Goal: Information Seeking & Learning: Learn about a topic

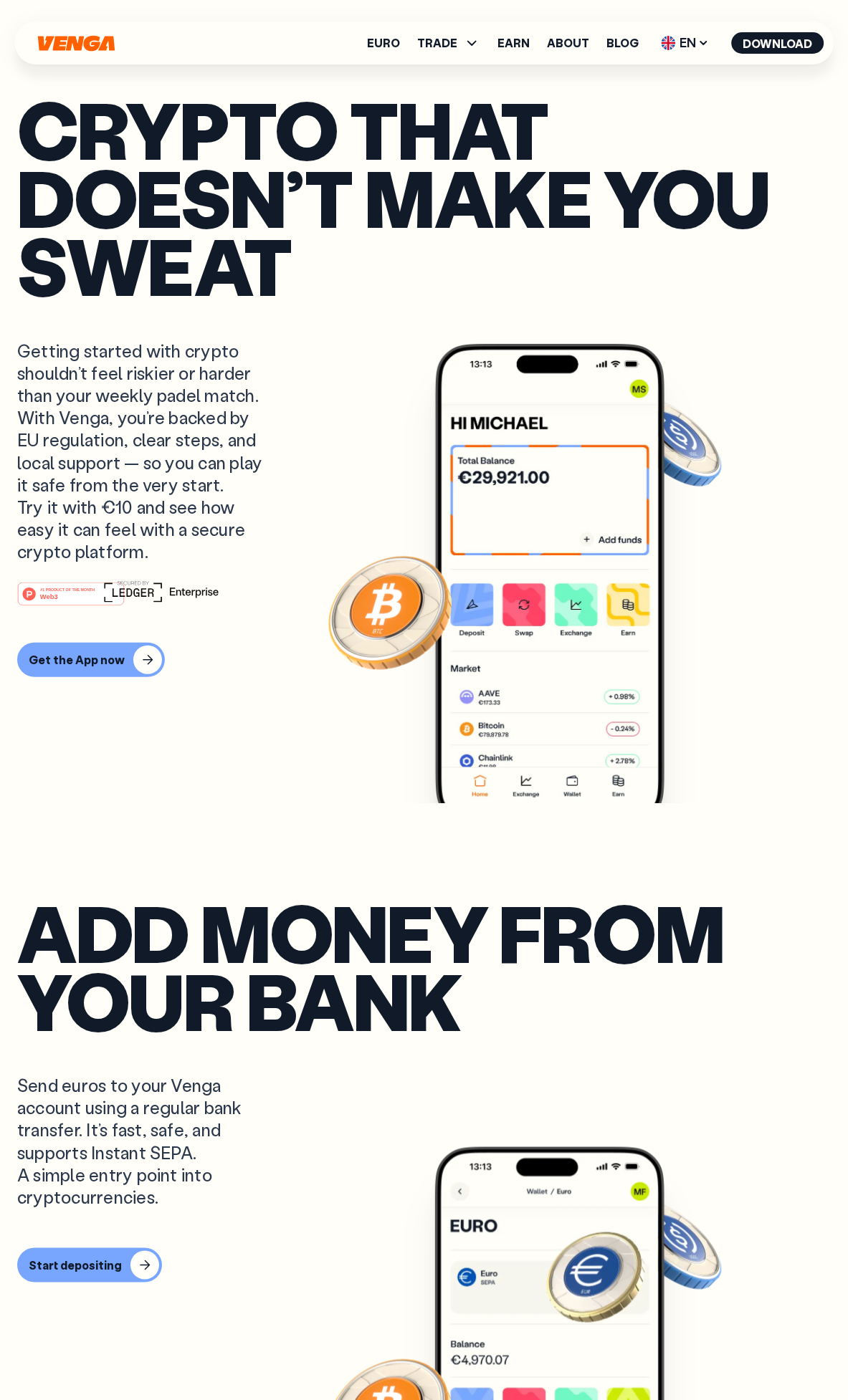
click at [172, 192] on h1 "Crypto that doesn’t make you sweat" at bounding box center [423, 197] width 813 height 205
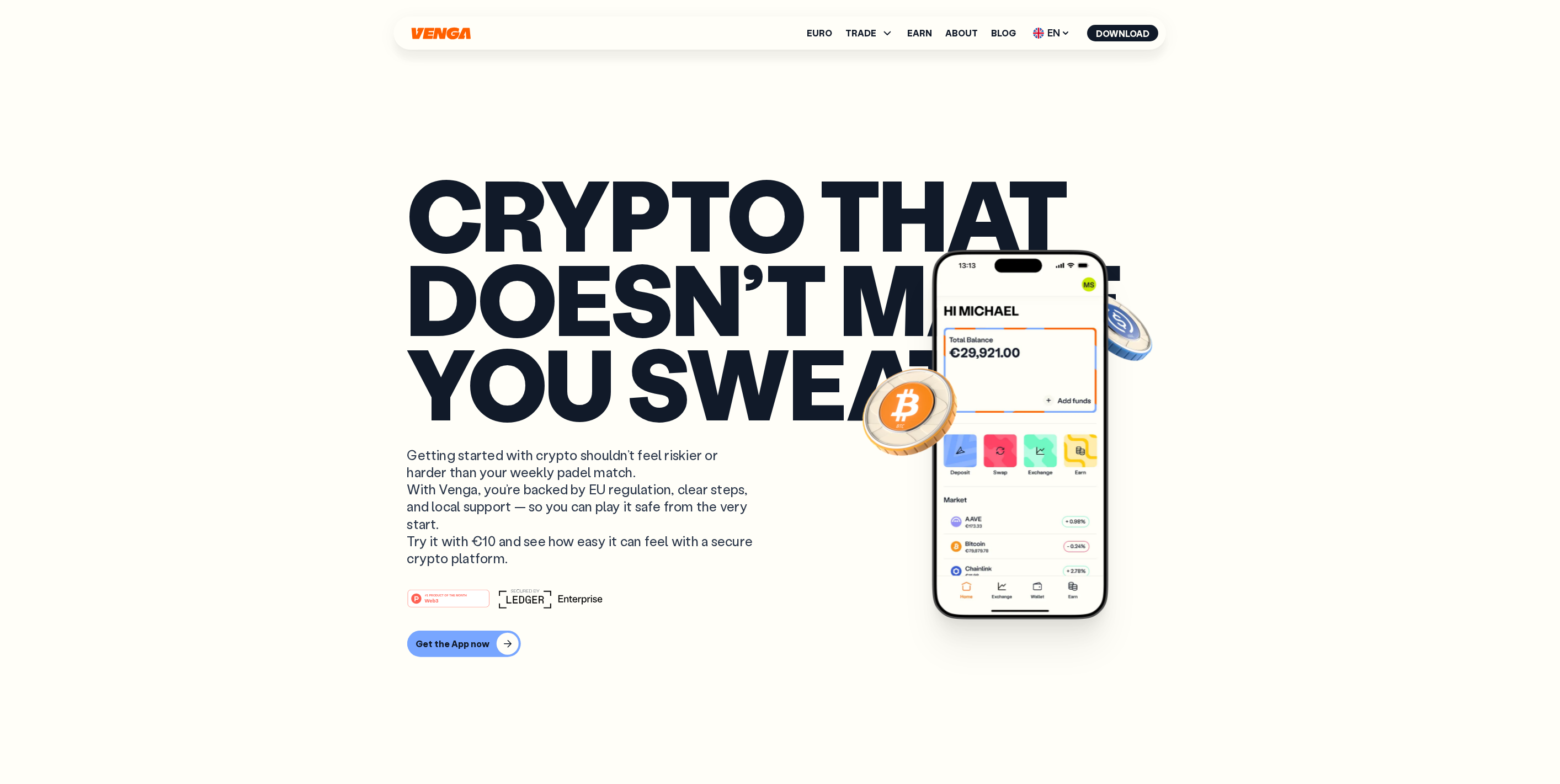
drag, startPoint x: 500, startPoint y: 190, endPoint x: 388, endPoint y: 318, distance: 170.1
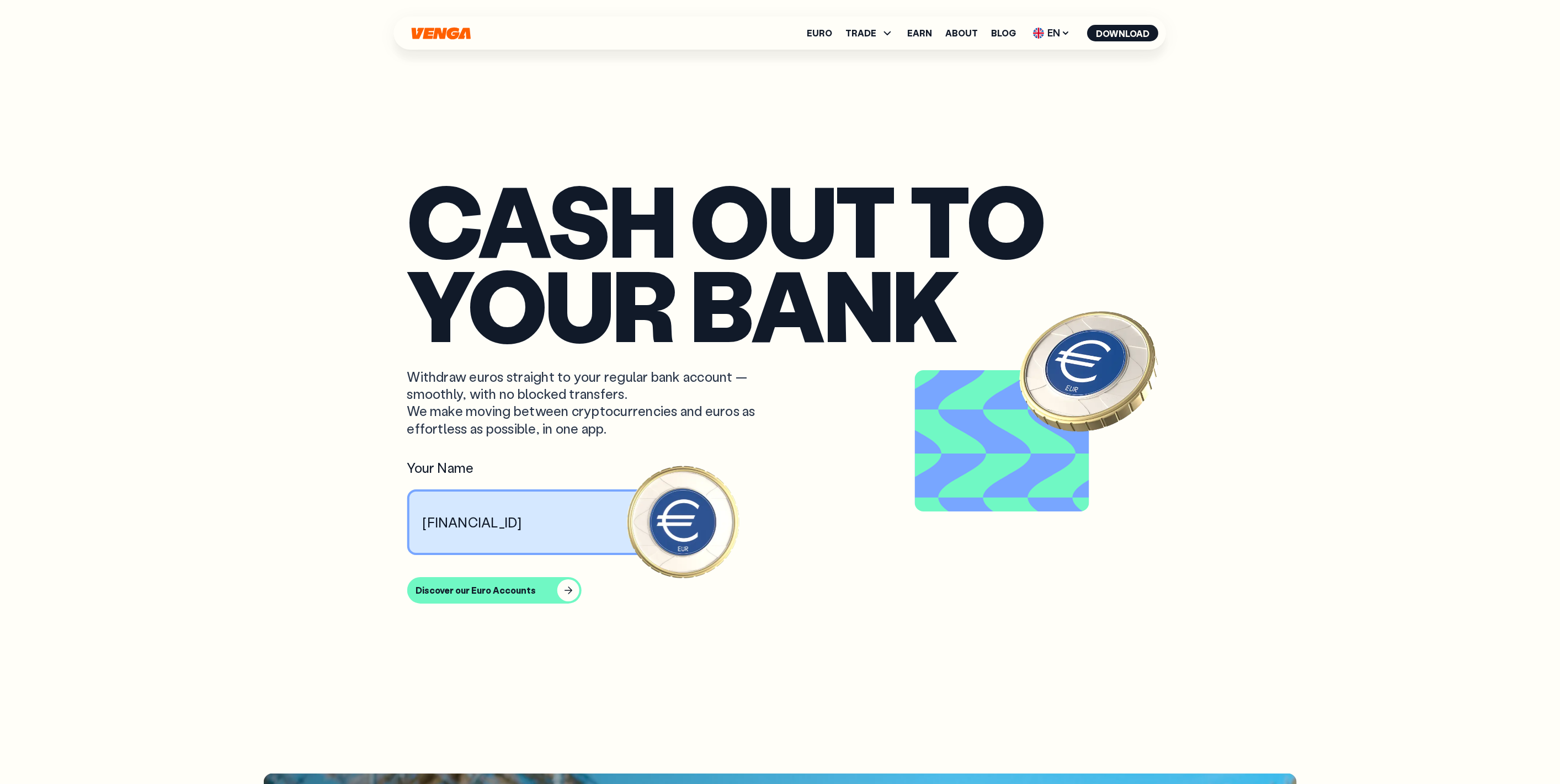
scroll to position [1592, 0]
drag, startPoint x: 468, startPoint y: 295, endPoint x: 394, endPoint y: 310, distance: 75.5
drag, startPoint x: 540, startPoint y: 276, endPoint x: 531, endPoint y: 276, distance: 9.0
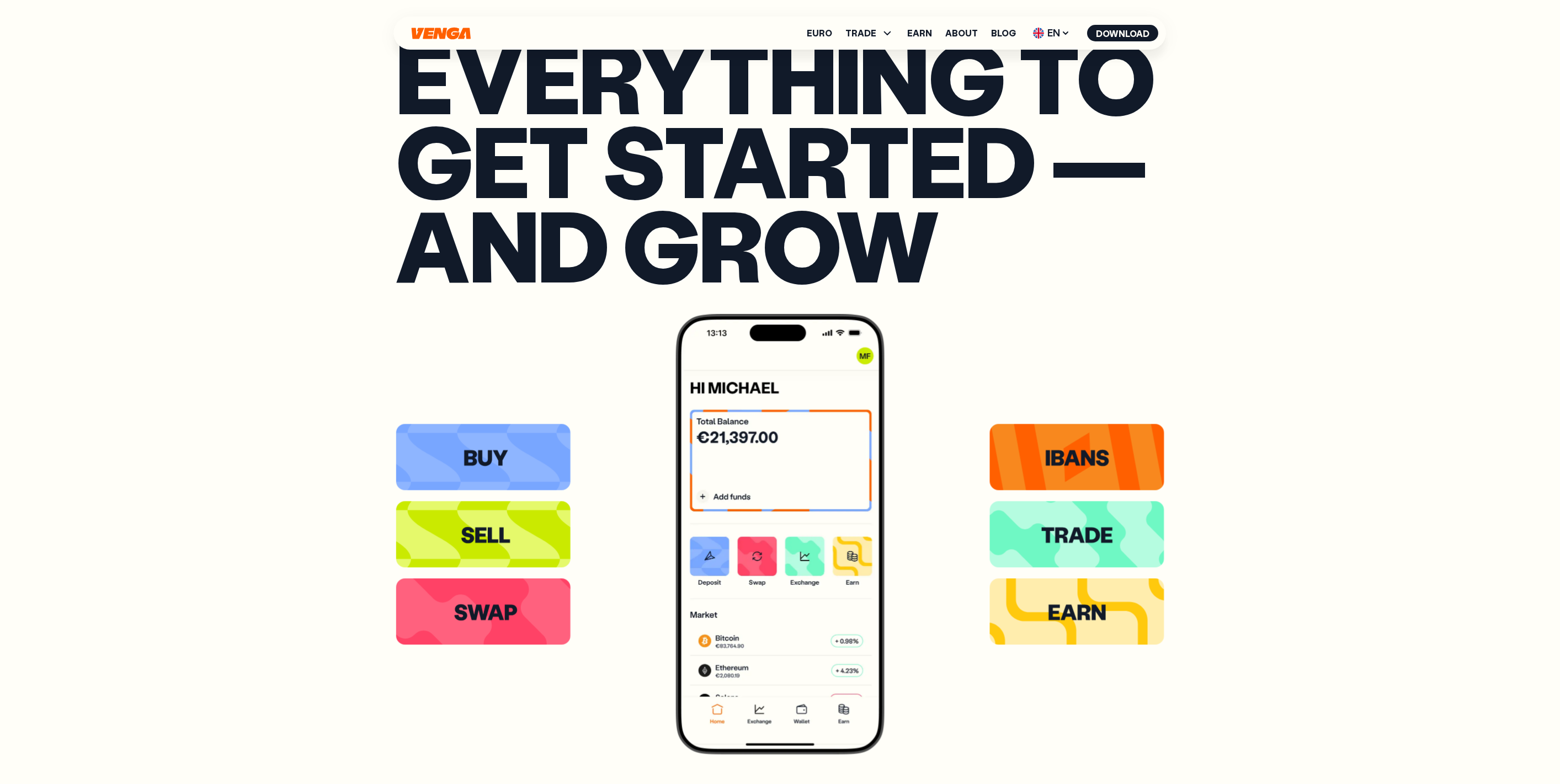
scroll to position [2817, 0]
drag, startPoint x: 495, startPoint y: 217, endPoint x: 351, endPoint y: 243, distance: 146.3
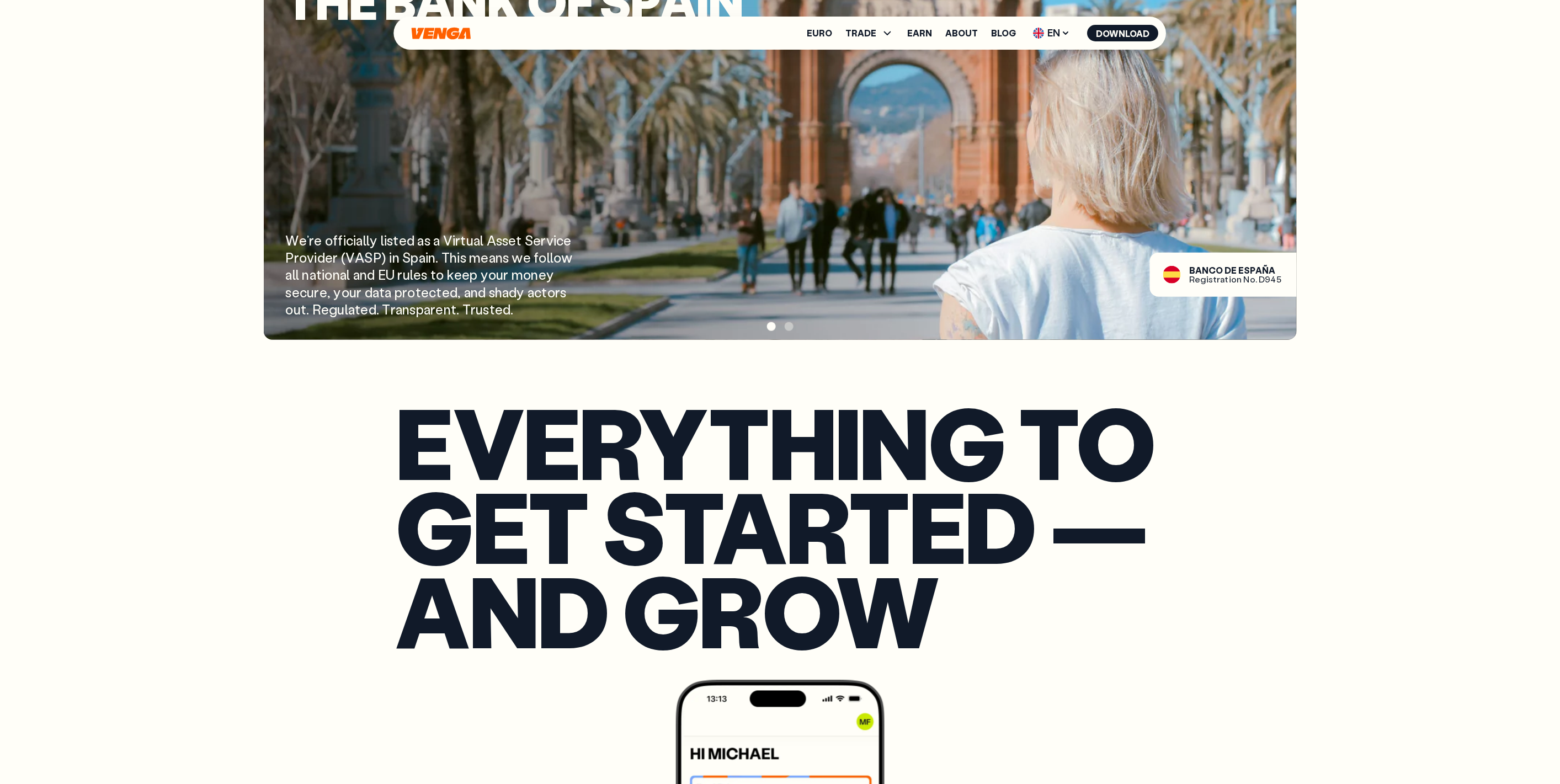
click at [382, 340] on div "R e g i s t e r e d w i t h t h e B a n k o f S p a i n W e ’ r e o f f i c i a…" at bounding box center [780, 127] width 1033 height 451
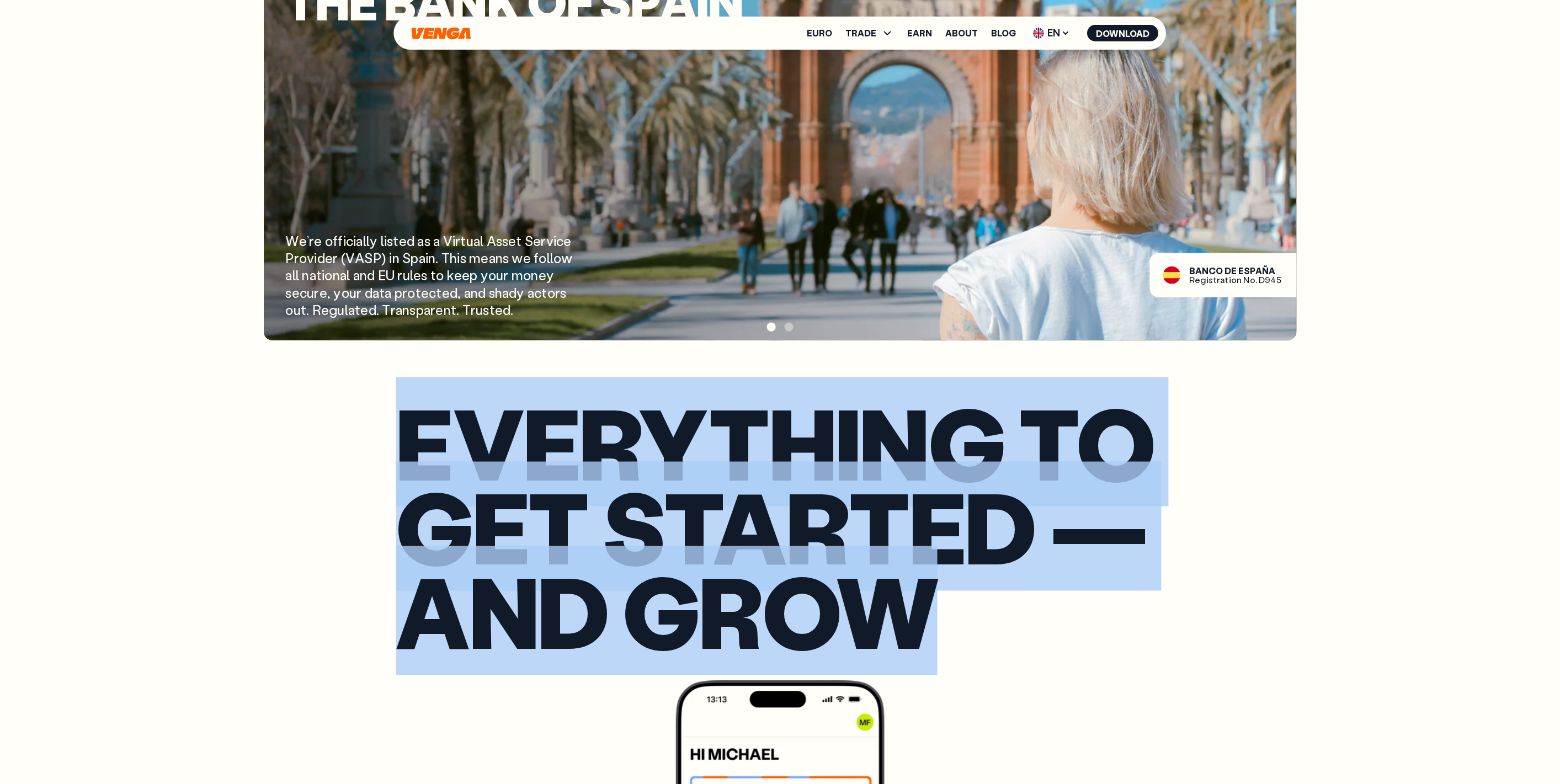
drag, startPoint x: 417, startPoint y: 399, endPoint x: 955, endPoint y: 624, distance: 583.2
click at [662, 624] on h1 "Everything to get started — and grow" at bounding box center [780, 526] width 768 height 253
click at [662, 622] on h1 "Everything to get started — and grow" at bounding box center [780, 526] width 768 height 253
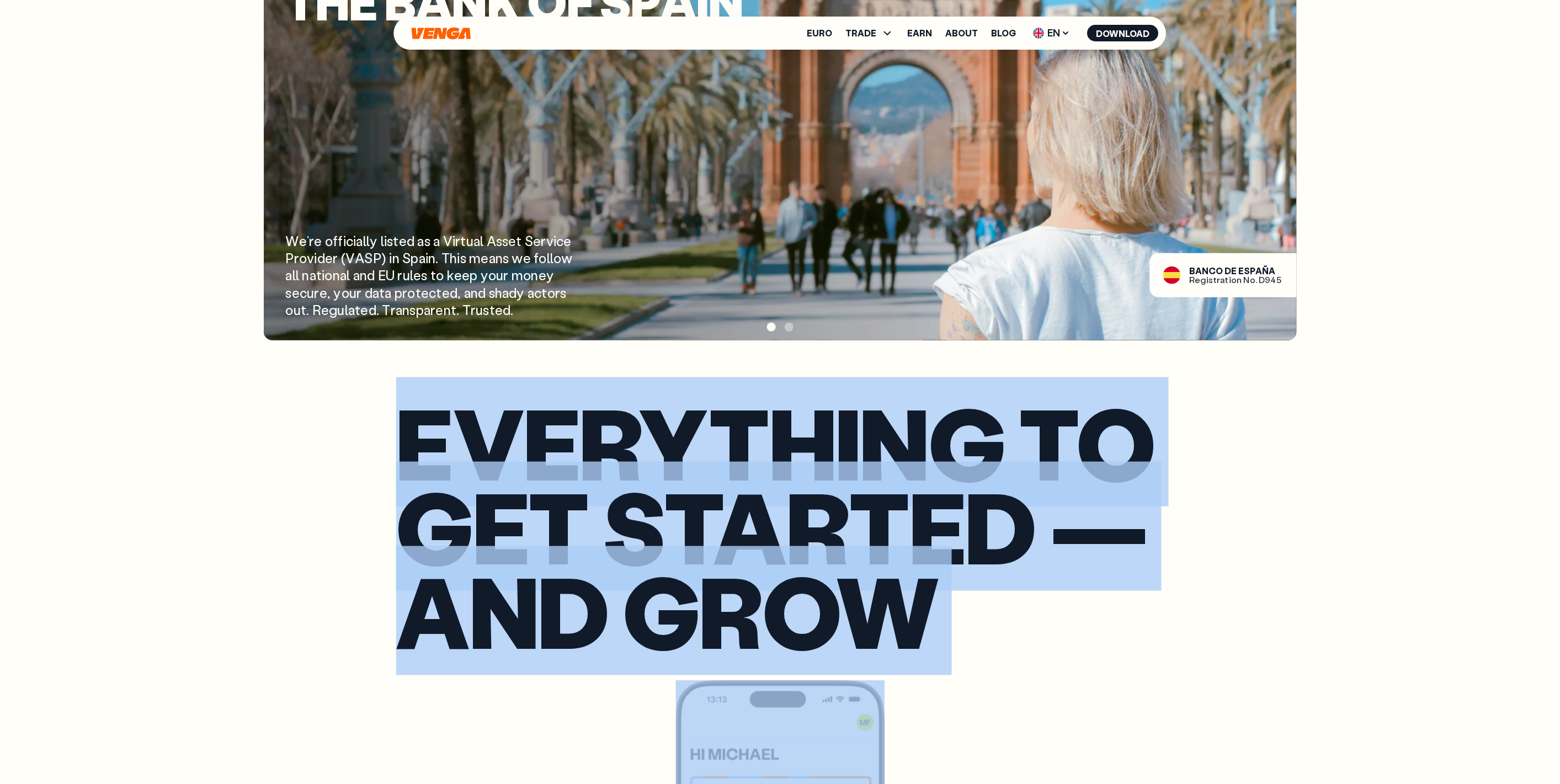
drag, startPoint x: 958, startPoint y: 622, endPoint x: 535, endPoint y: 484, distance: 444.9
click at [536, 484] on h1 "Everything to get started — and grow" at bounding box center [780, 526] width 768 height 253
click at [531, 483] on h1 "Everything to get started — and grow" at bounding box center [780, 526] width 768 height 253
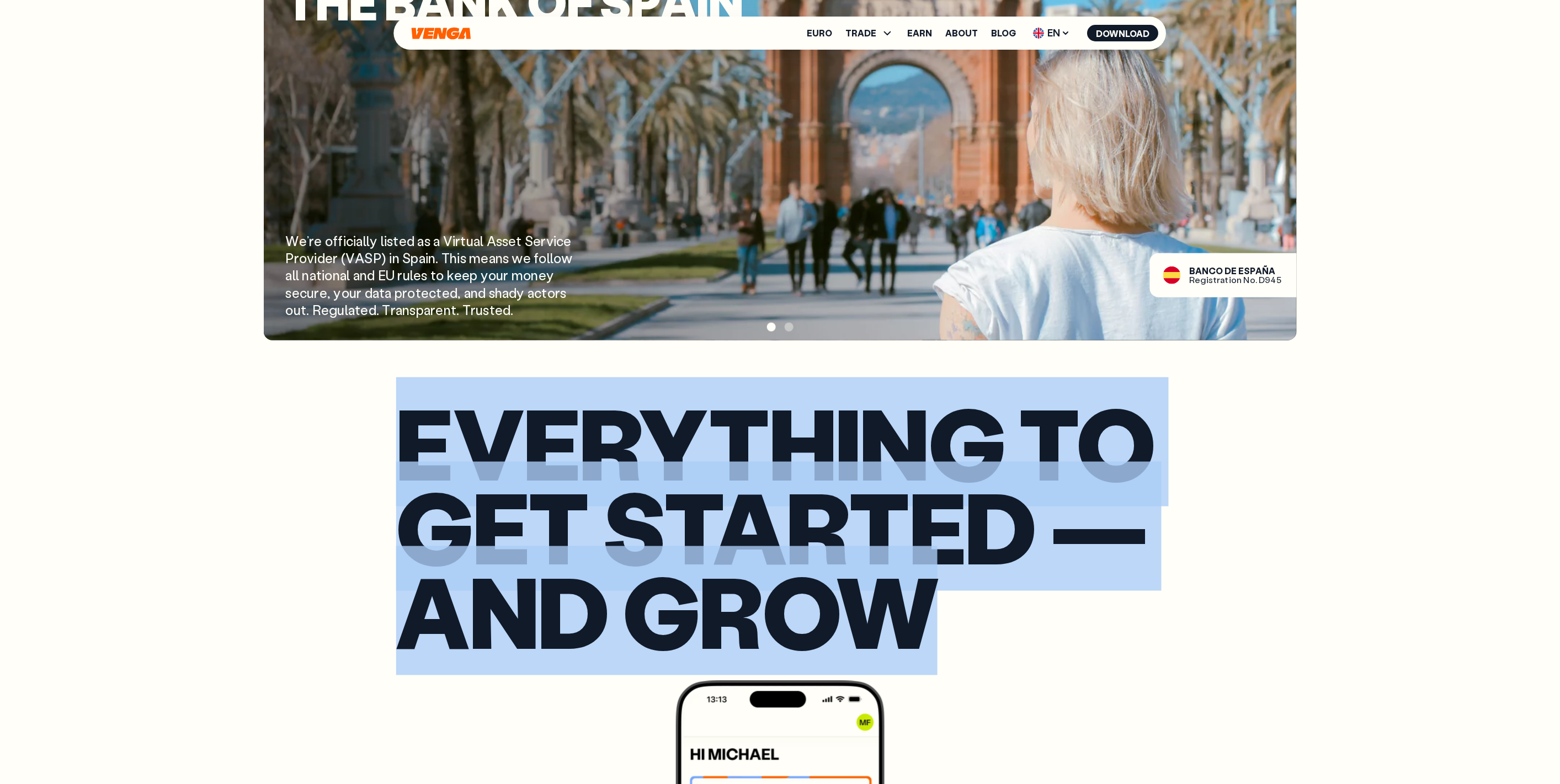
drag, startPoint x: 420, startPoint y: 447, endPoint x: 981, endPoint y: 624, distance: 588.3
click at [662, 617] on h1 "Everything to get started — and grow" at bounding box center [780, 526] width 768 height 253
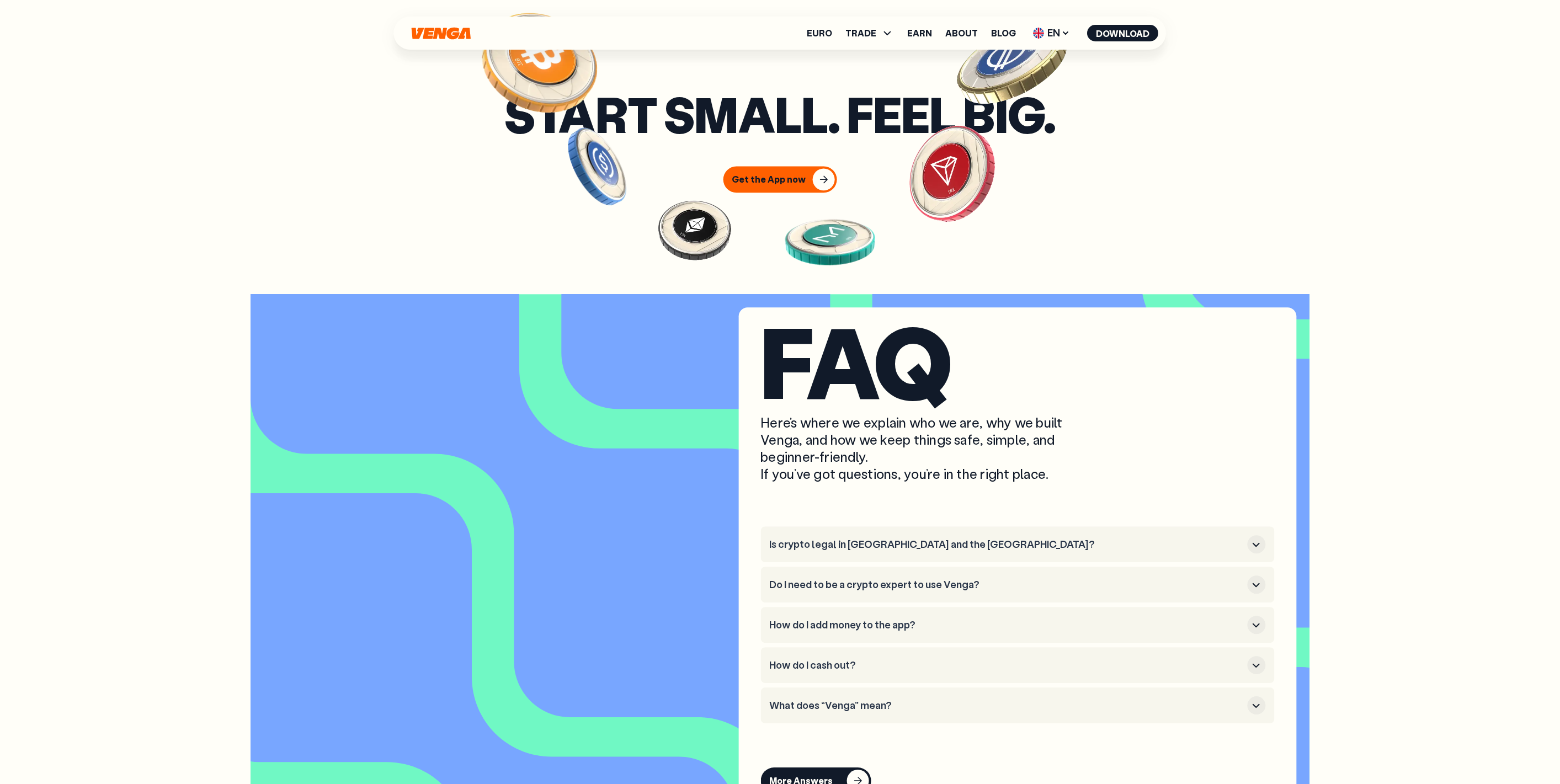
scroll to position [5094, 0]
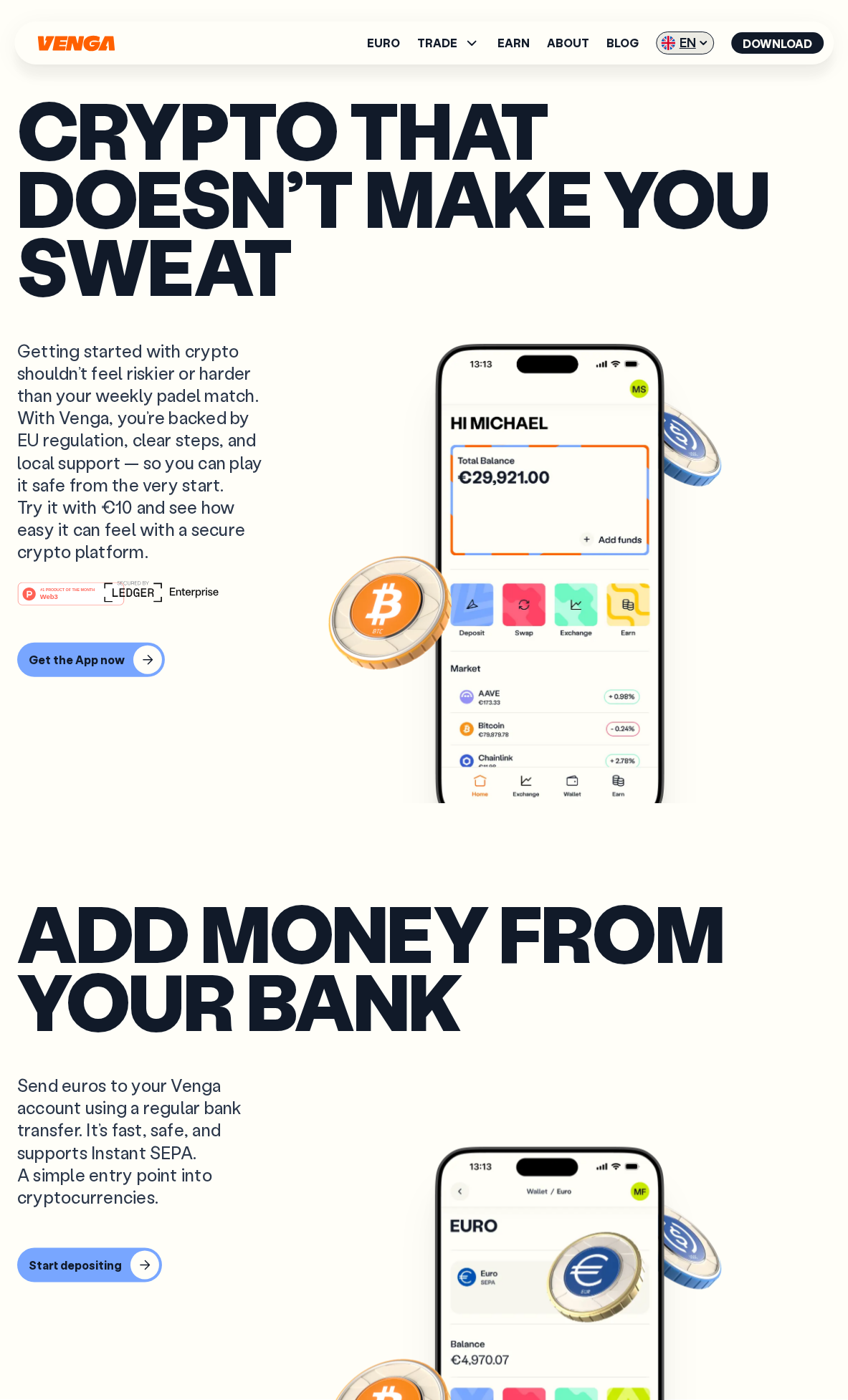
click at [684, 46] on span "EN" at bounding box center [684, 43] width 58 height 23
click at [667, 124] on div "Català - CAT" at bounding box center [648, 127] width 77 height 15
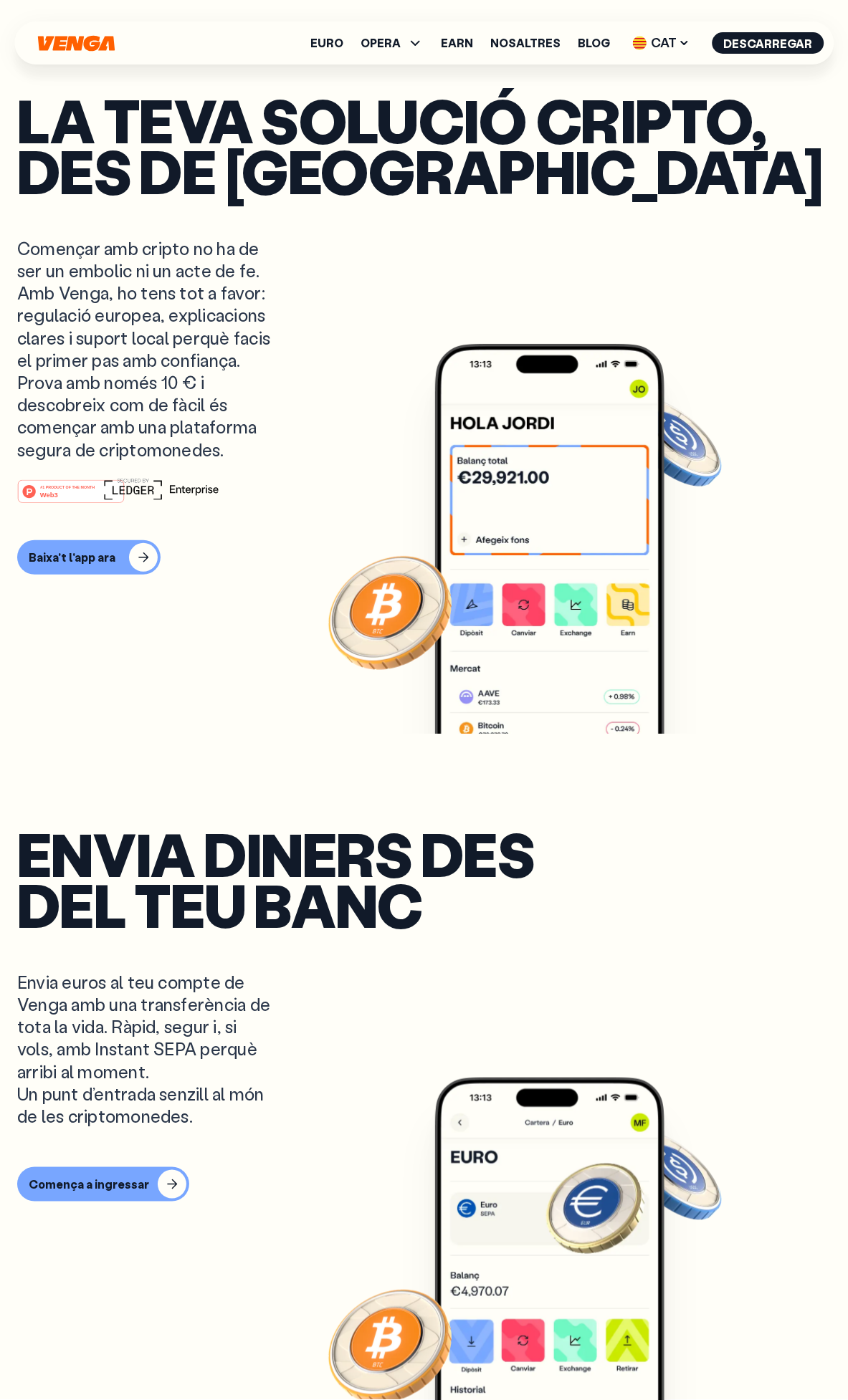
click at [535, 50] on ul "Euro OPERA Comprar Vendre Canviar Exchange Earn Nosaltres Blog CAT English - EN…" at bounding box center [566, 43] width 513 height 23
click at [531, 44] on link "Nosaltres" at bounding box center [525, 43] width 70 height 11
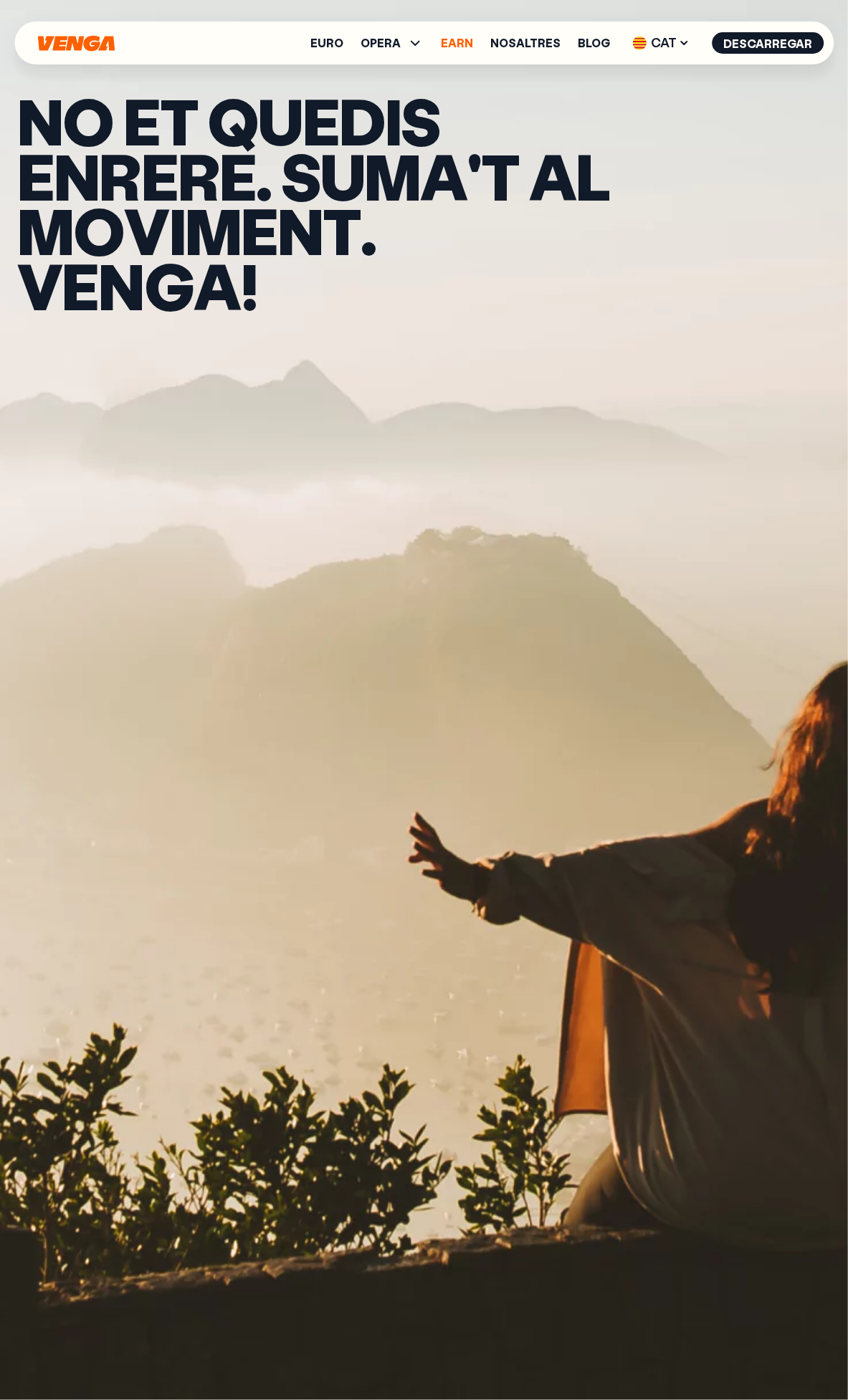
click at [473, 38] on link "Earn" at bounding box center [457, 43] width 33 height 11
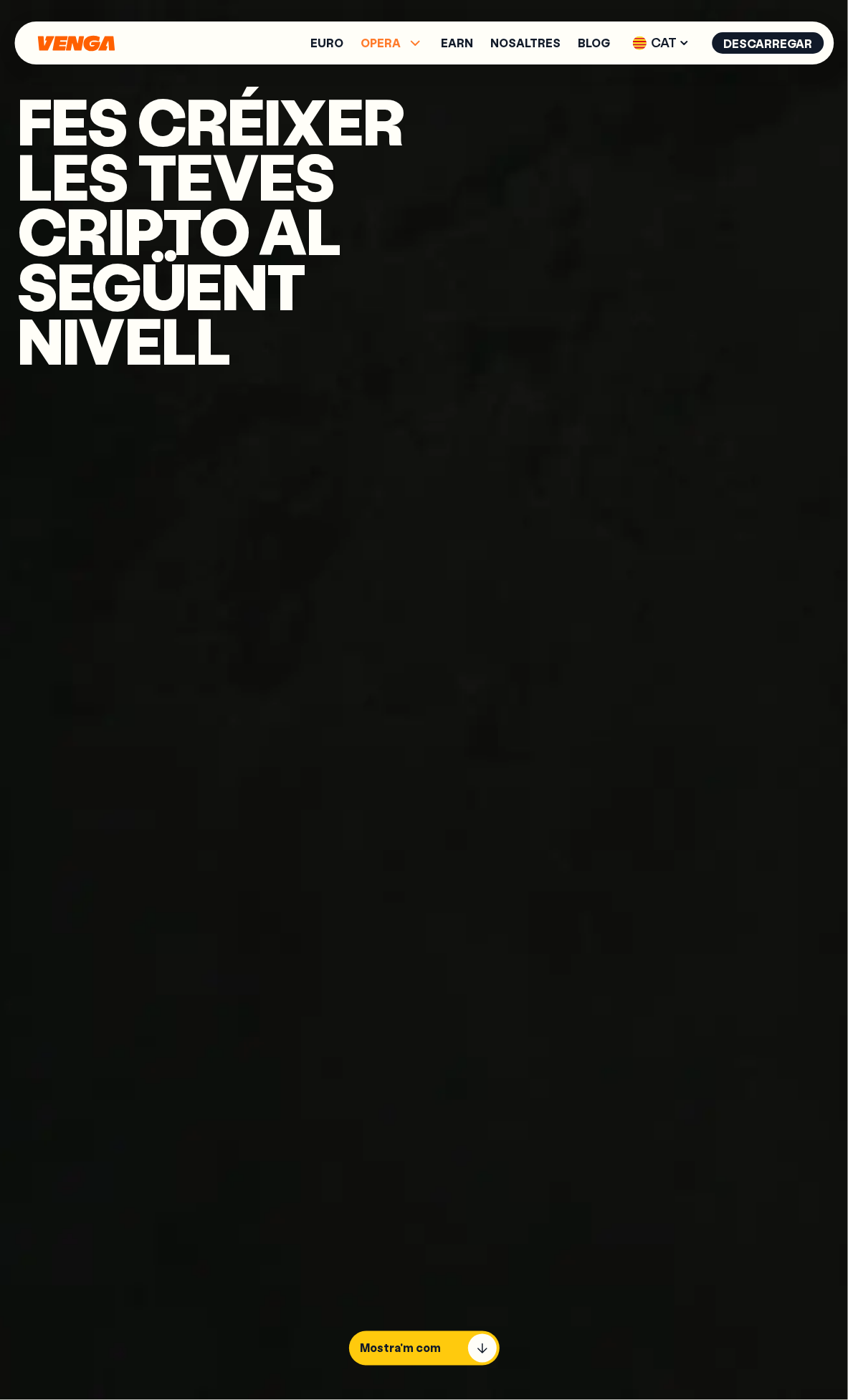
click at [400, 41] on span "OPERA" at bounding box center [380, 43] width 40 height 11
click at [386, 39] on span "OPERA" at bounding box center [380, 43] width 40 height 11
click at [385, 47] on span "OPERA" at bounding box center [380, 43] width 40 height 11
click at [404, 118] on link "Canviar" at bounding box center [391, 116] width 45 height 15
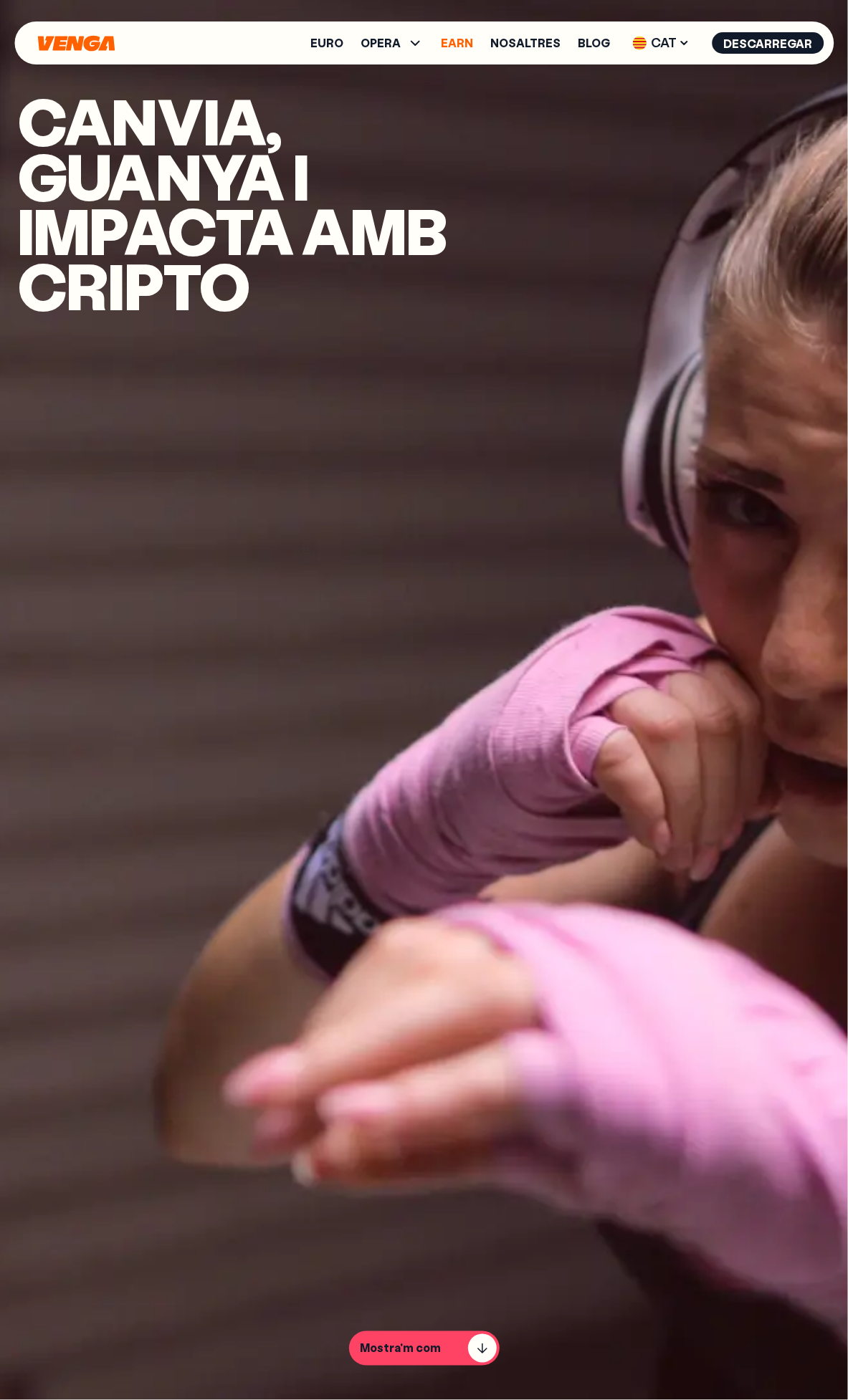
click at [455, 44] on link "Earn" at bounding box center [457, 43] width 33 height 11
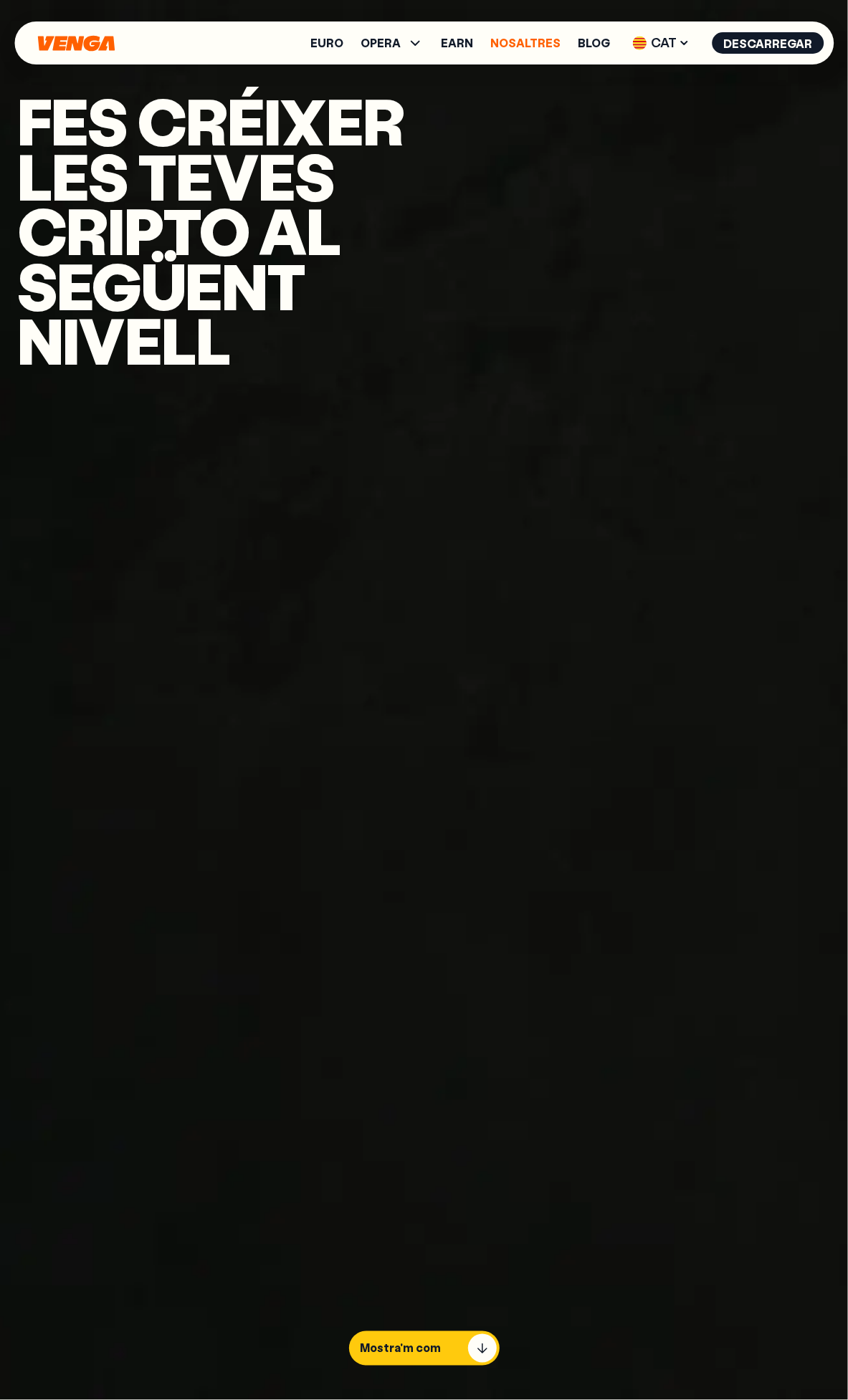
click at [529, 38] on link "Nosaltres" at bounding box center [525, 43] width 70 height 11
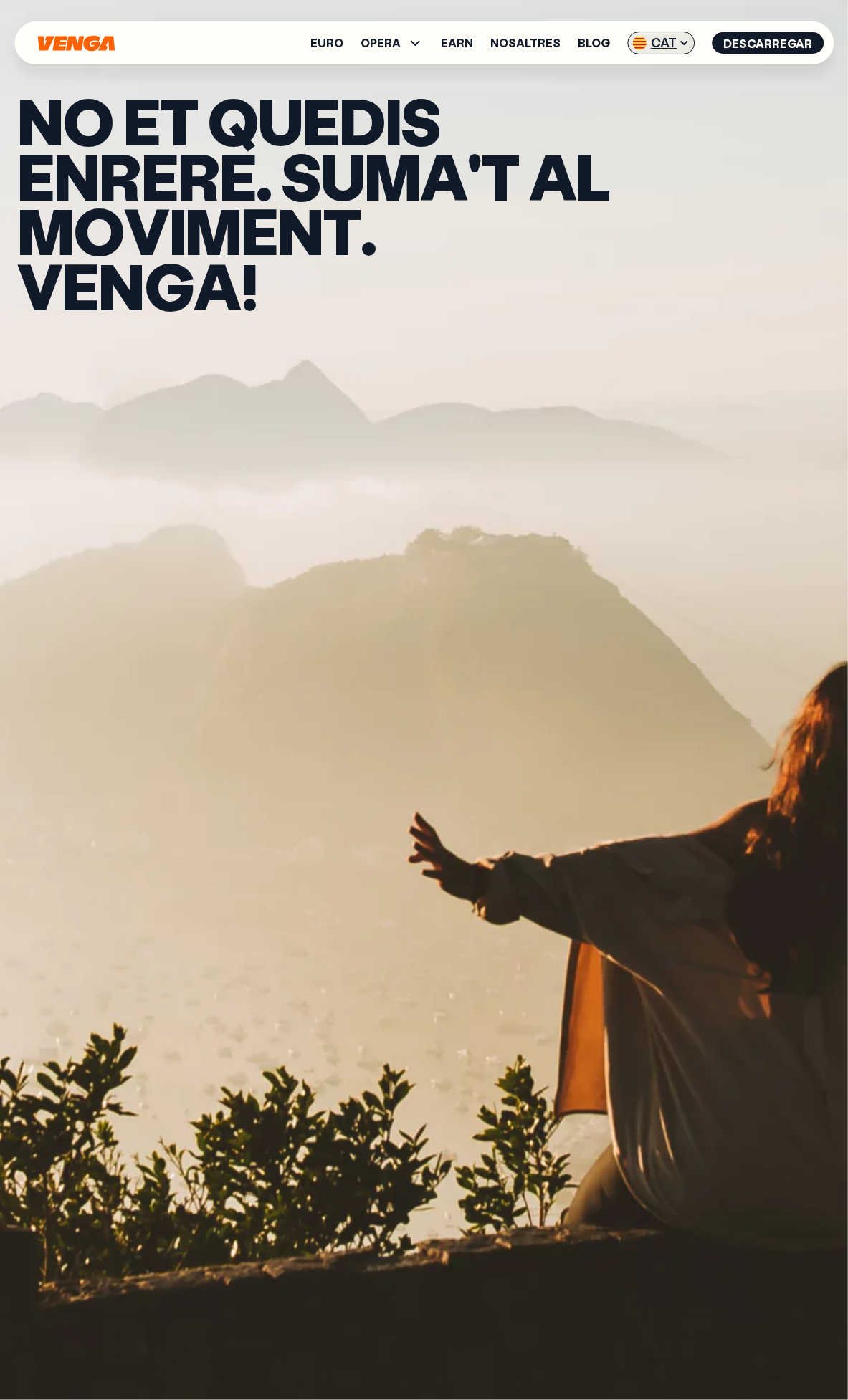
click at [660, 52] on span "CAT" at bounding box center [660, 43] width 68 height 23
click at [655, 98] on div "Español - ES" at bounding box center [627, 100] width 74 height 15
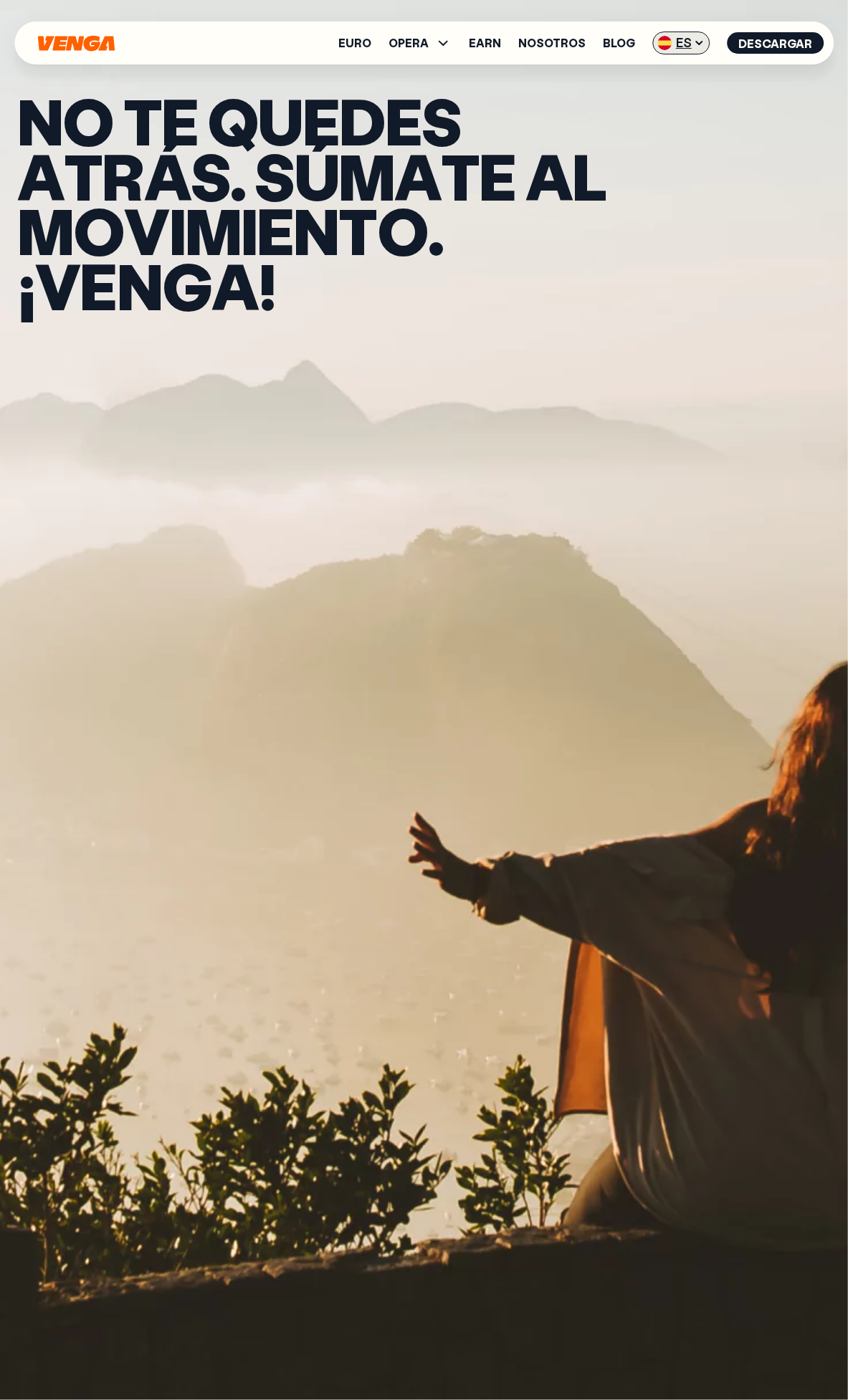
click at [688, 36] on span "ES" at bounding box center [680, 43] width 57 height 23
click at [675, 65] on div "English - EN" at bounding box center [640, 72] width 70 height 15
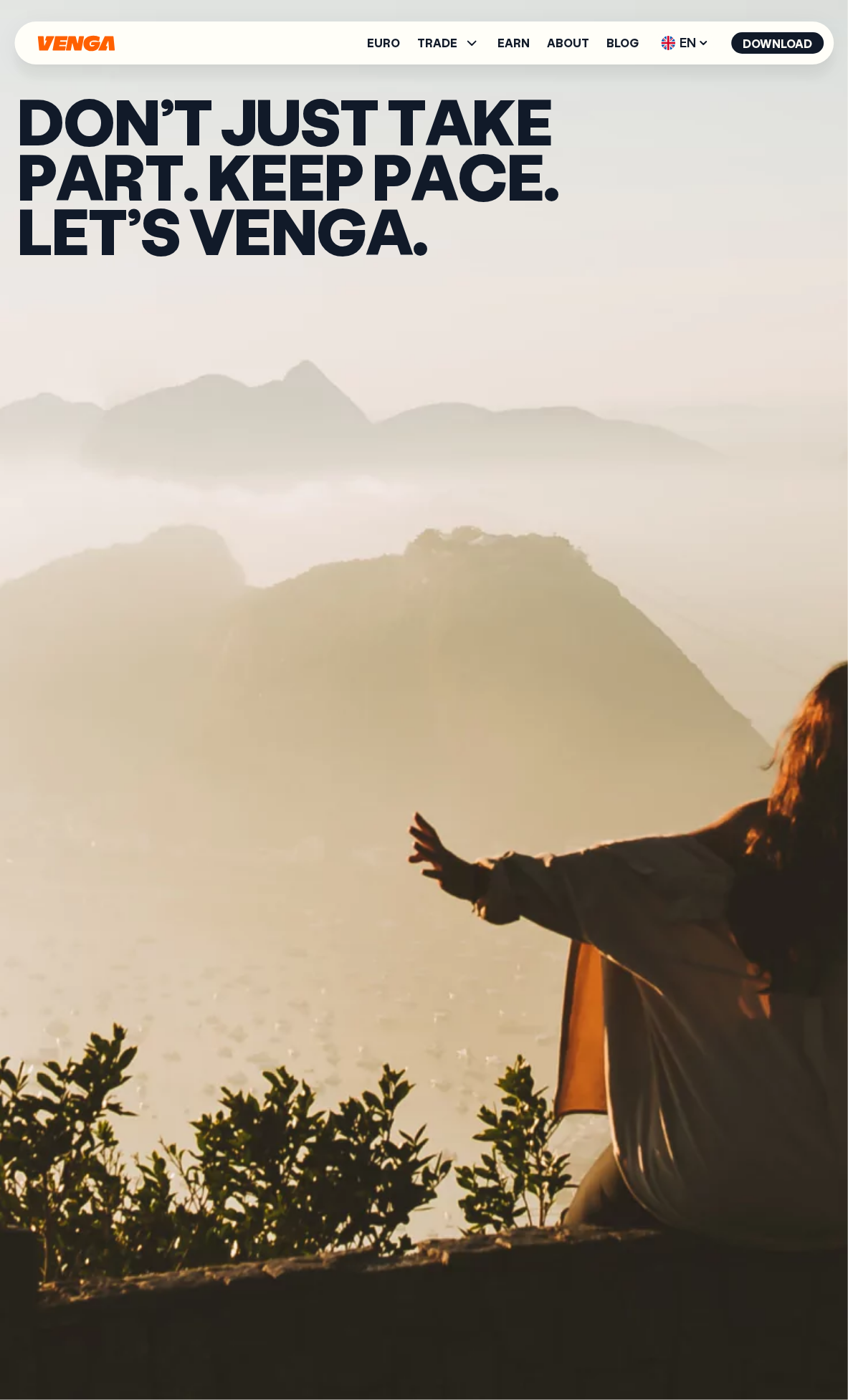
click at [107, 50] on icon "Home" at bounding box center [76, 43] width 81 height 16
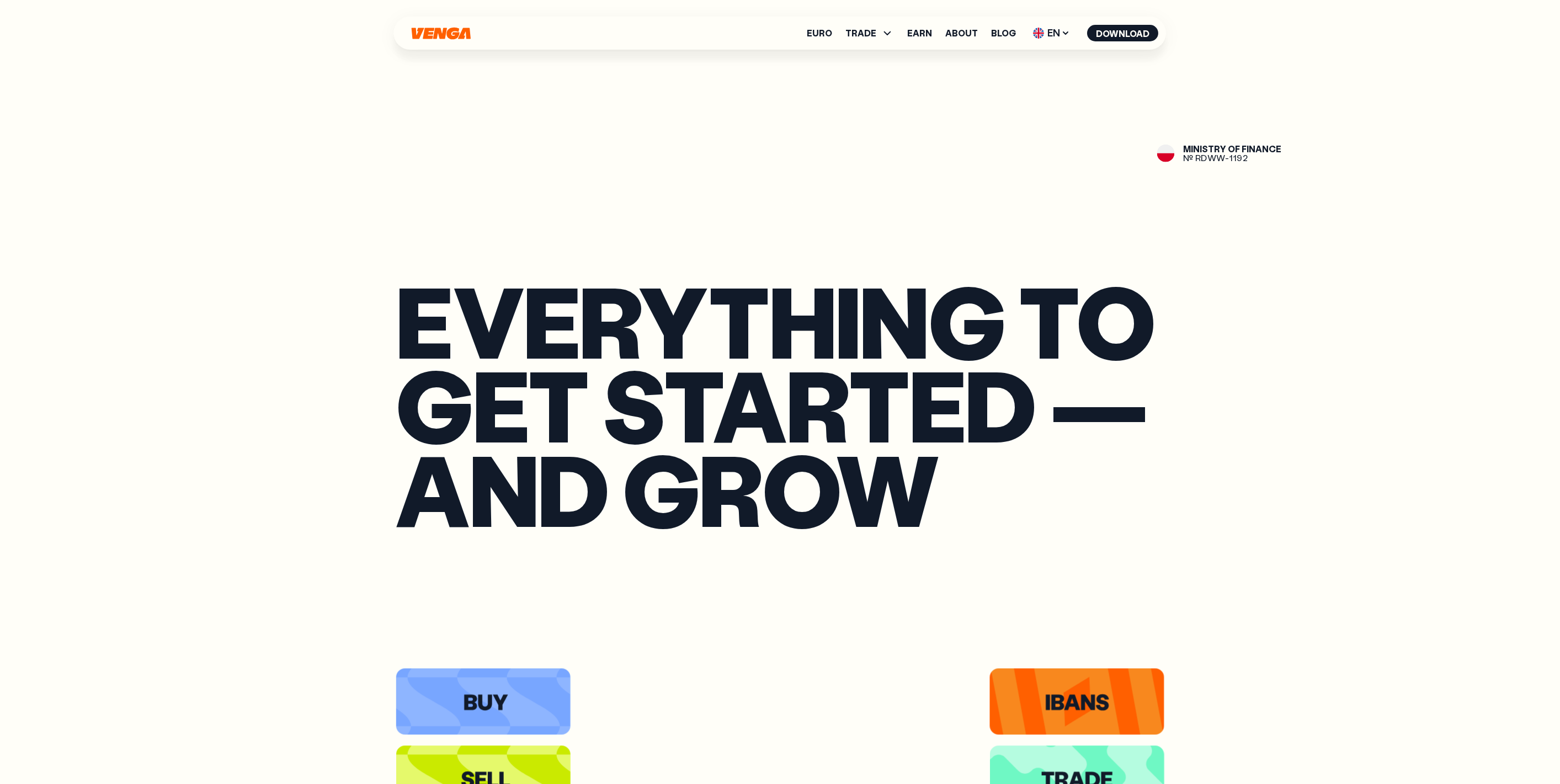
scroll to position [2573, 0]
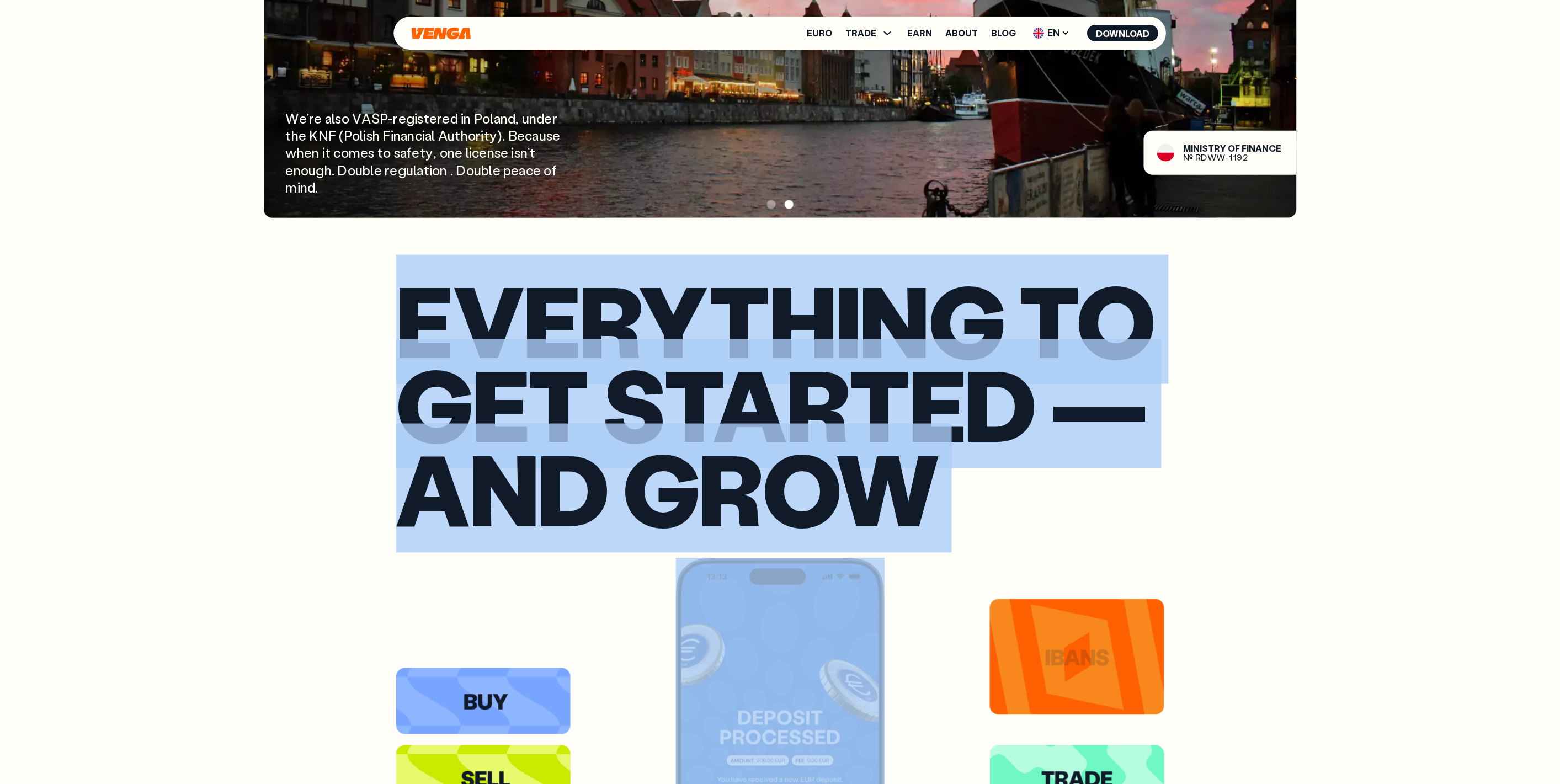
drag, startPoint x: 271, startPoint y: 242, endPoint x: 1062, endPoint y: 565, distance: 854.4
click at [1060, 573] on main "Cash out to your bank Withdraw euros straight to your regular bank account — sm…" at bounding box center [780, 122] width 1060 height 5388
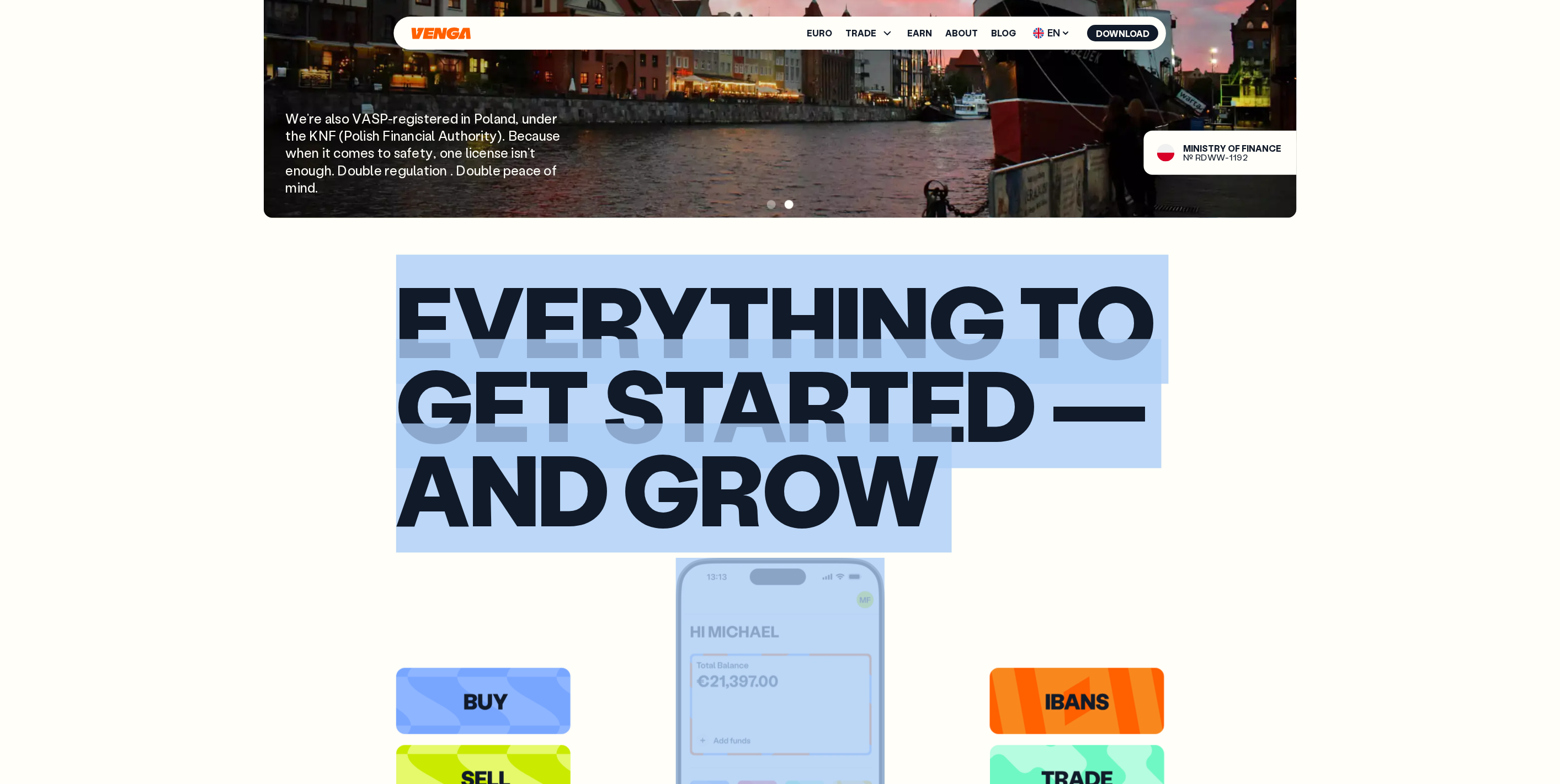
click at [1187, 444] on main "Cash out to your bank Withdraw euros straight to your regular bank account — sm…" at bounding box center [780, 122] width 1060 height 5388
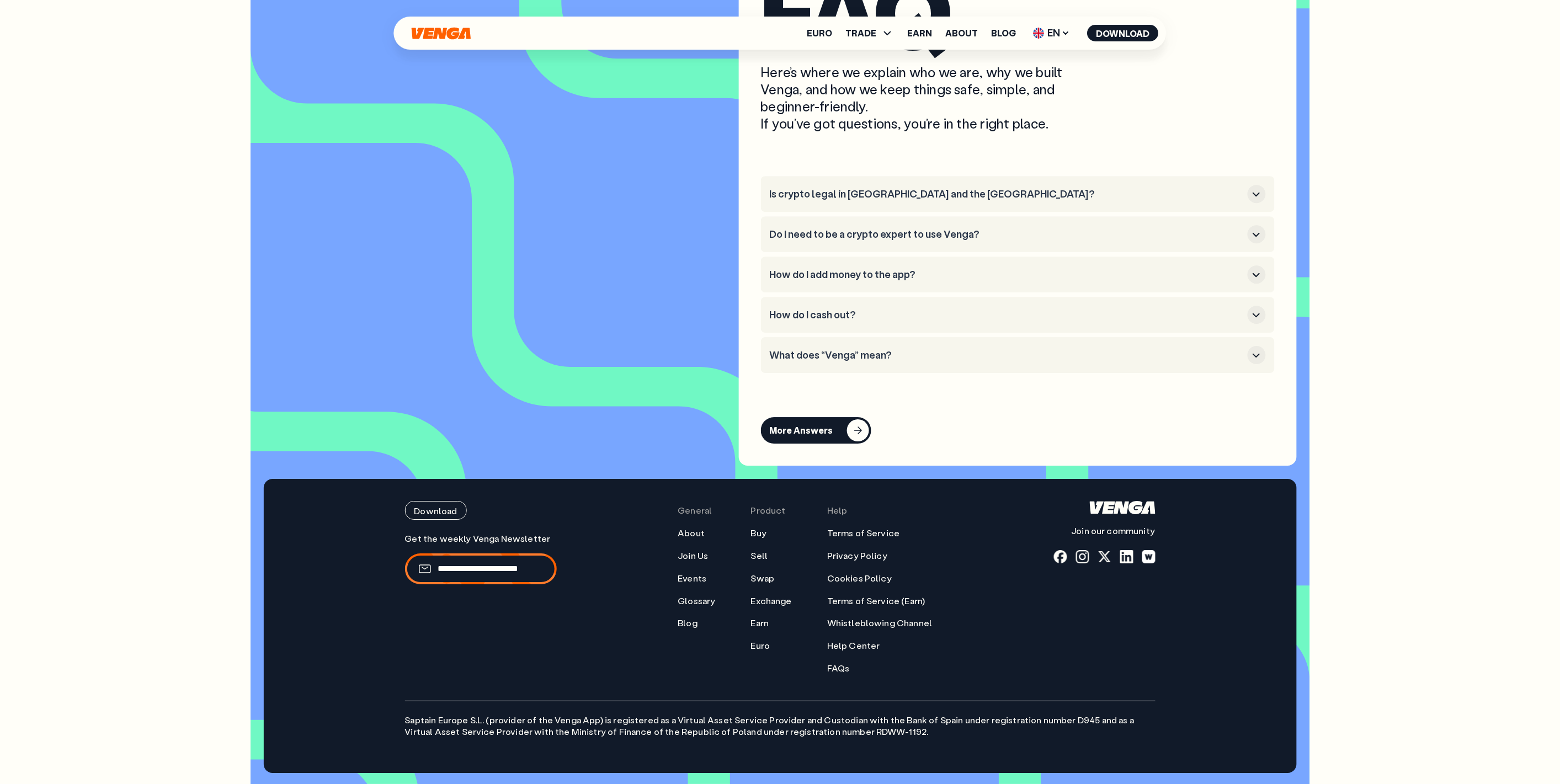
scroll to position [5461, 0]
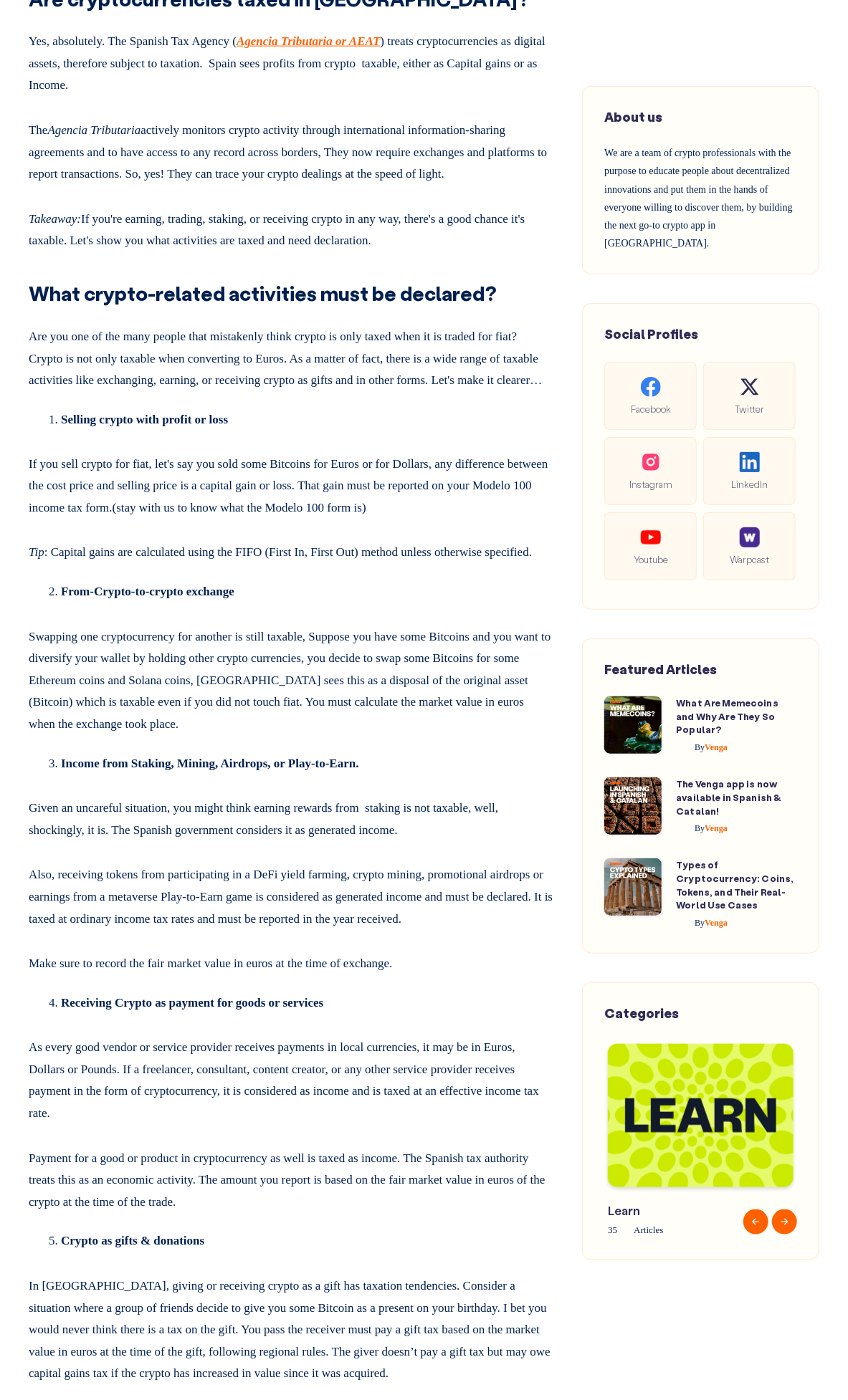
scroll to position [875, 0]
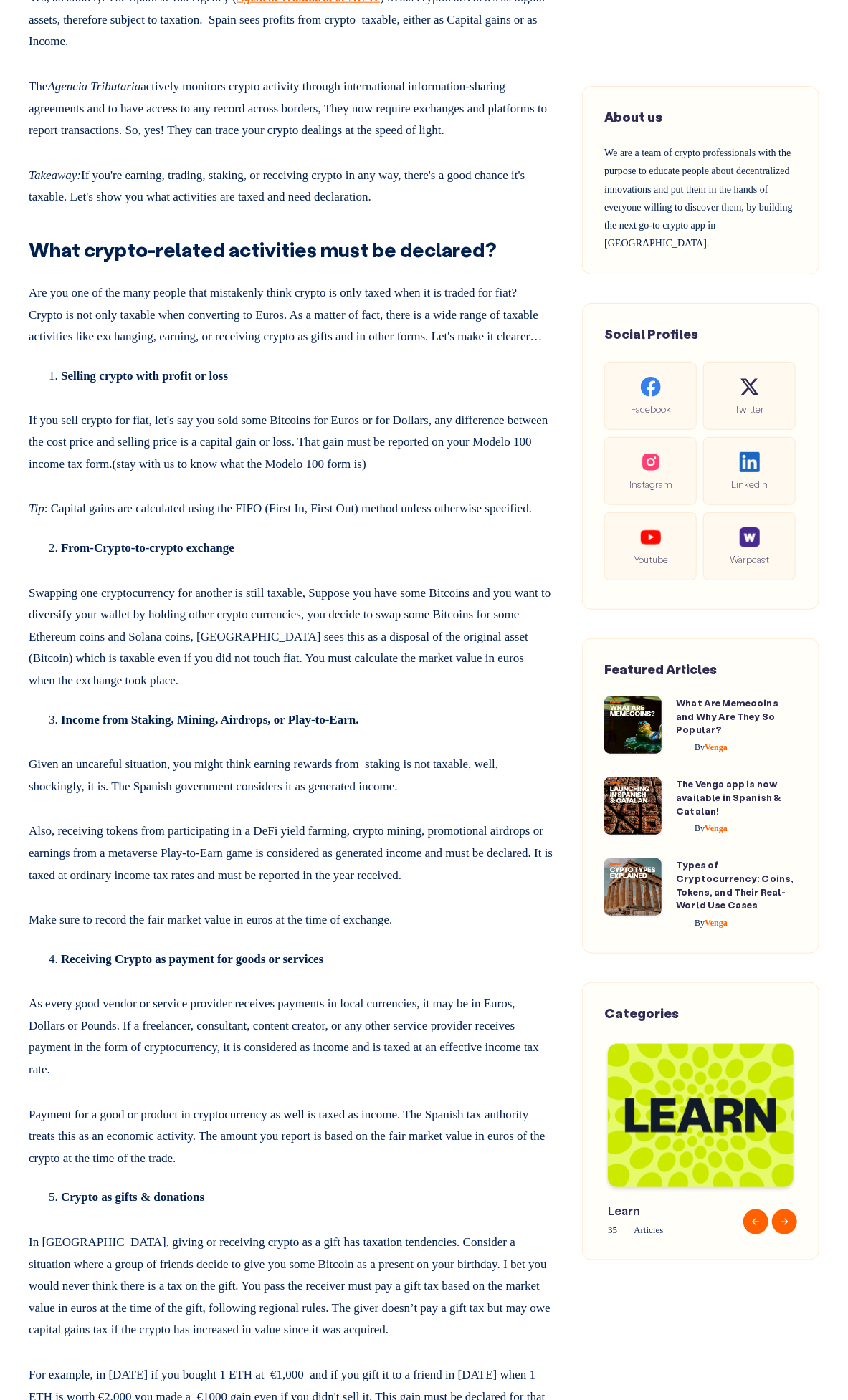
drag, startPoint x: 228, startPoint y: 455, endPoint x: 186, endPoint y: 591, distance: 142.3
click at [186, 521] on p "Tip : Capital gains are calculated using the FIFO (First In, First Out) method …" at bounding box center [291, 507] width 525 height 28
drag, startPoint x: 186, startPoint y: 587, endPoint x: 18, endPoint y: 480, distance: 199.2
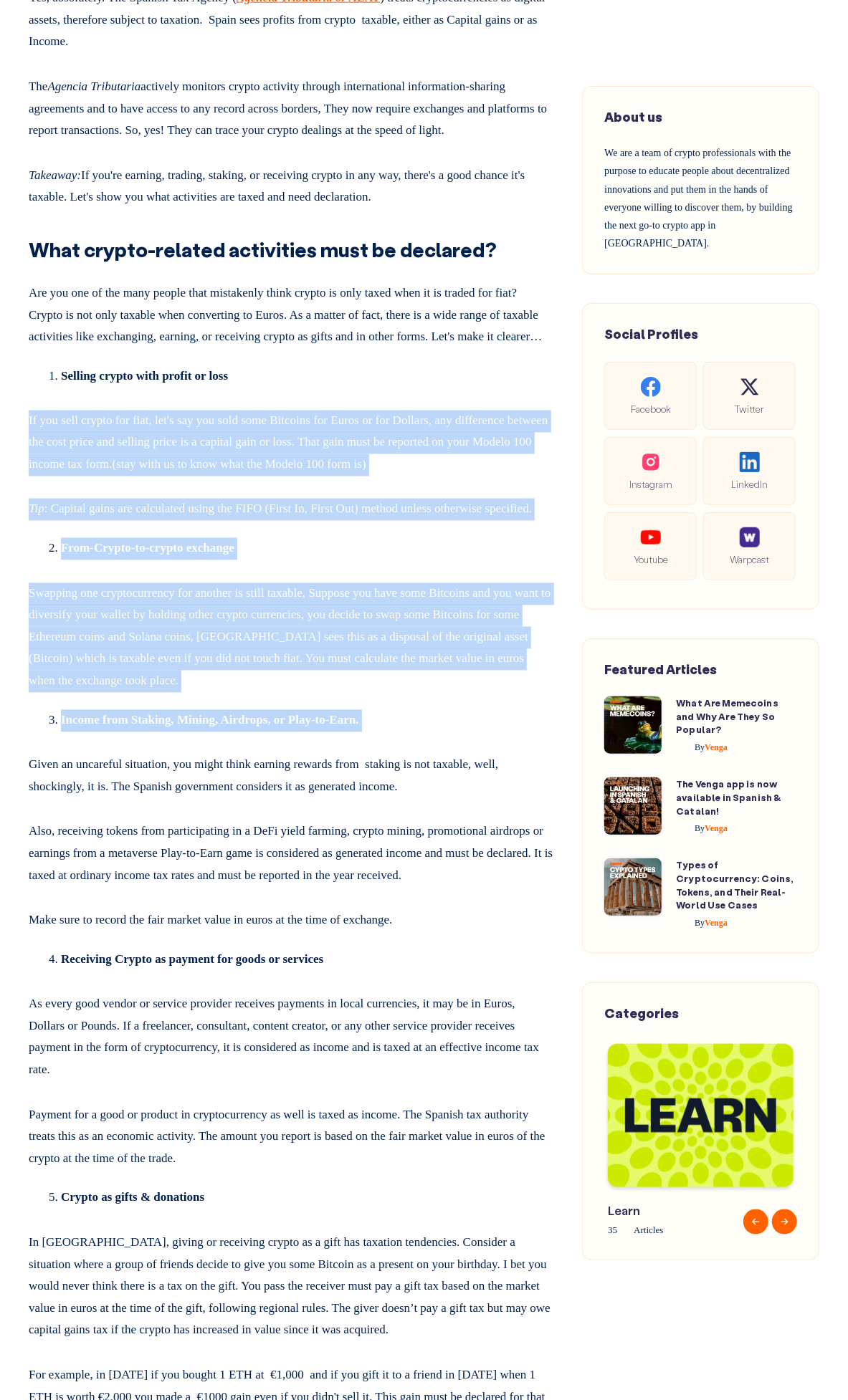
drag, startPoint x: 18, startPoint y: 480, endPoint x: 491, endPoint y: 784, distance: 562.3
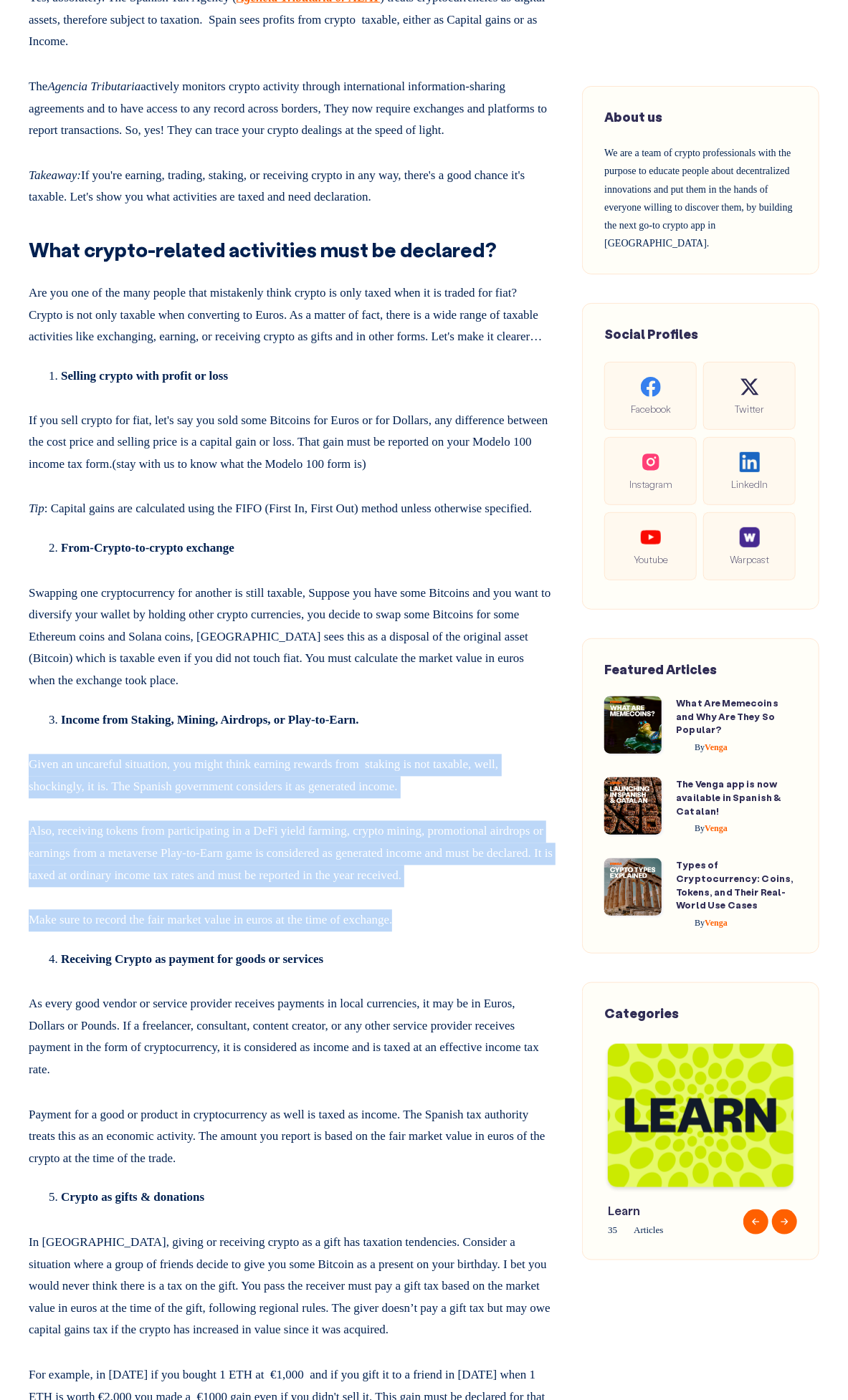
drag, startPoint x: 491, startPoint y: 1010, endPoint x: 381, endPoint y: 806, distance: 231.8
click at [381, 732] on li "Income from Staking, Mining, Airdrops, or Play‑to‑Earn." at bounding box center [307, 721] width 492 height 22
drag, startPoint x: 381, startPoint y: 806, endPoint x: 491, endPoint y: 1010, distance: 231.8
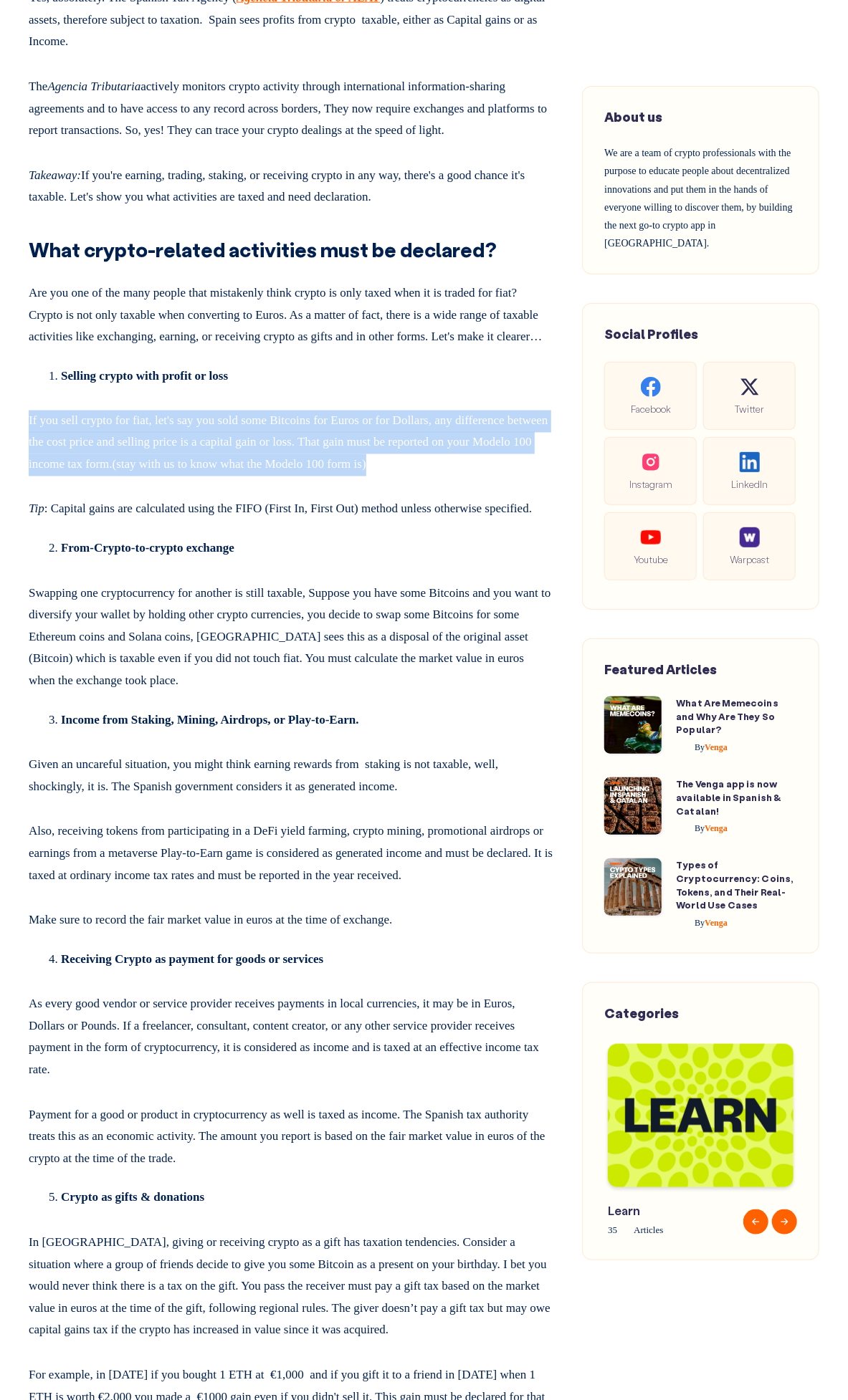
drag, startPoint x: 45, startPoint y: 483, endPoint x: 532, endPoint y: 532, distance: 489.5
click at [532, 477] on p "If you sell crypto for fiat, let's say you sold some Bitcoins for Euros or for …" at bounding box center [291, 440] width 525 height 72
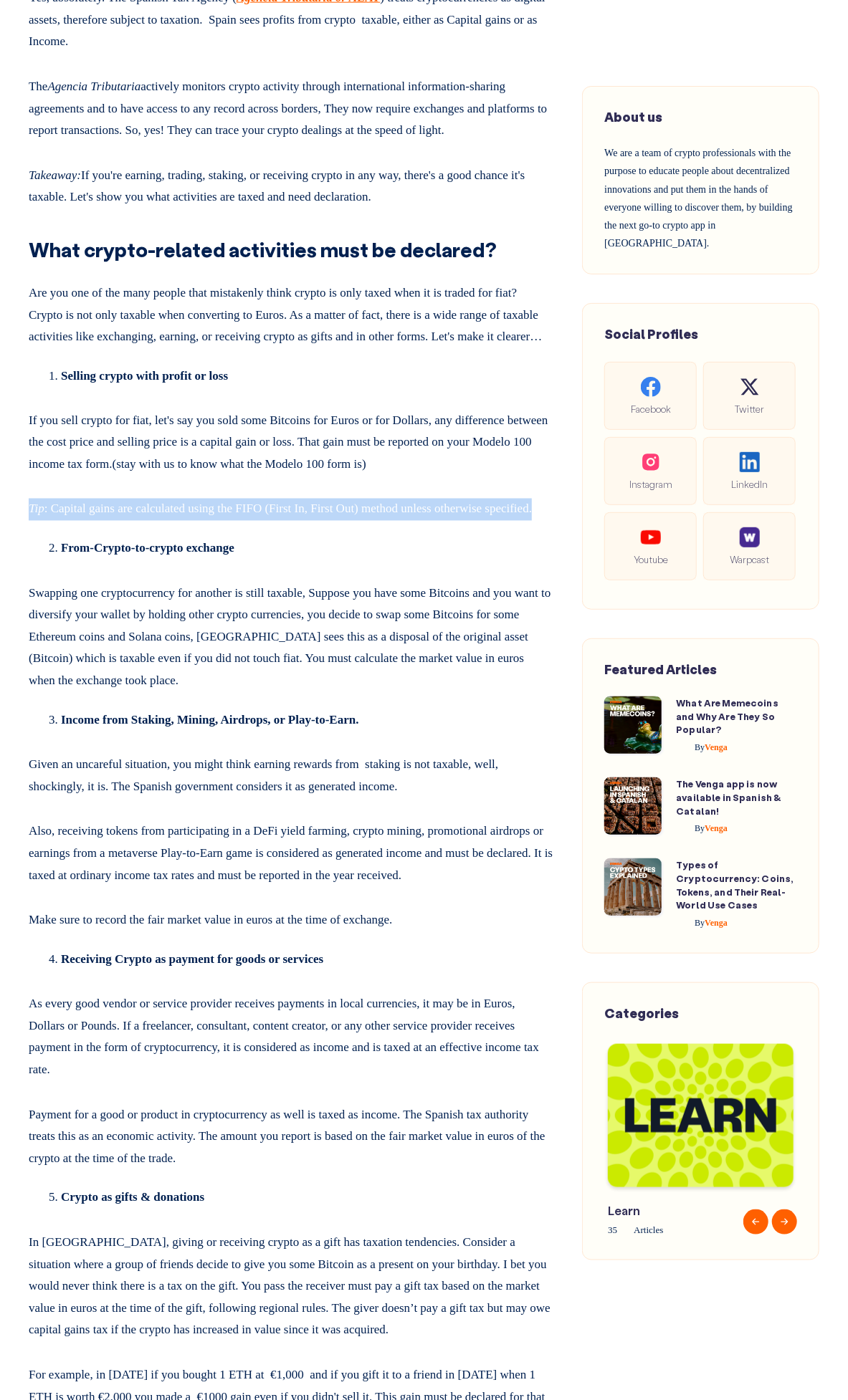
drag, startPoint x: 532, startPoint y: 532, endPoint x: 113, endPoint y: 590, distance: 423.0
click at [113, 521] on p "Tip : Capital gains are calculated using the FIFO (First In, First Out) method …" at bounding box center [291, 507] width 525 height 28
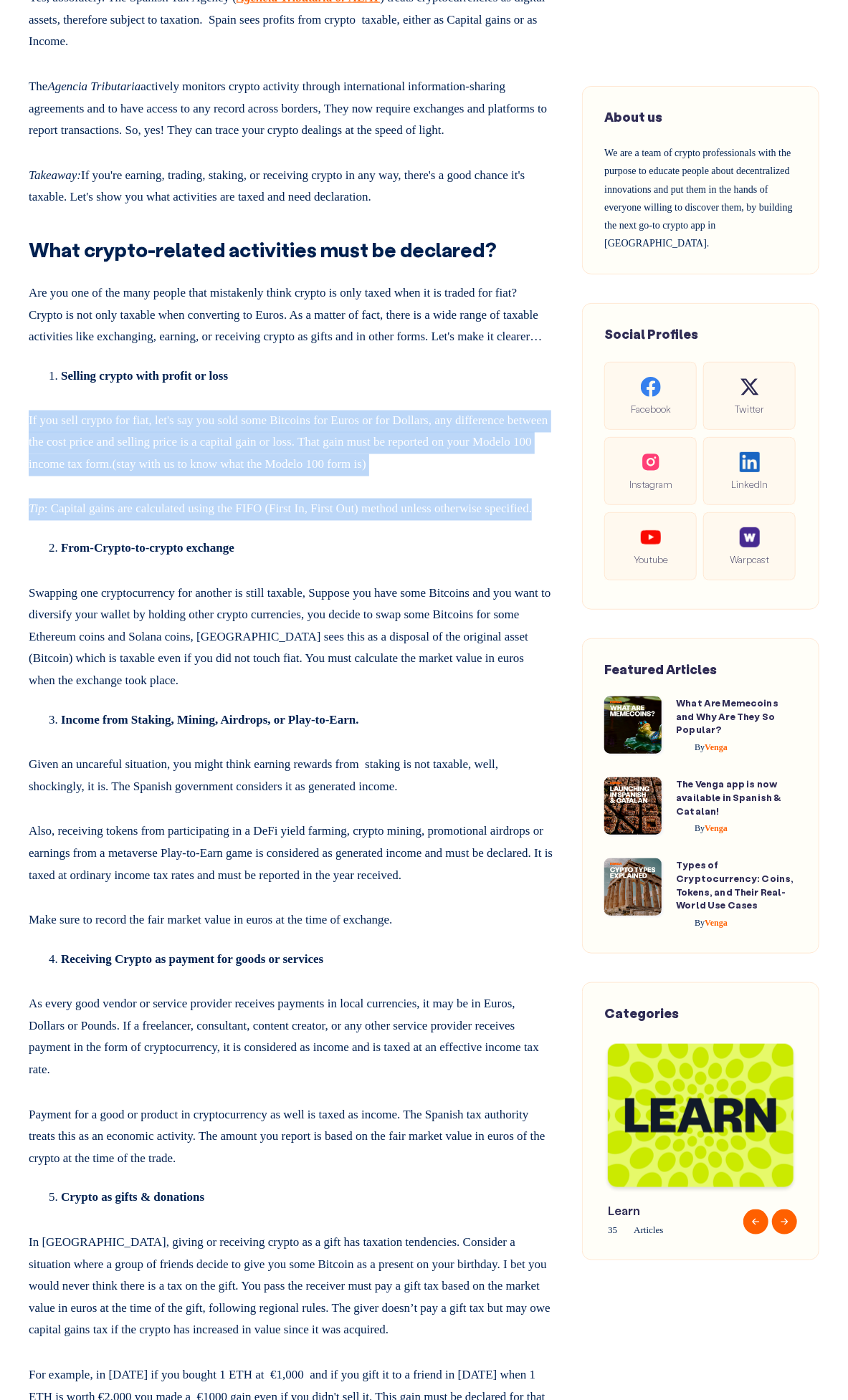
drag, startPoint x: 113, startPoint y: 590, endPoint x: 4, endPoint y: 486, distance: 150.7
drag, startPoint x: 4, startPoint y: 486, endPoint x: 496, endPoint y: 539, distance: 494.8
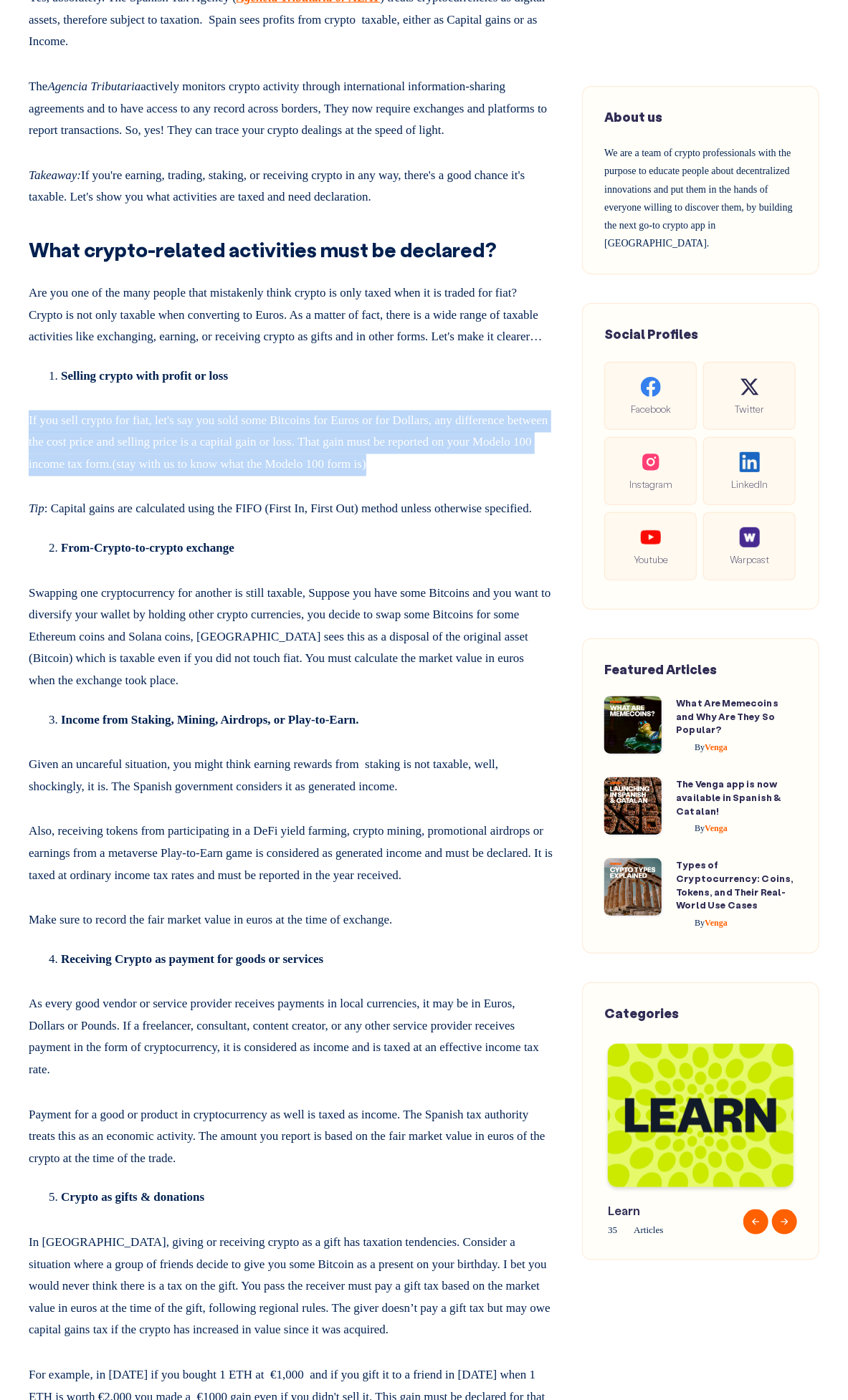
click at [496, 477] on p "If you sell crypto for fiat, let's say you sold some Bitcoins for Euros or for …" at bounding box center [291, 440] width 525 height 72
drag, startPoint x: 496, startPoint y: 539, endPoint x: 6, endPoint y: 491, distance: 492.3
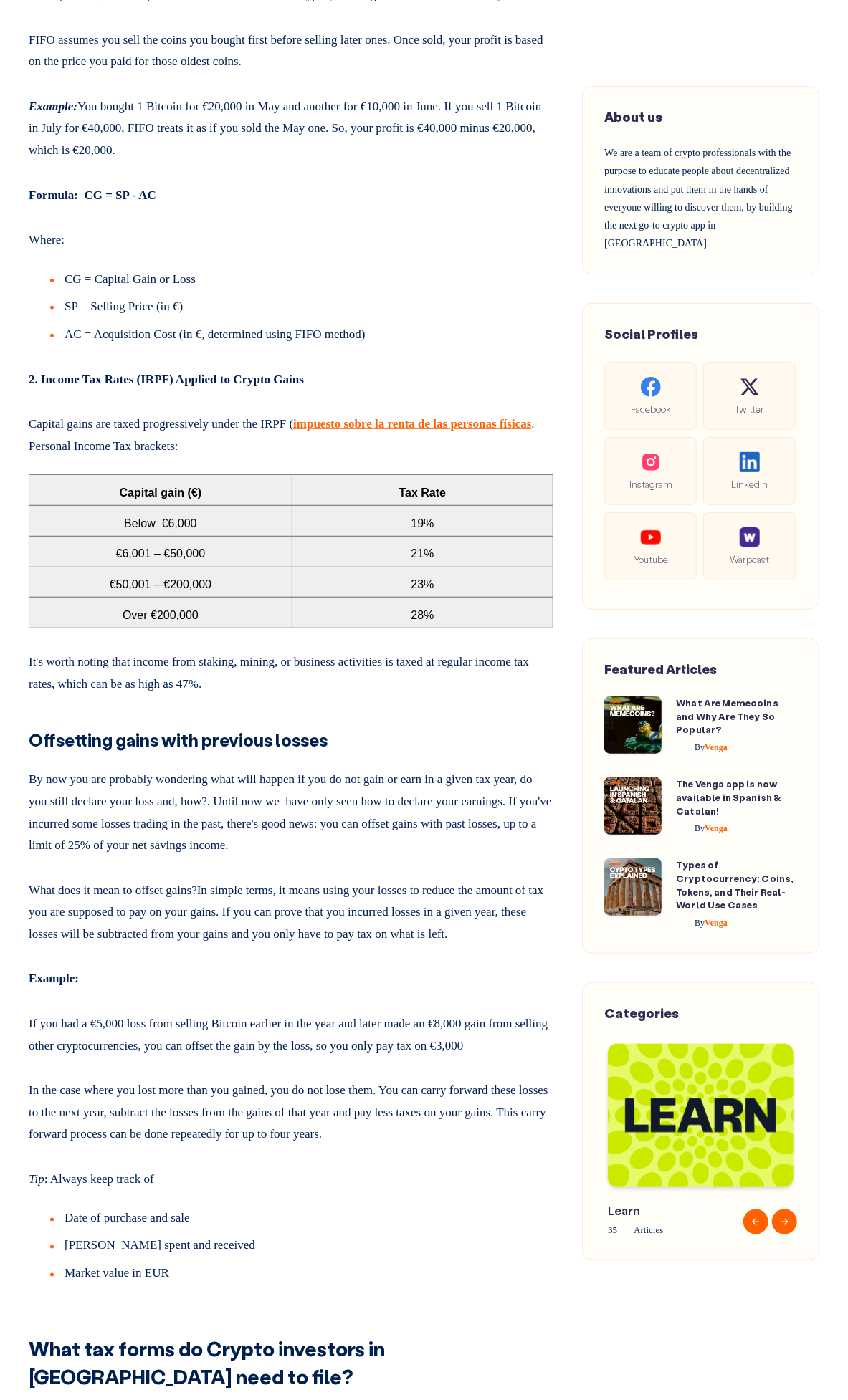
scroll to position [2626, 0]
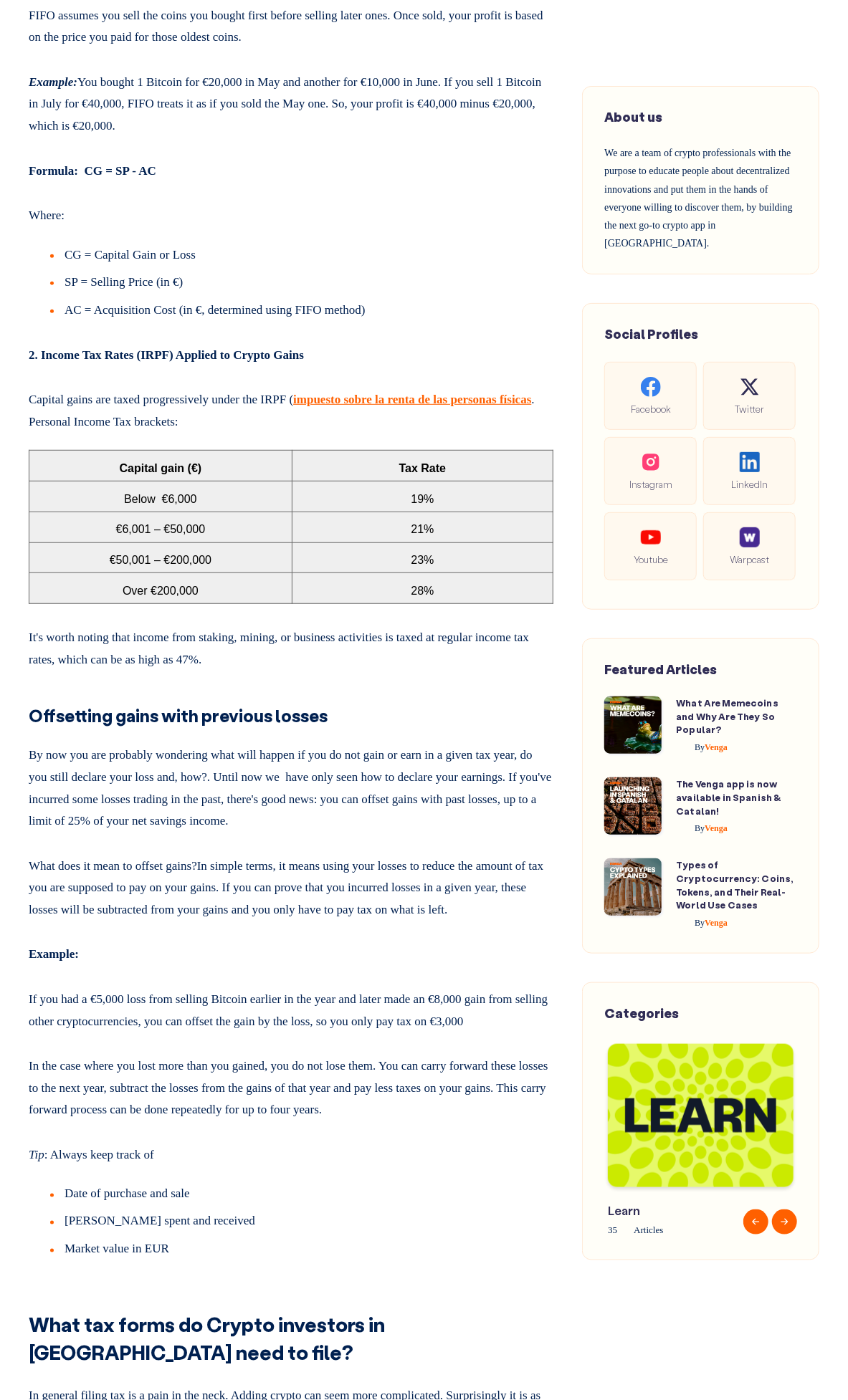
click at [405, 183] on p "Formula: CG = SP - AC" at bounding box center [291, 168] width 525 height 28
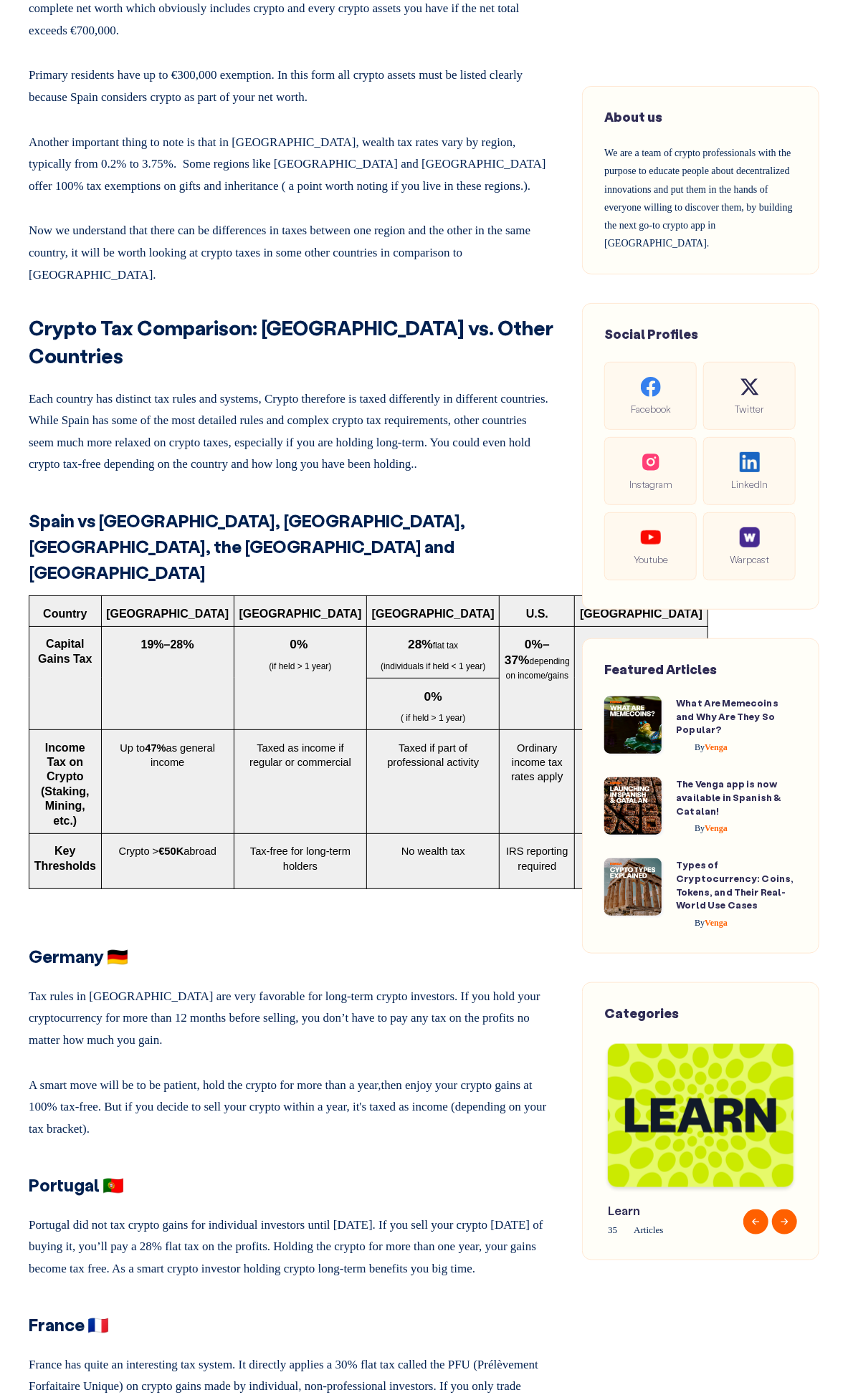
scroll to position [4695, 0]
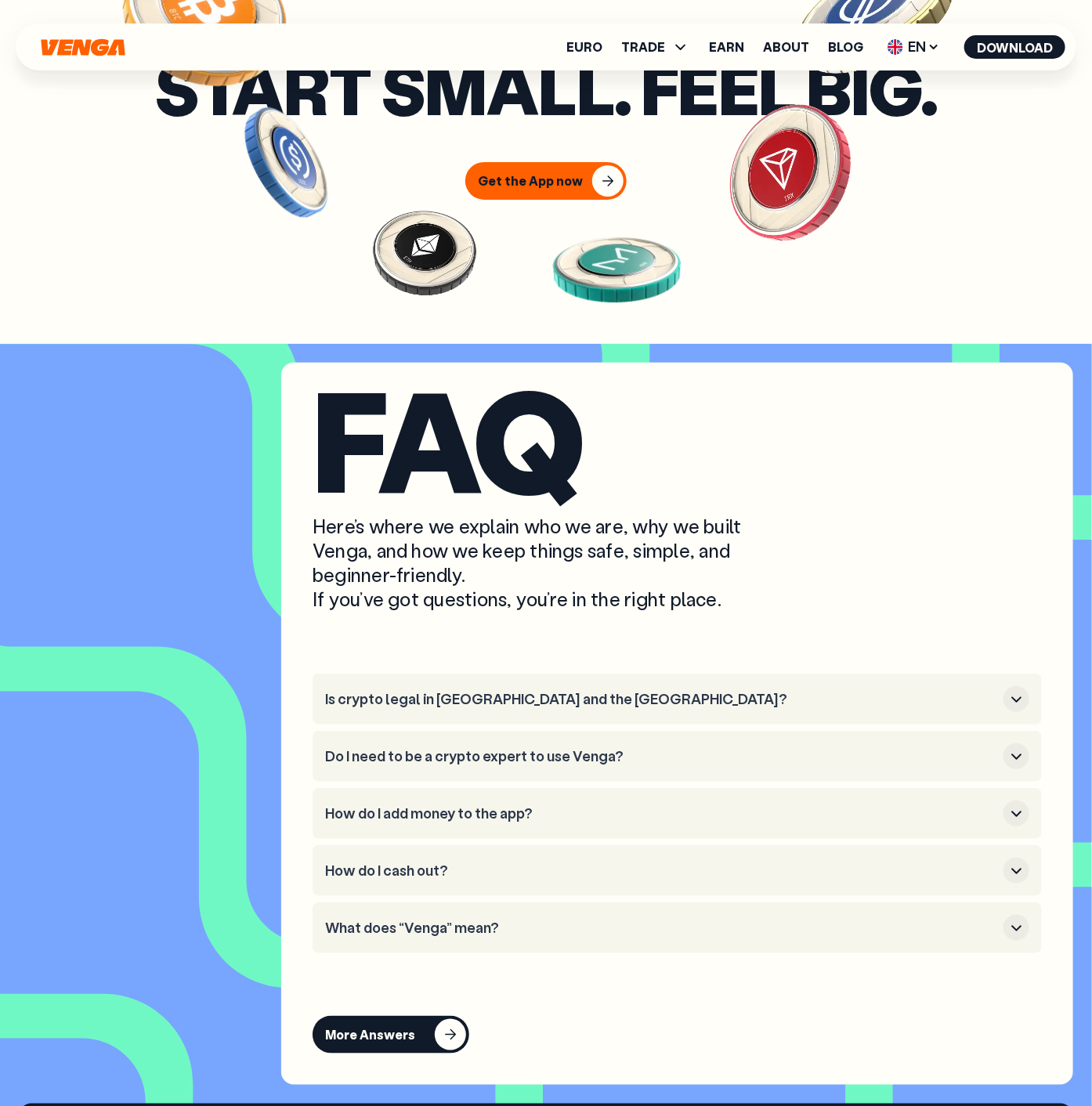
scroll to position [7407, 0]
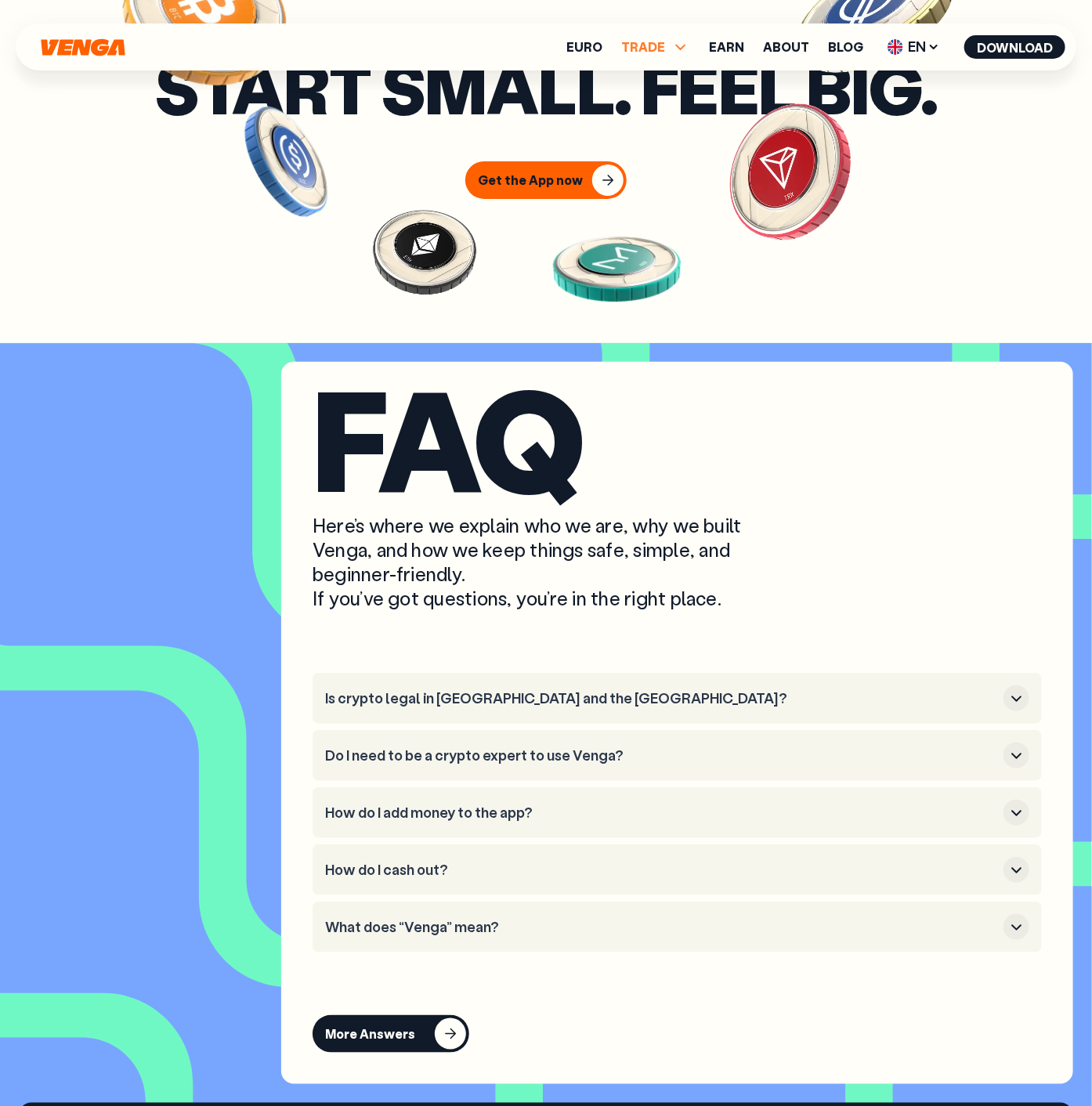
click at [646, 44] on span "TRADE" at bounding box center [643, 47] width 44 height 12
click at [674, 146] on link "Exchange" at bounding box center [656, 149] width 62 height 16
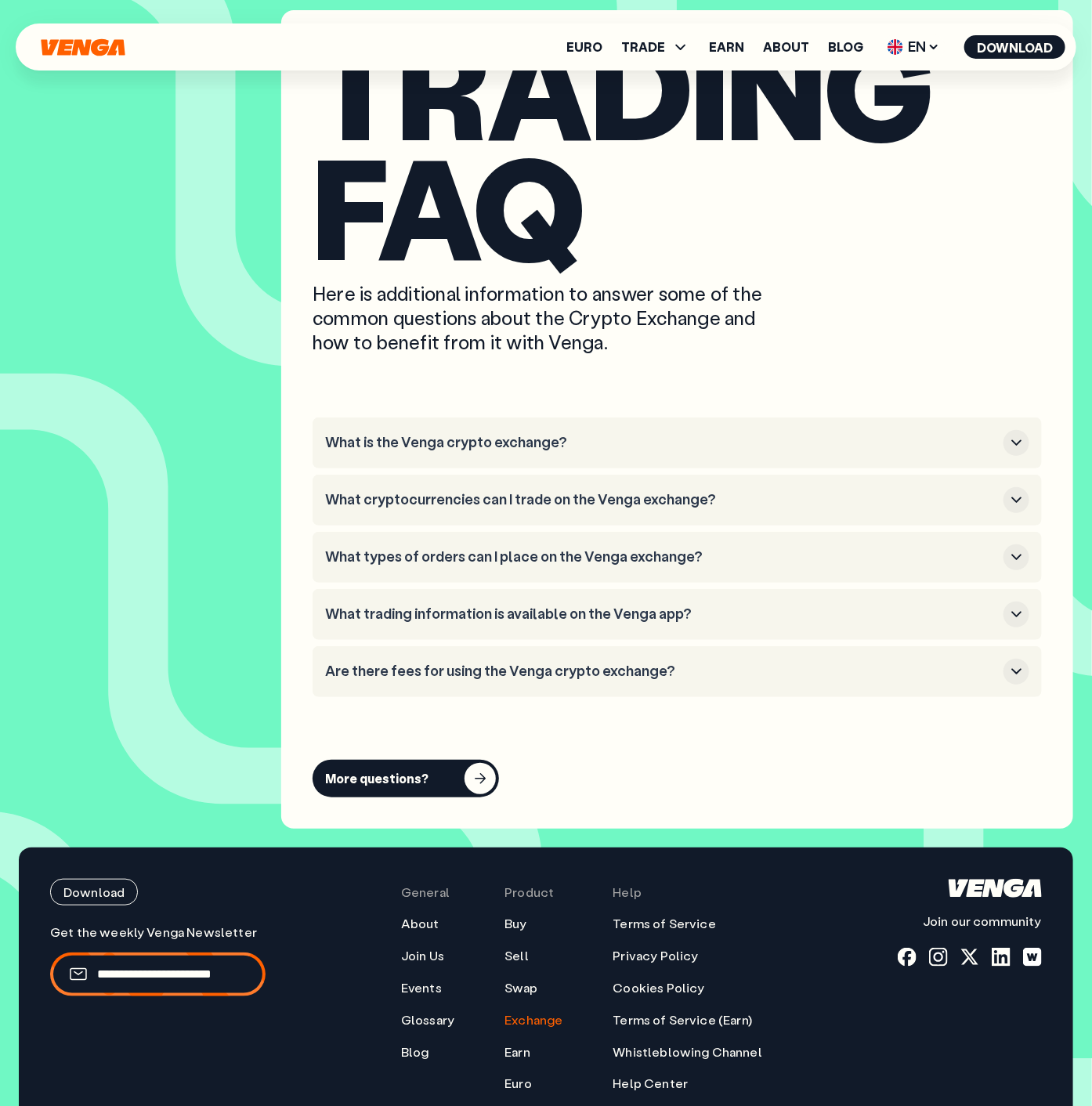
scroll to position [4878, 0]
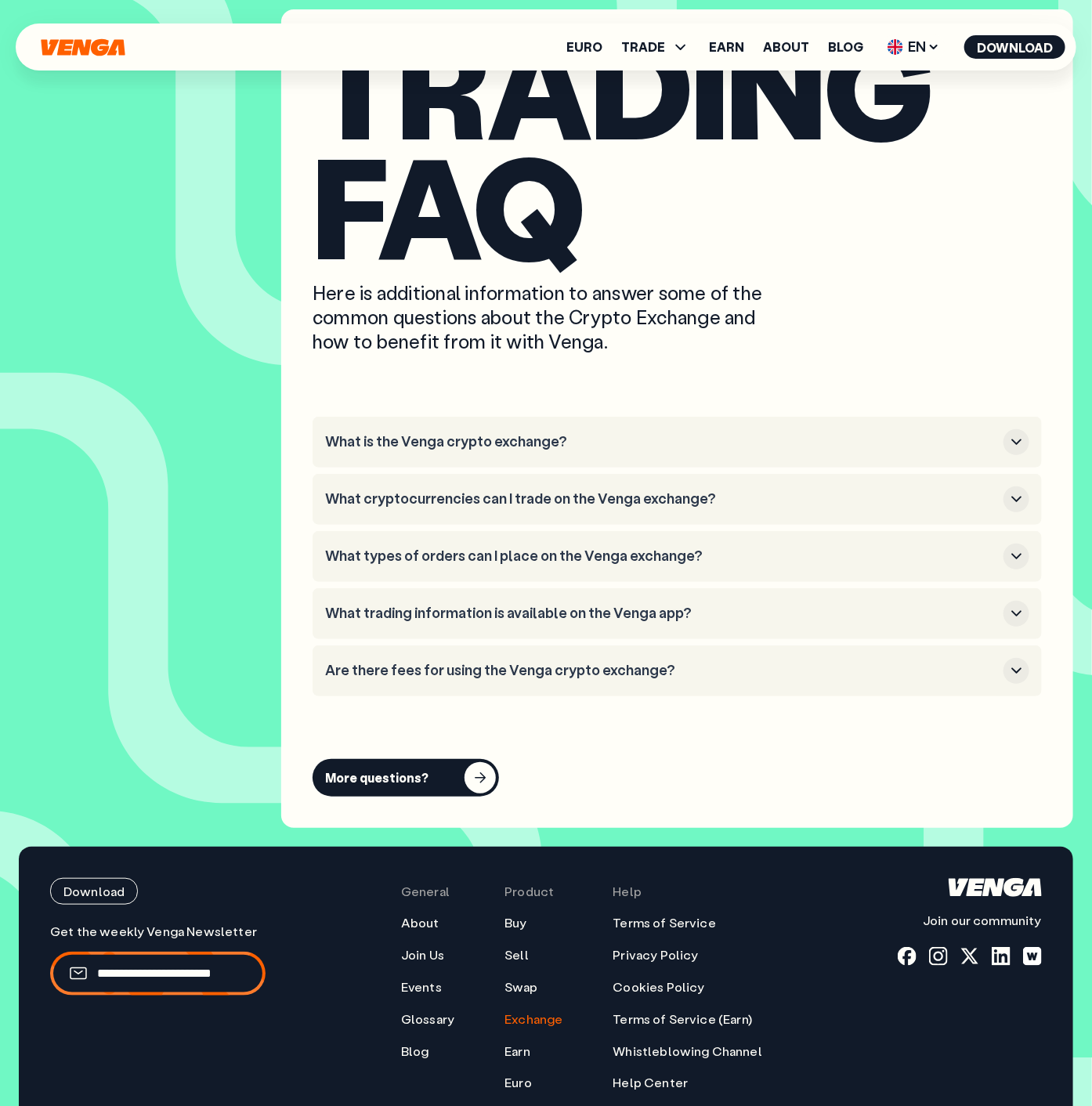
click at [528, 449] on h3 "What is the Venga crypto exchange?" at bounding box center [660, 441] width 672 height 17
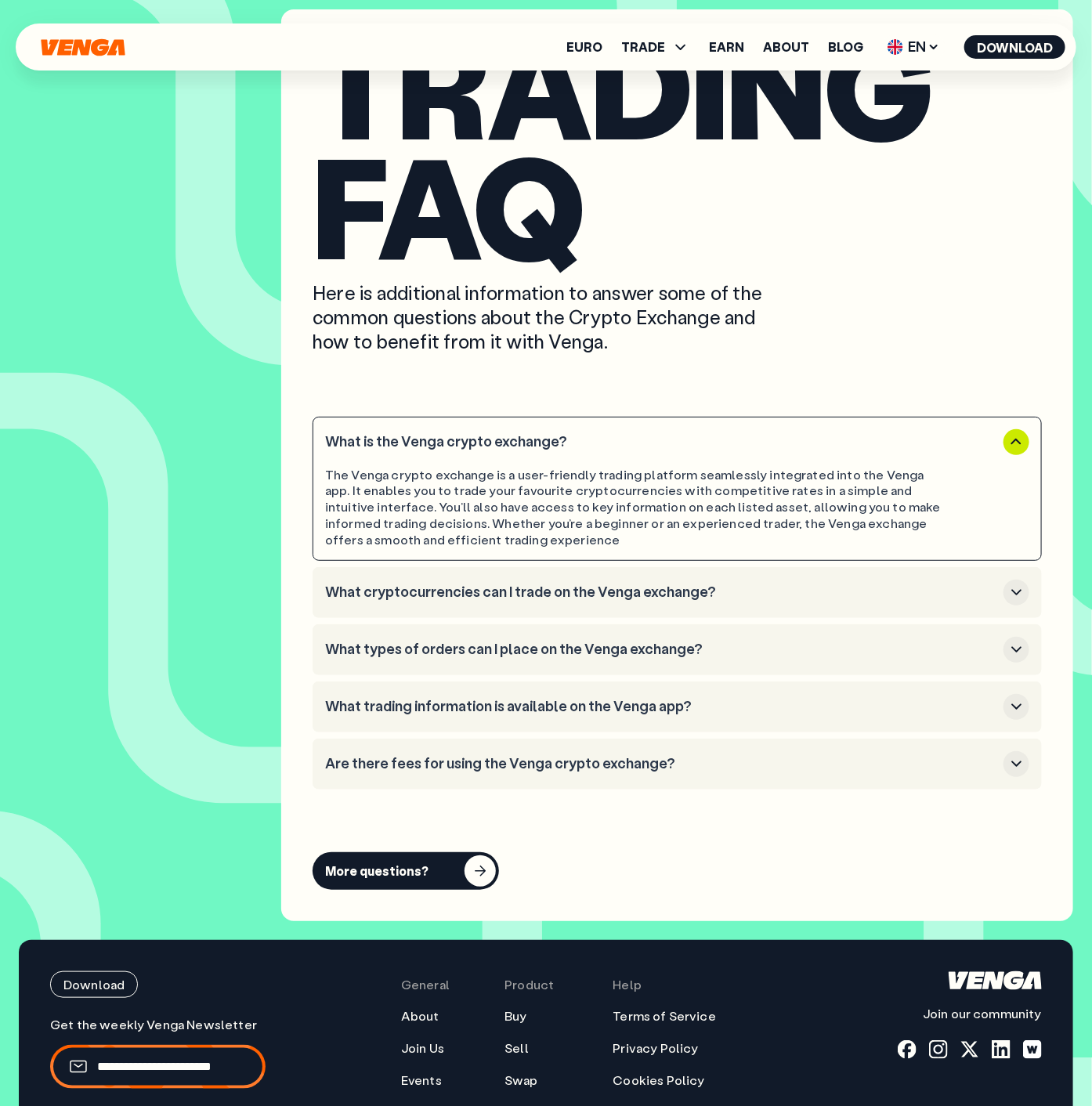
click at [406, 592] on h3 "What cryptocurrencies can I trade on the Venga exchange?" at bounding box center [660, 592] width 672 height 17
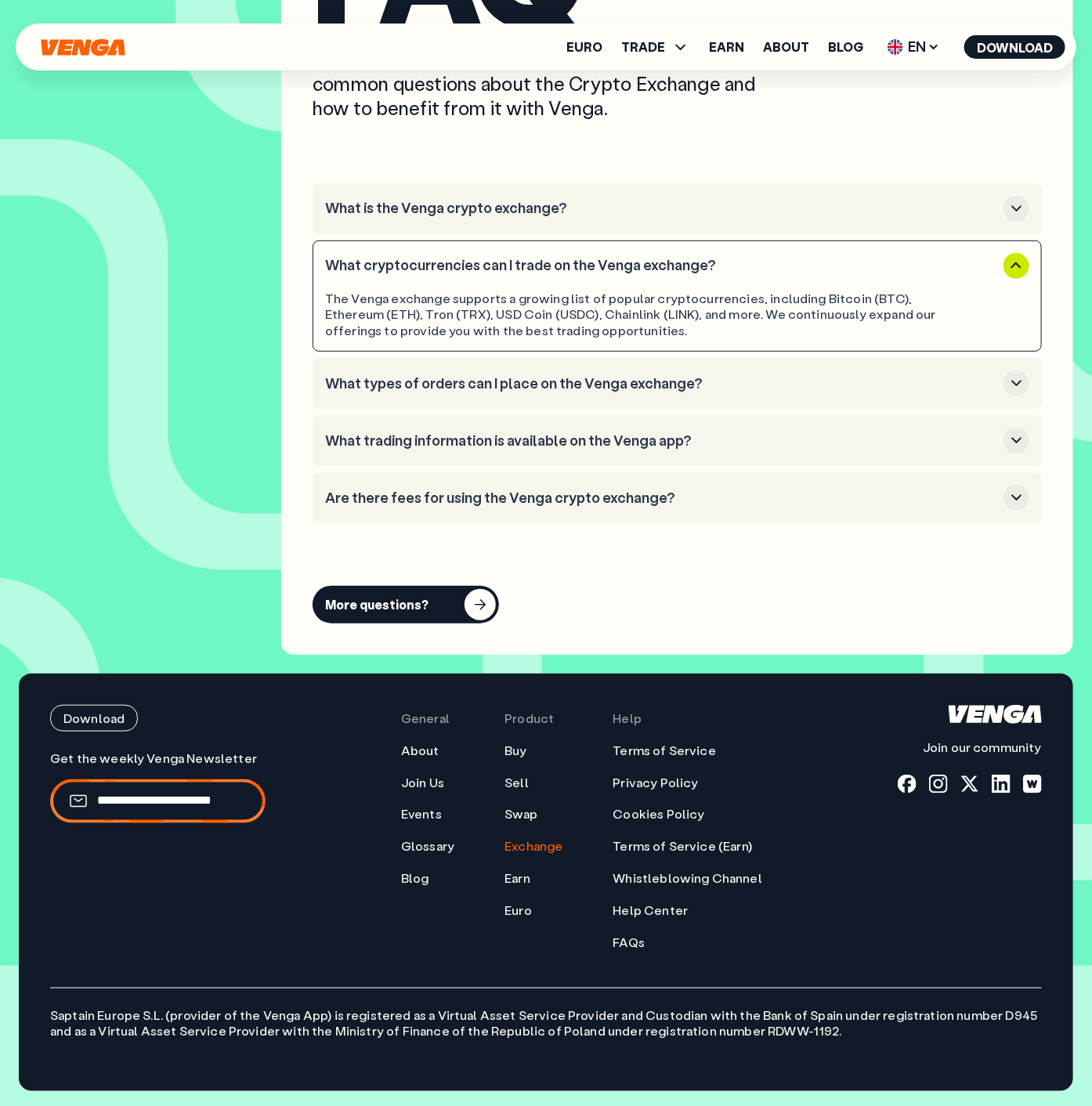
scroll to position [5112, 0]
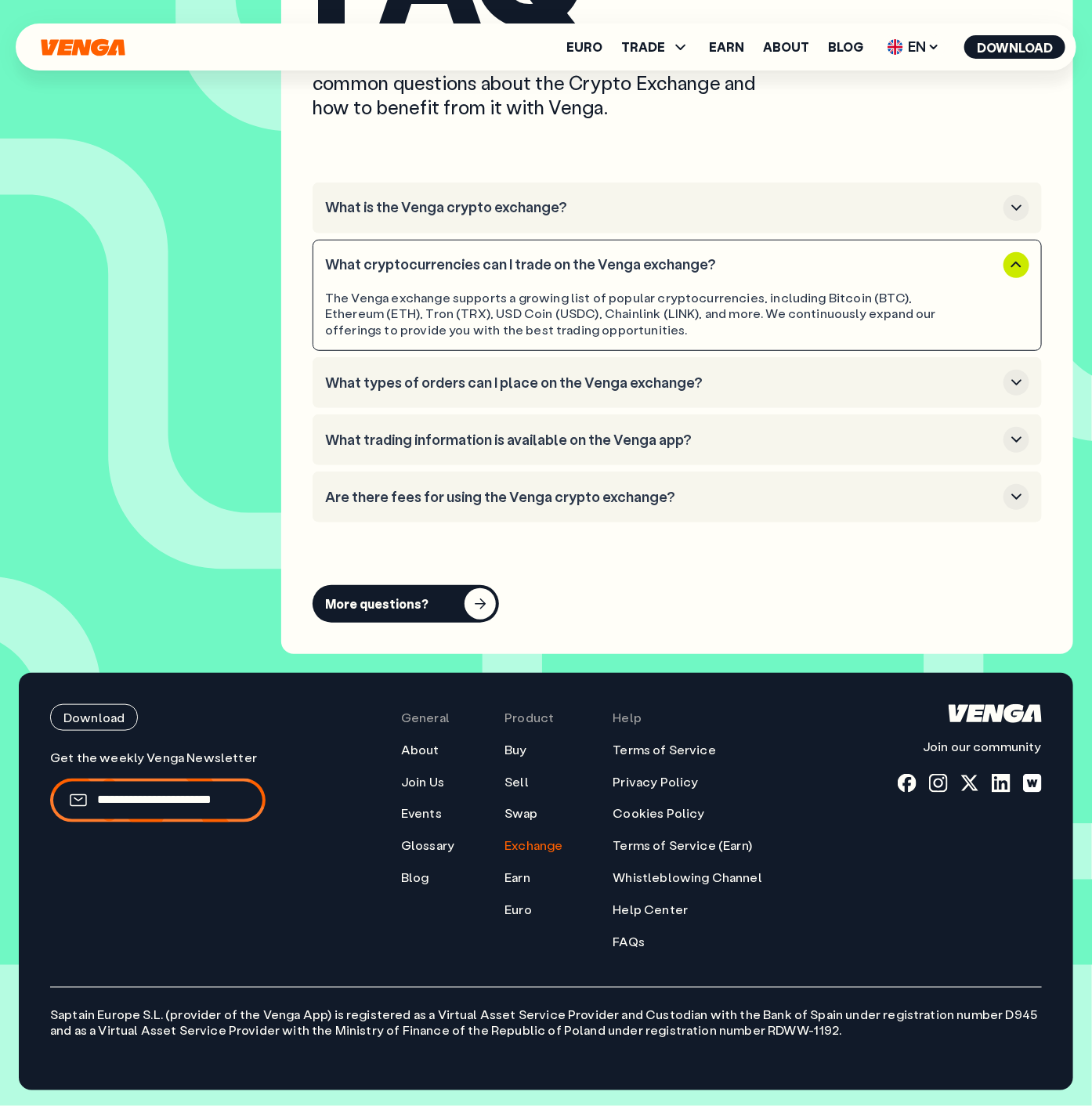
click at [355, 379] on h3 "What types of orders can I place on the Venga exchange?" at bounding box center [660, 383] width 672 height 17
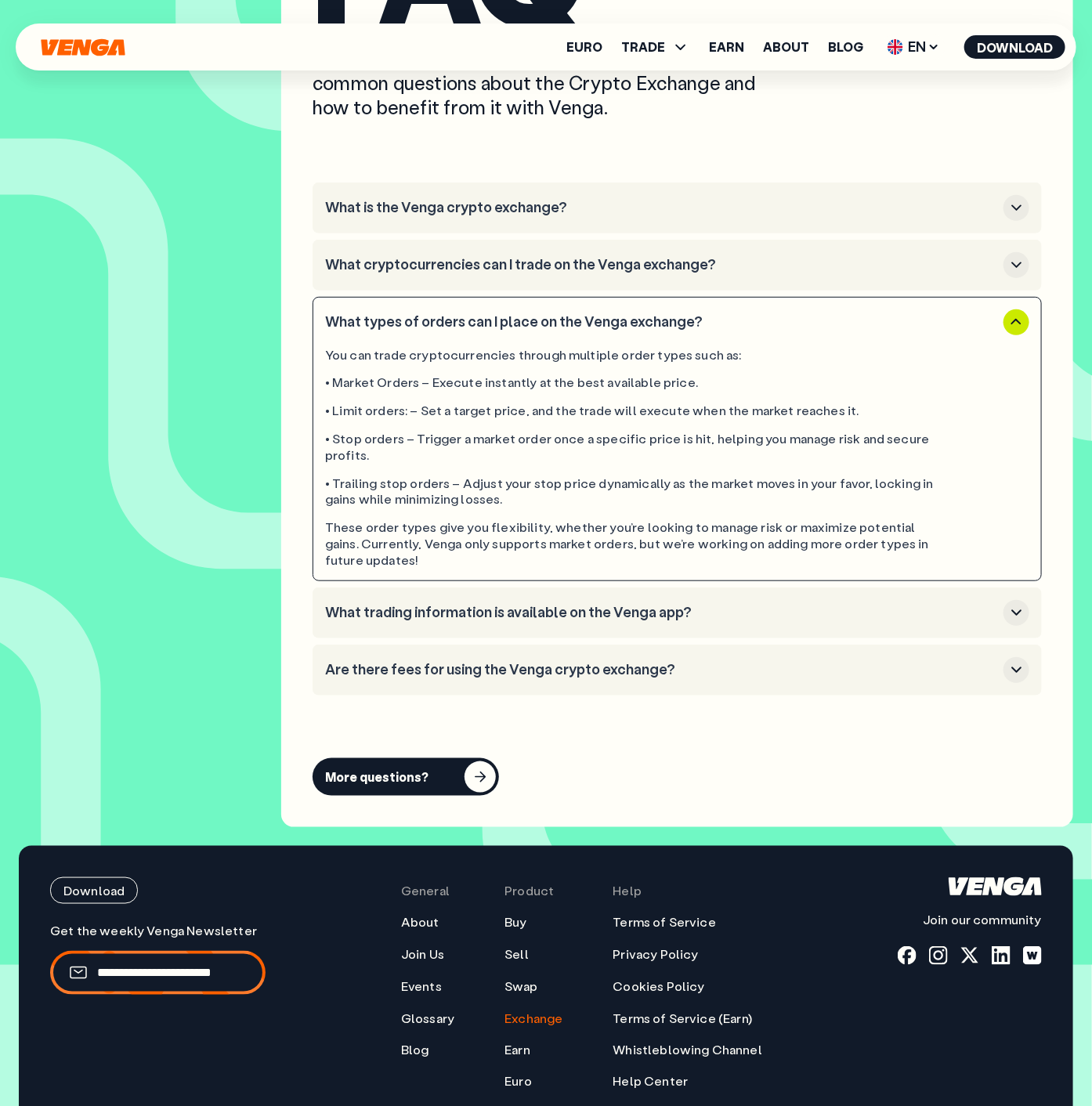
click at [478, 626] on button "What trading information is available on the Venga app?" at bounding box center [677, 612] width 705 height 26
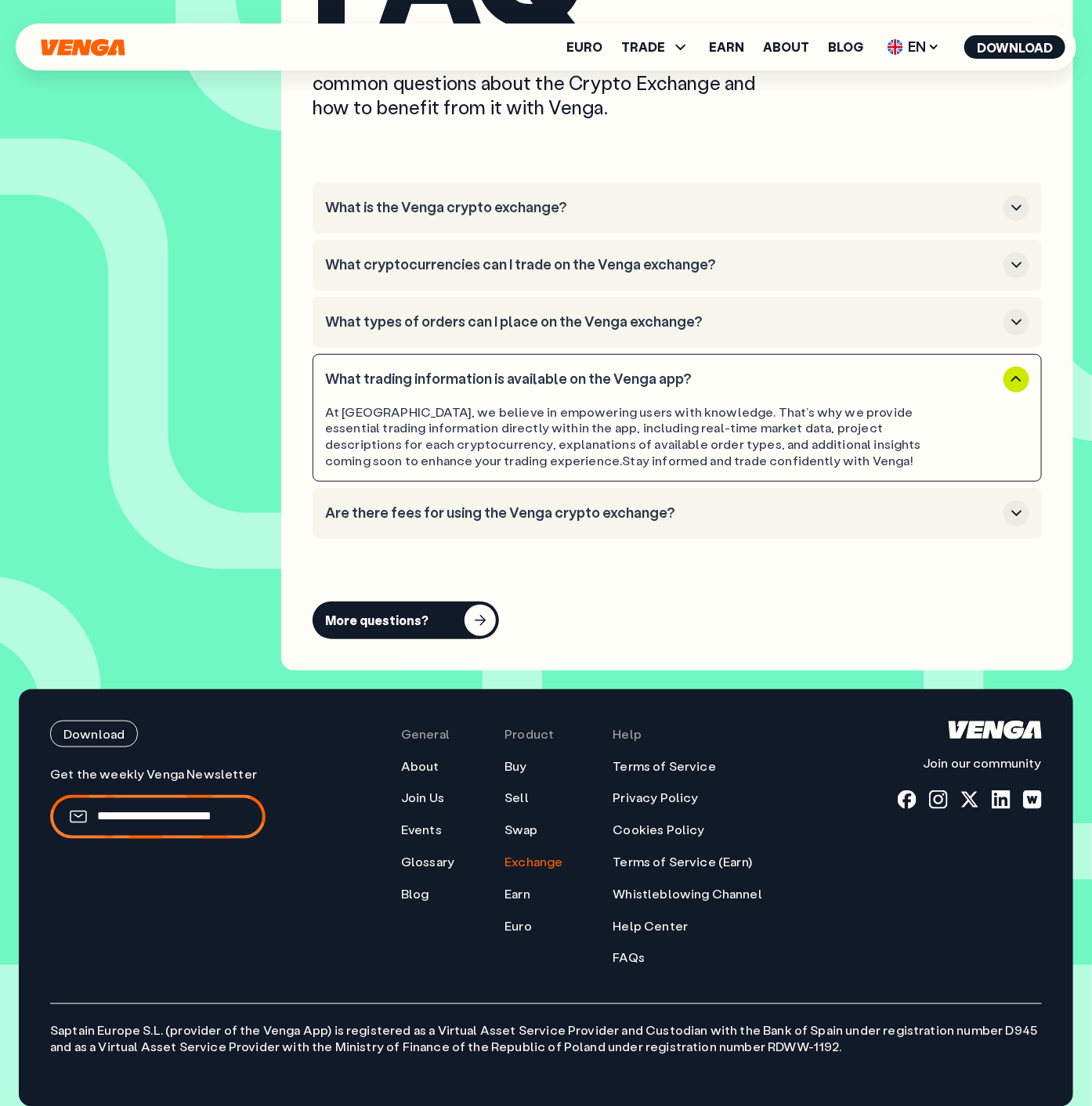
click at [580, 509] on h3 "Are there fees for using the Venga crypto exchange?" at bounding box center [660, 513] width 672 height 17
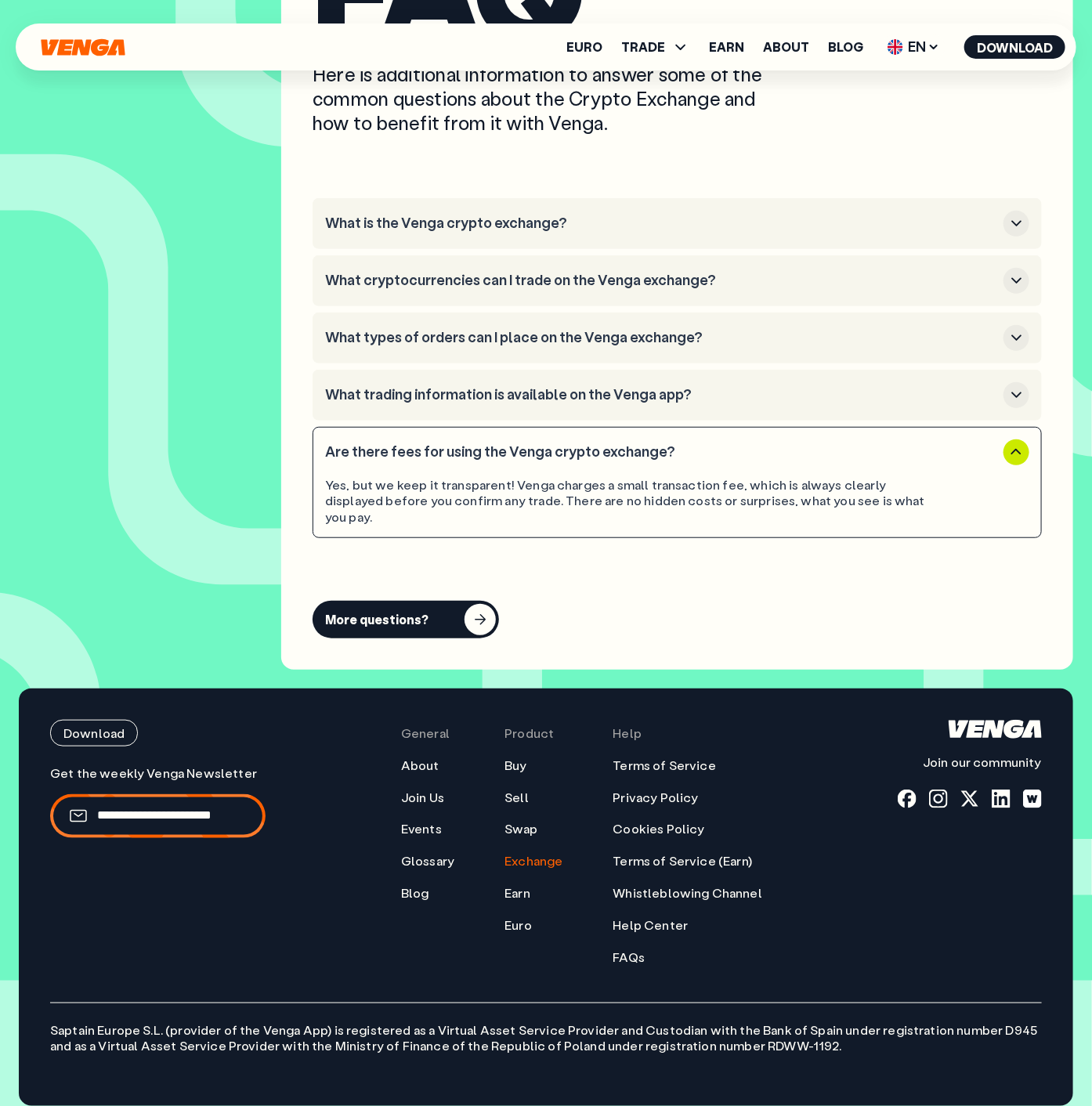
click at [586, 492] on div "Yes, but we keep it transparent! Venga charges a small transaction fee, which i…" at bounding box center [633, 501] width 616 height 49
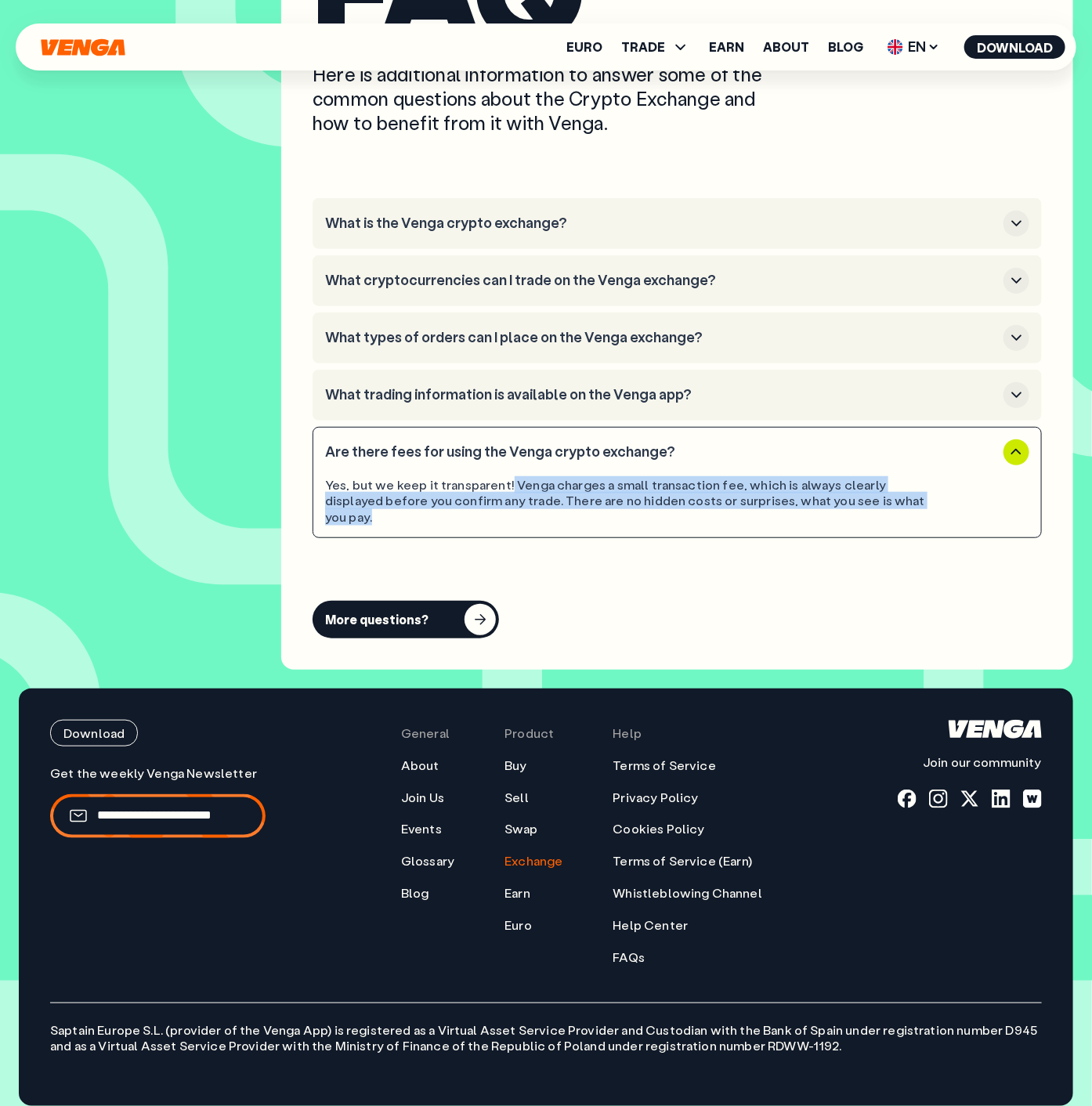
drag, startPoint x: 508, startPoint y: 484, endPoint x: 944, endPoint y: 497, distance: 436.2
click at [944, 497] on div "Yes, but we keep it transparent! Venga charges a small transaction fee, which i…" at bounding box center [677, 496] width 705 height 61
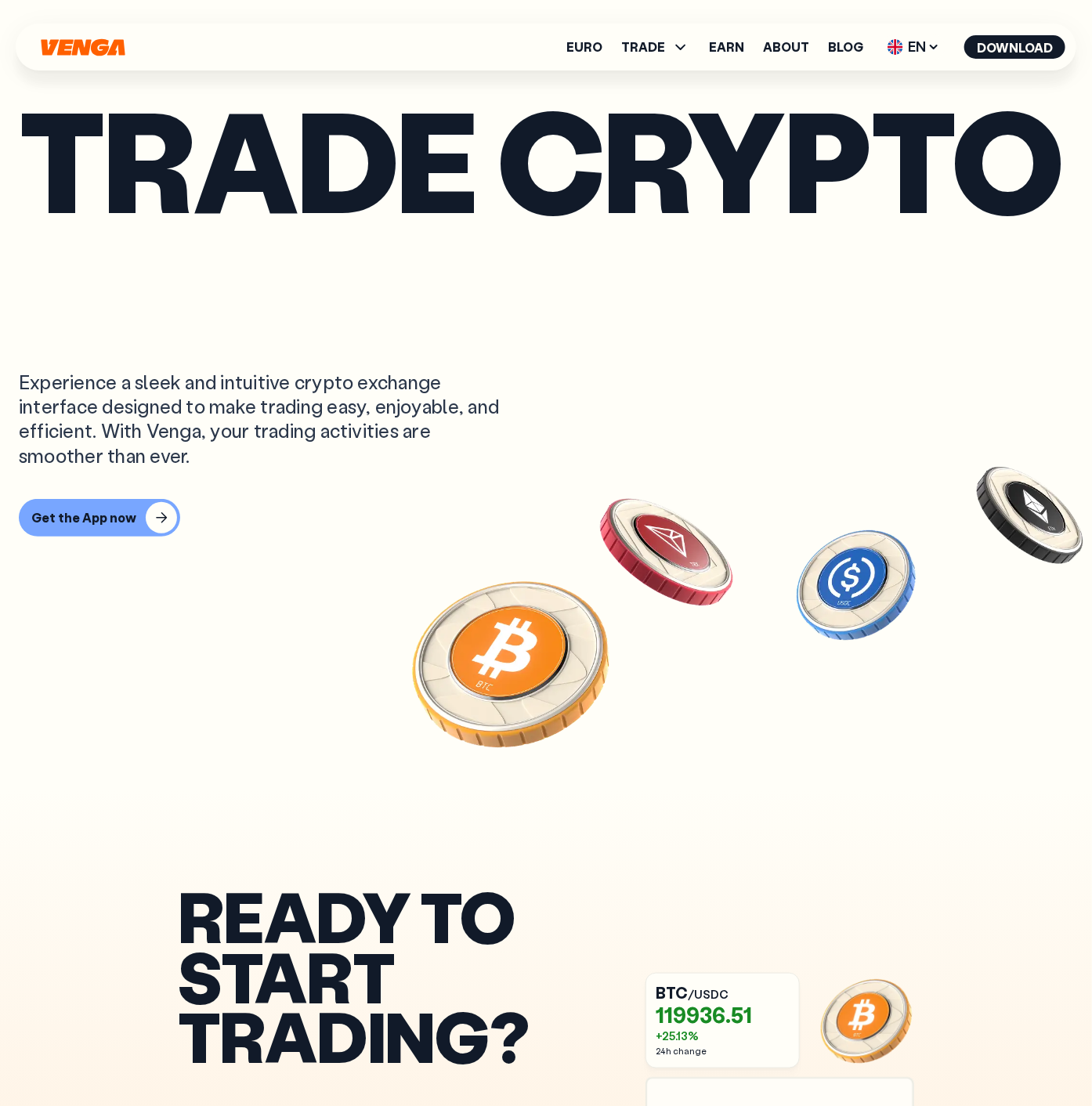
scroll to position [1, 0]
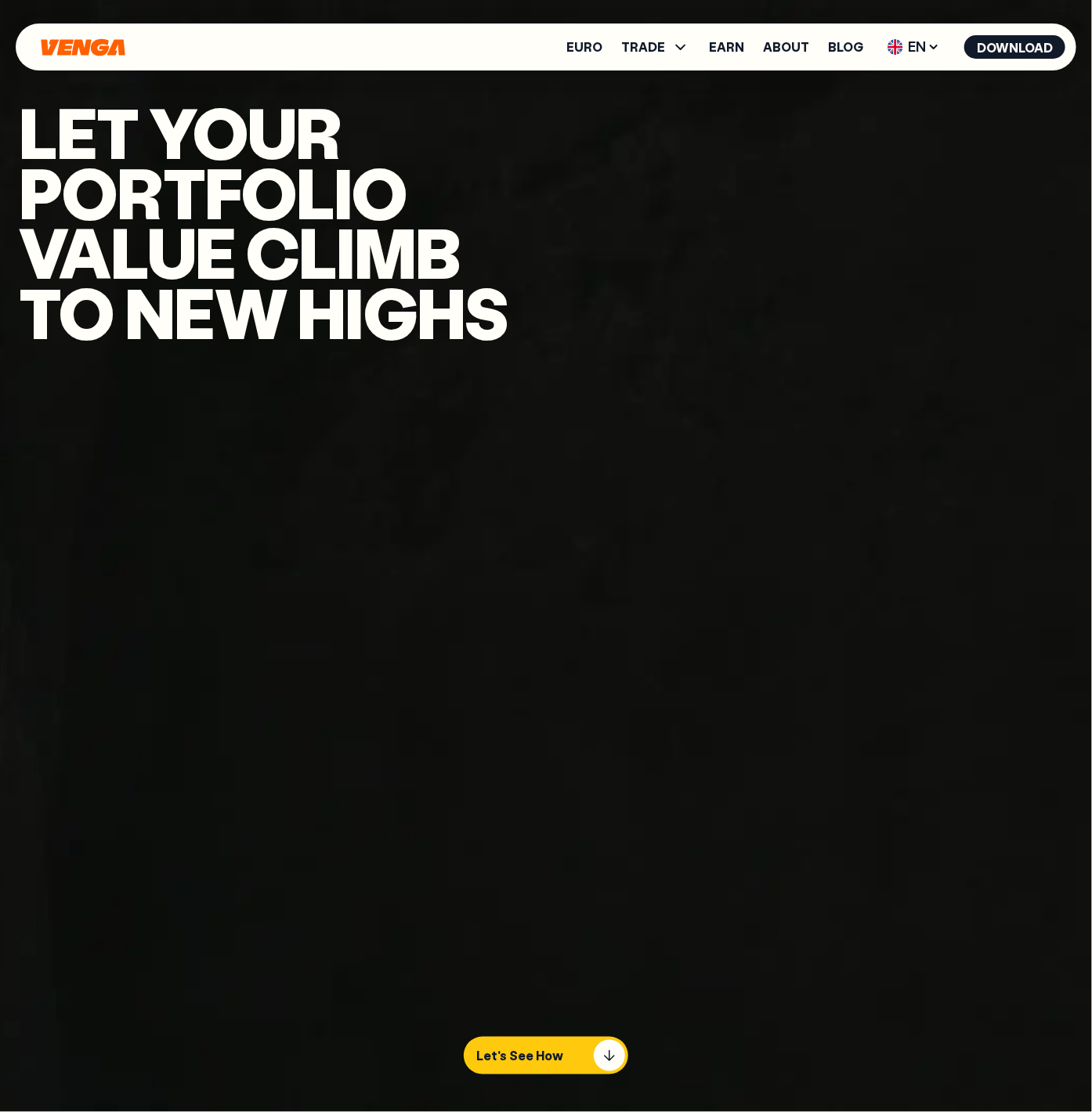
drag, startPoint x: 507, startPoint y: 335, endPoint x: 4, endPoint y: 168, distance: 530.0
click at [4, 168] on section "Let YOUR portfolio Value climb to new highs Let's See How" at bounding box center [546, 556] width 1092 height 1112
copy section "Let YOUR portfolio Value climb to new highs"
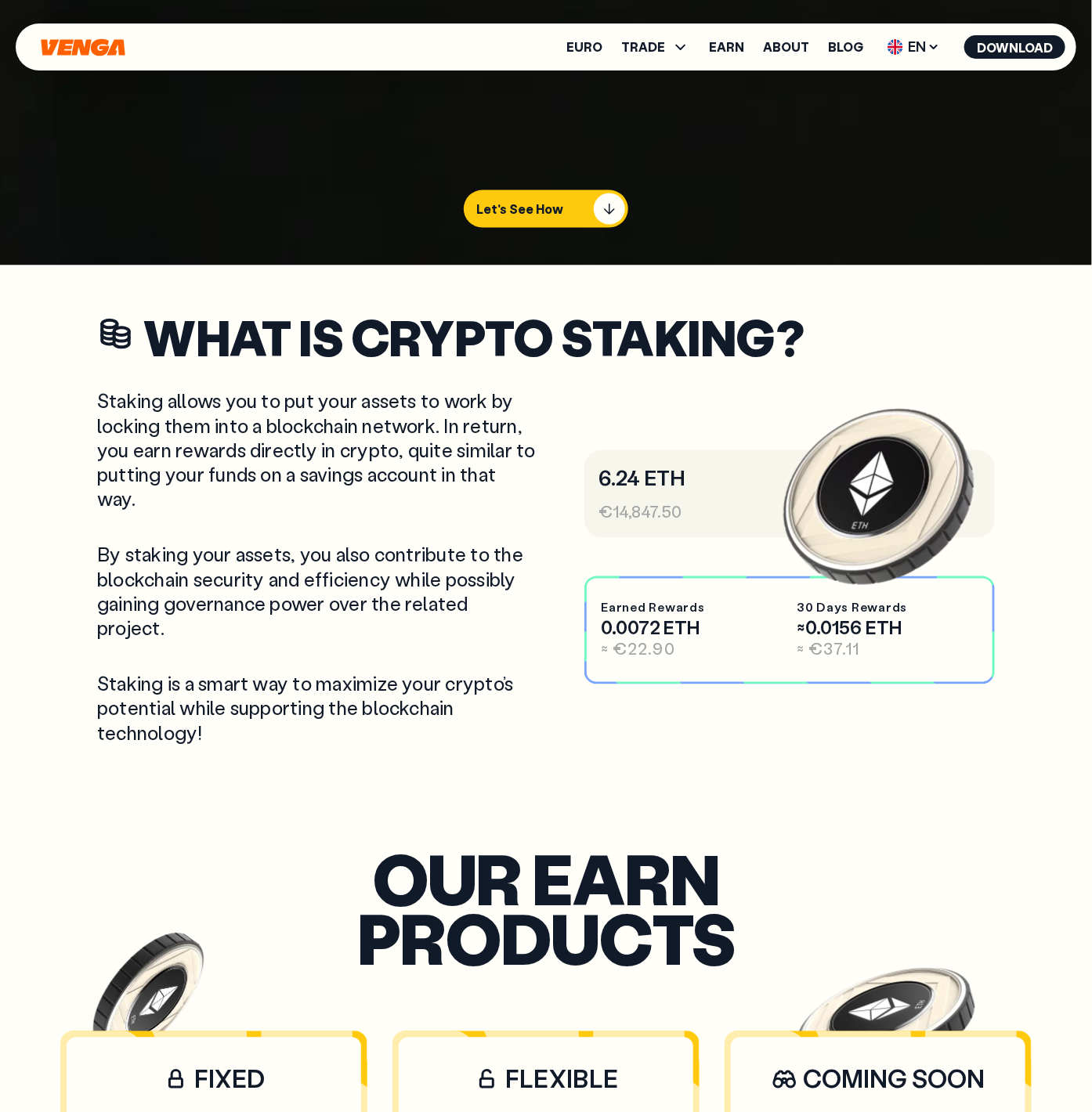
click at [253, 584] on p "By staking your assets, you also contribute to the blockchain security and effi…" at bounding box center [317, 592] width 441 height 98
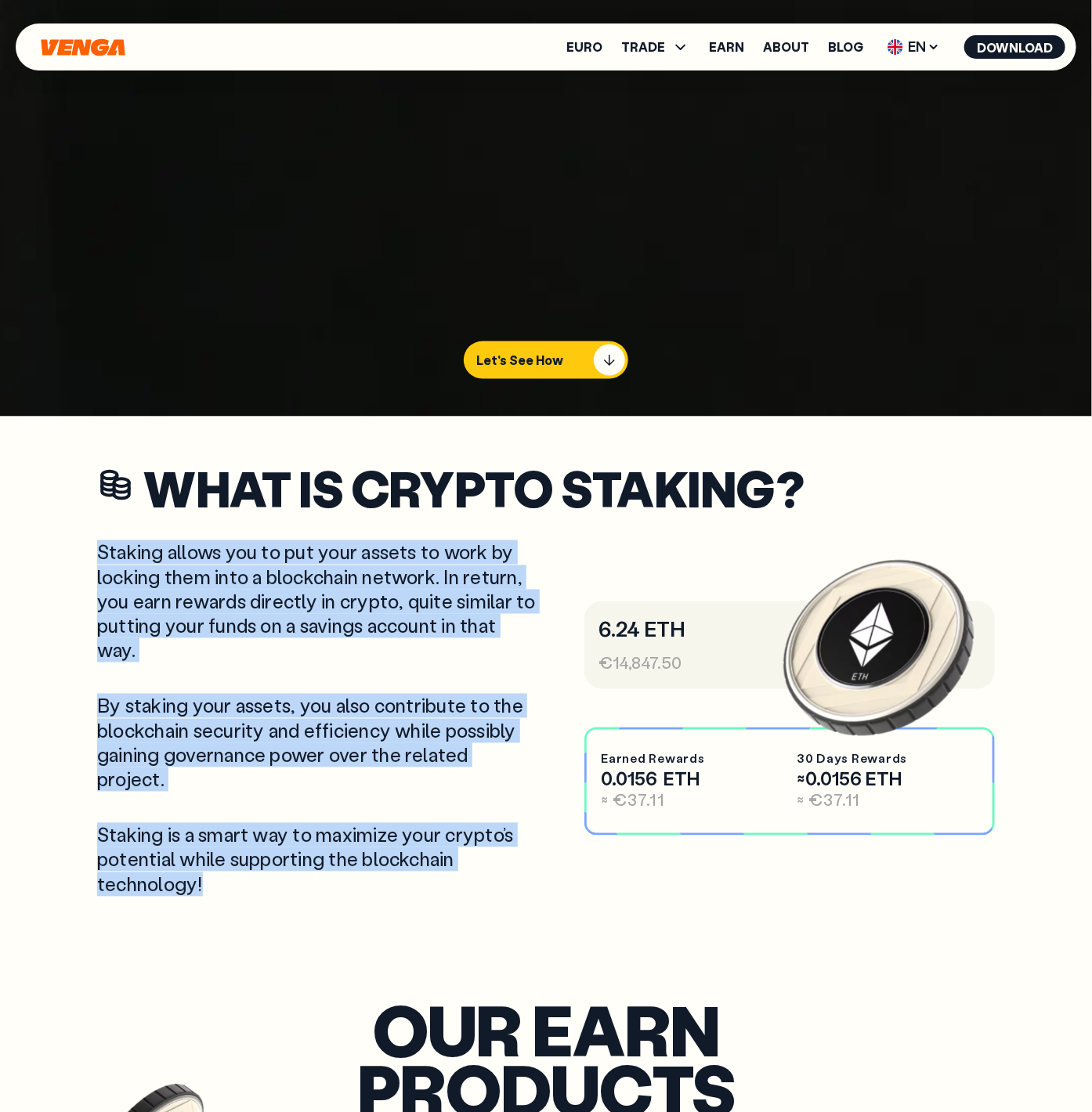
scroll to position [695, 0]
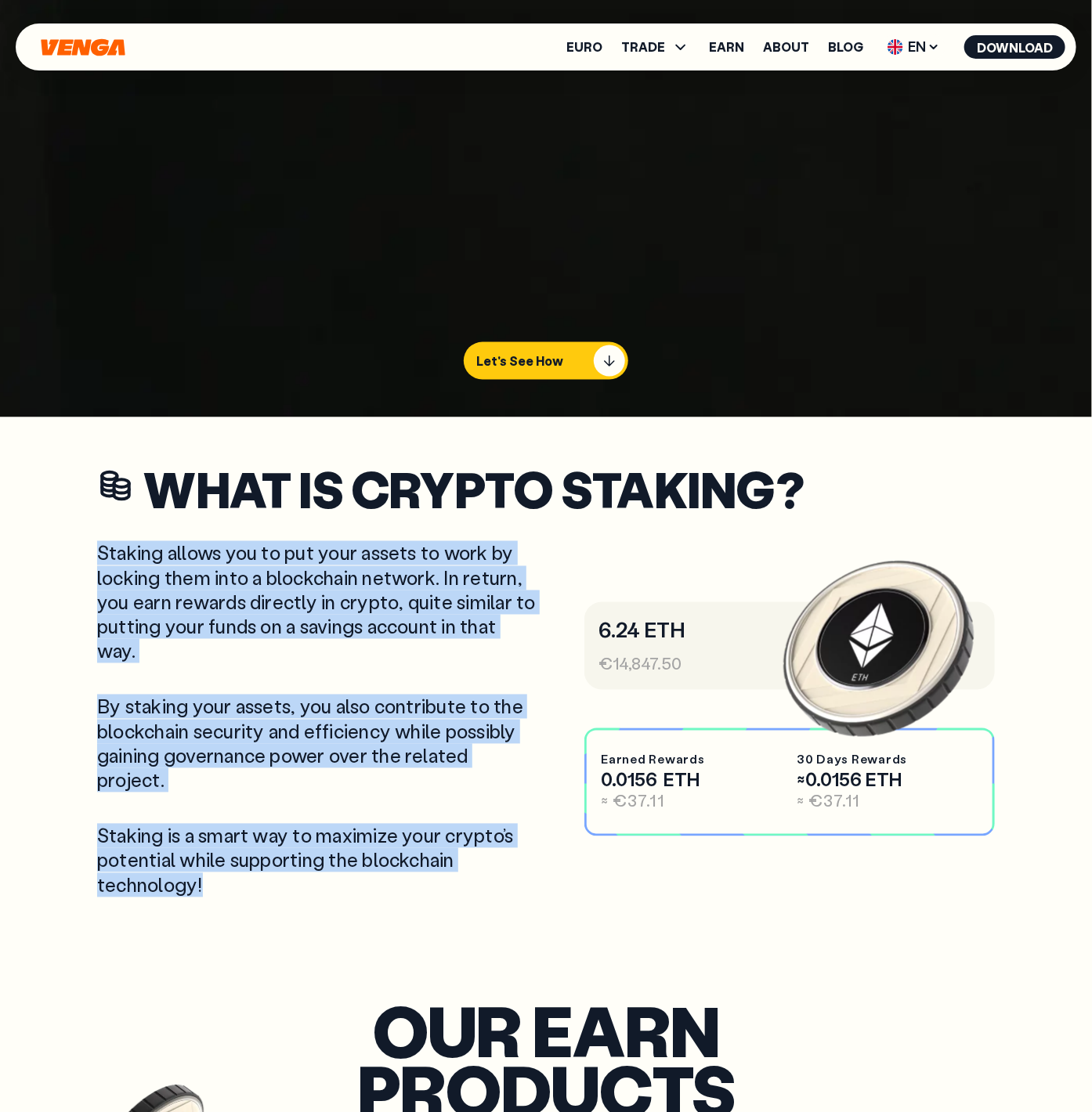
drag, startPoint x: 82, startPoint y: 386, endPoint x: 305, endPoint y: 910, distance: 569.5
click at [305, 910] on section "What is crypto staking? Staking allows you to put your assets to work by lockin…" at bounding box center [546, 682] width 1055 height 530
copy div "Staking allows you to put your assets to work by locking them into a blockchain…"
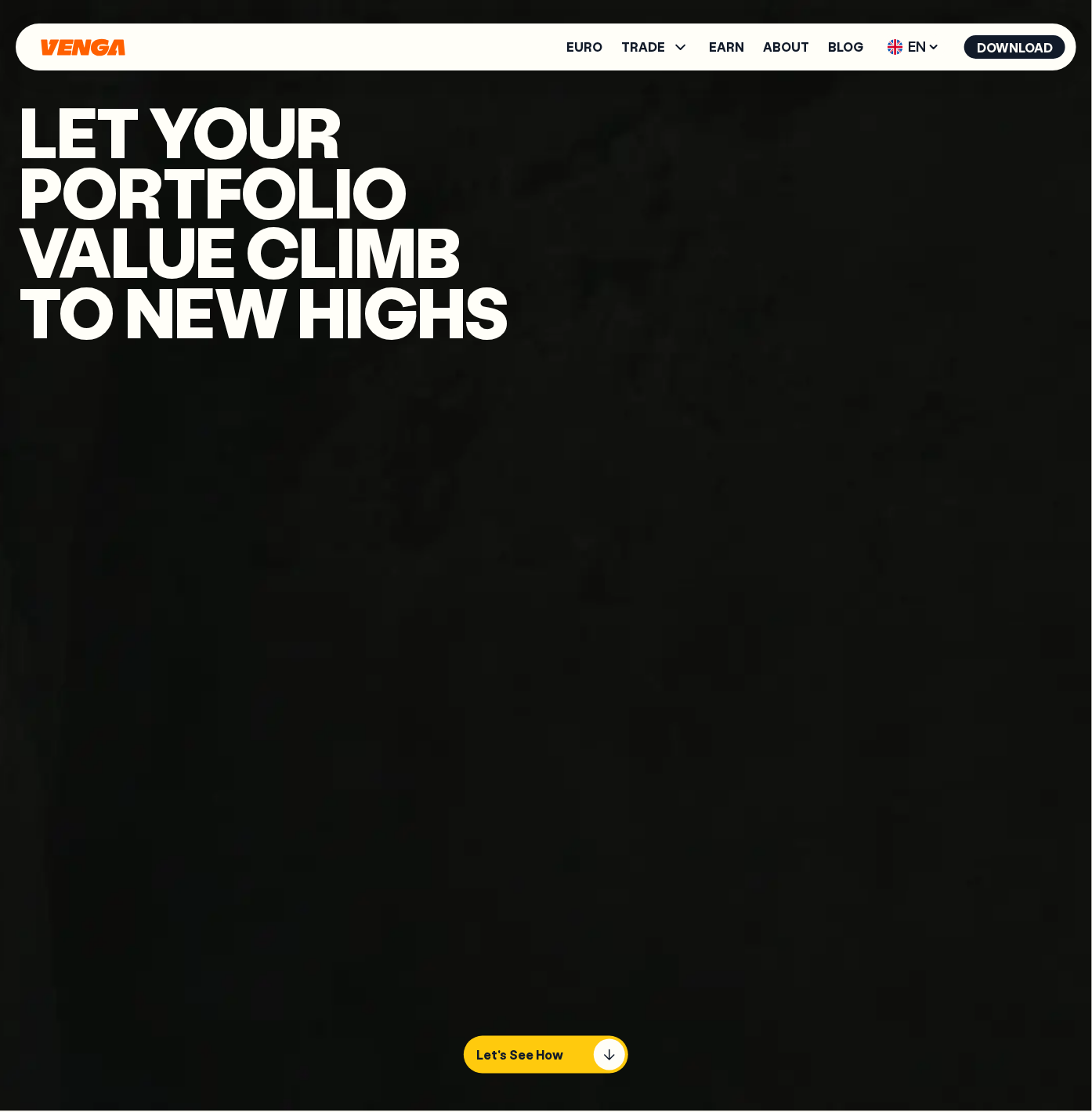
scroll to position [0, 0]
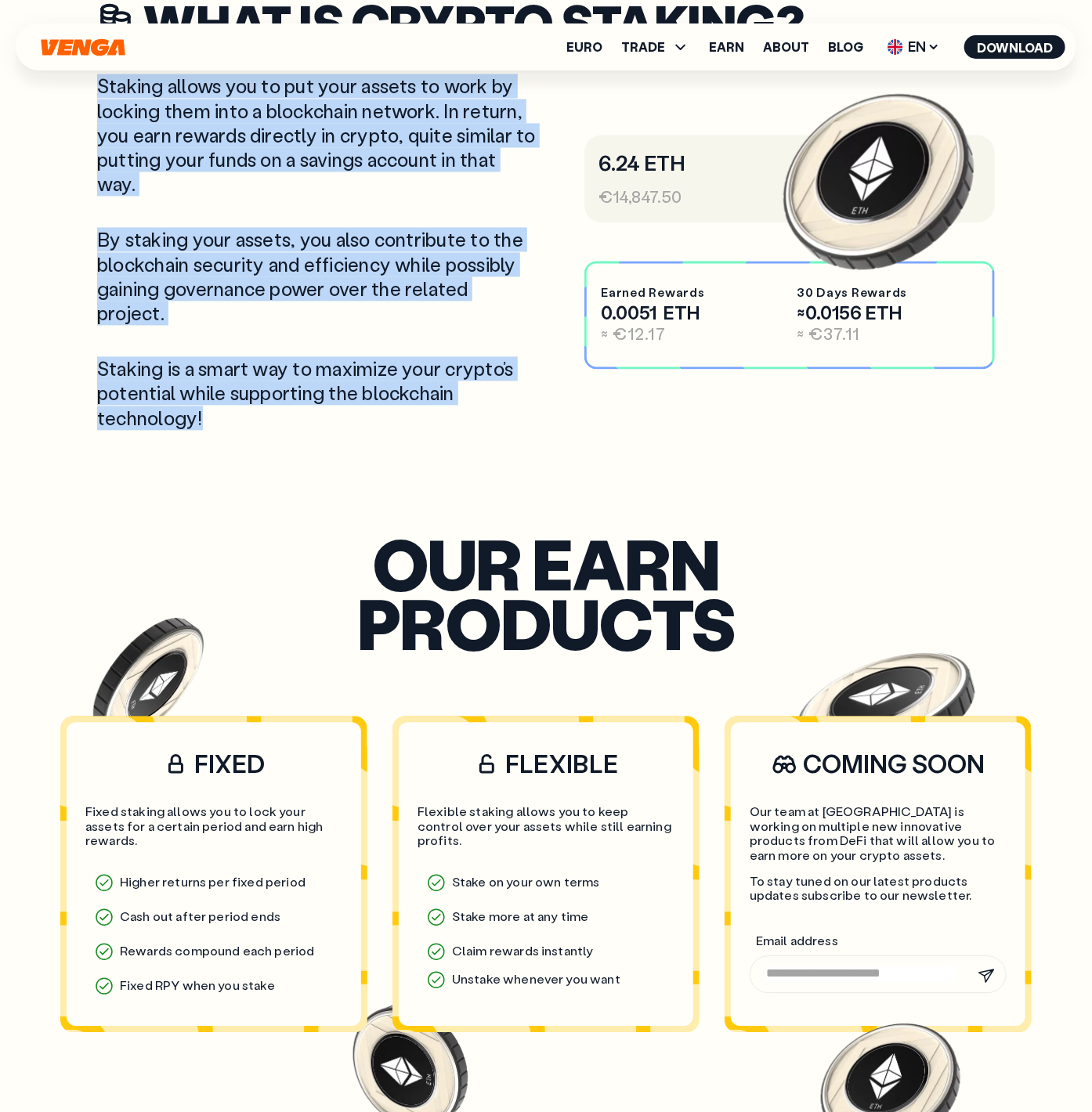
click at [368, 457] on section "What is crypto staking? Staking allows you to put your assets to work by lockin…" at bounding box center [546, 216] width 1055 height 530
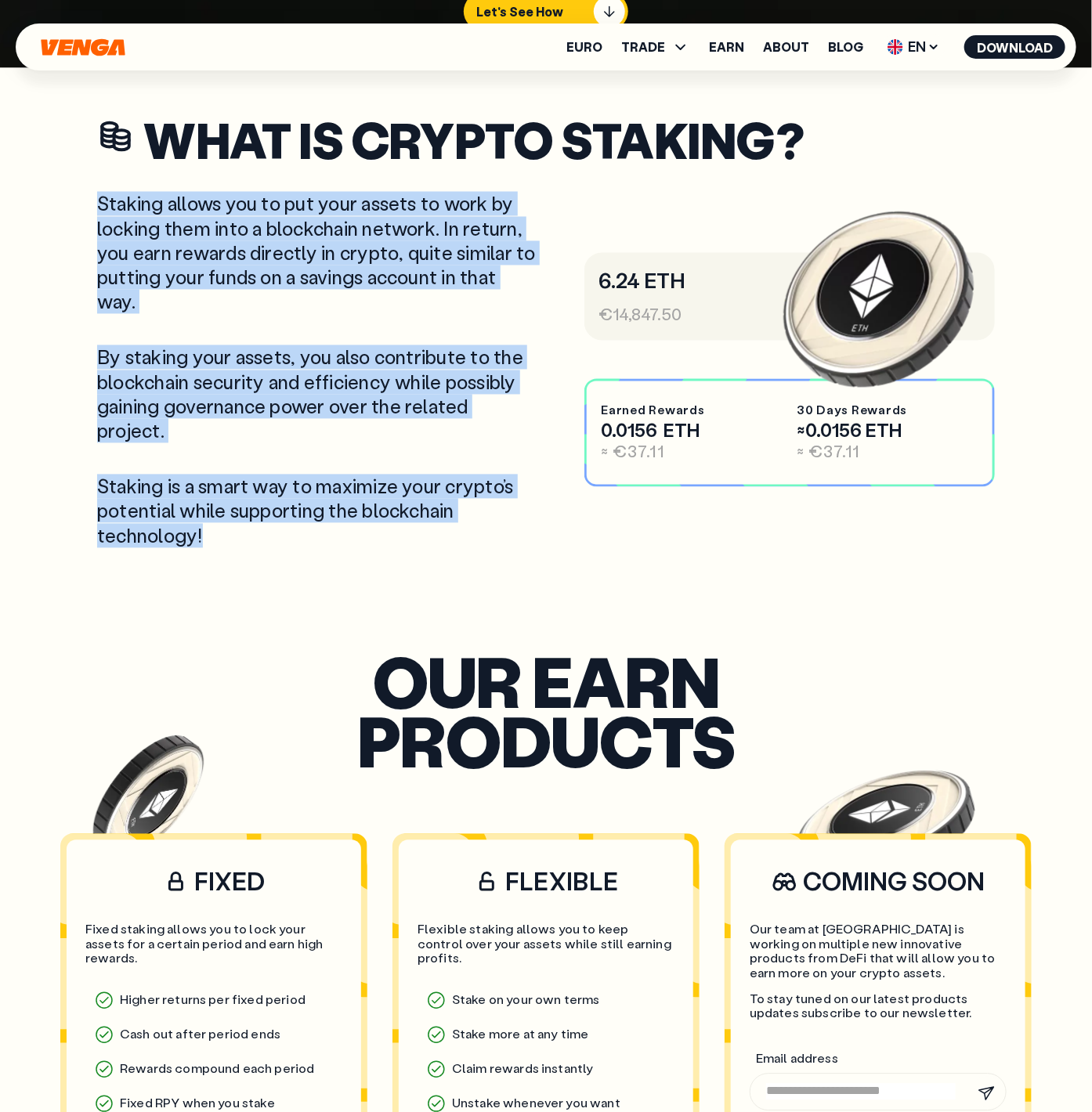
scroll to position [1044, 0]
drag, startPoint x: 256, startPoint y: 380, endPoint x: 83, endPoint y: 201, distance: 248.9
click at [83, 201] on section "What is crypto staking? Staking allows you to put your assets to work by lockin…" at bounding box center [546, 334] width 1055 height 530
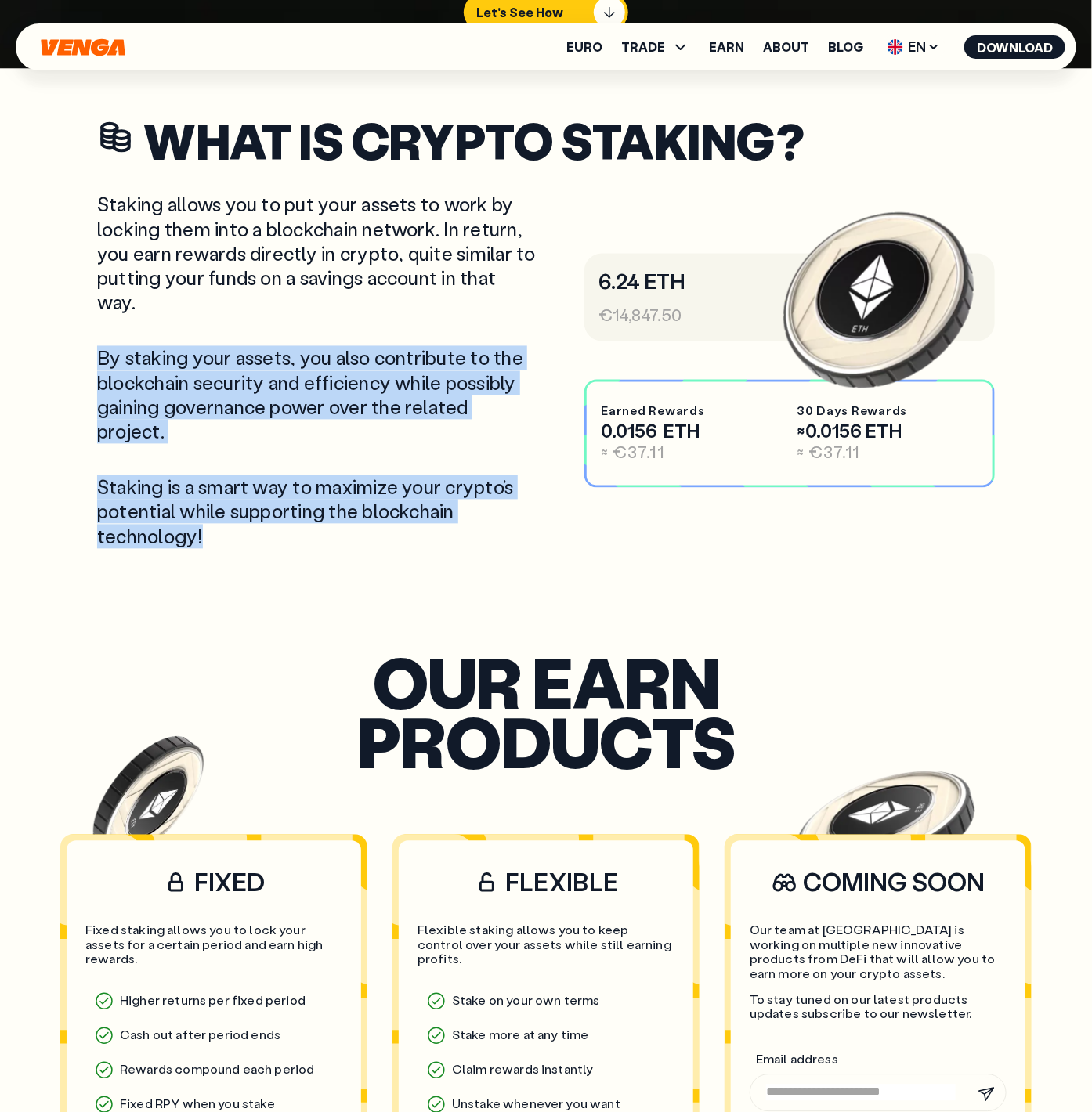
drag, startPoint x: 99, startPoint y: 350, endPoint x: 261, endPoint y: 547, distance: 255.1
click at [261, 547] on div "Staking allows you to put your assets to work by locking them into a blockchain…" at bounding box center [317, 371] width 441 height 356
click at [261, 547] on p "Staking is a smart way to maximize your crypto’s potential while supporting the…" at bounding box center [317, 512] width 441 height 74
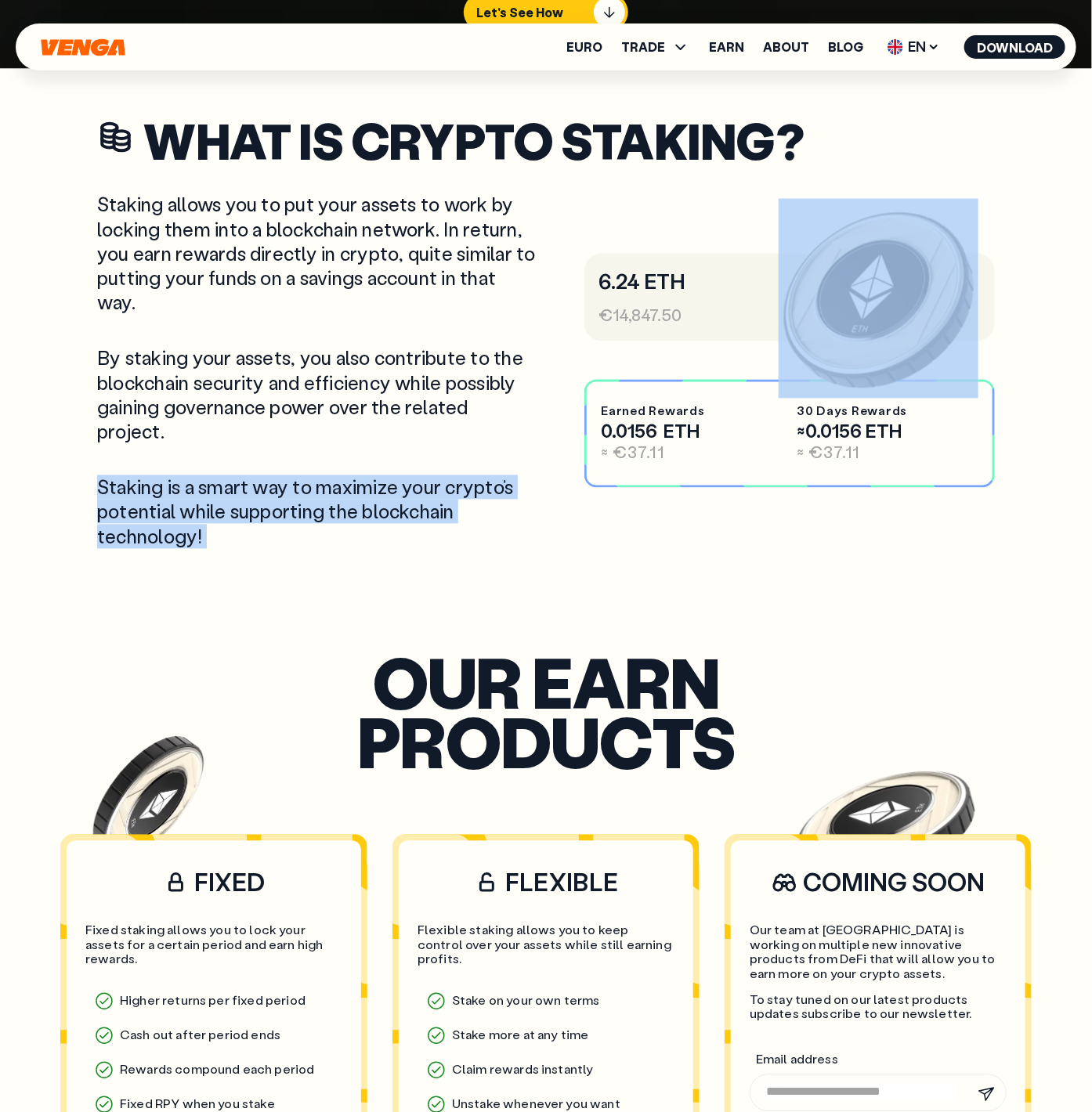
drag, startPoint x: 261, startPoint y: 547, endPoint x: 88, endPoint y: 474, distance: 187.8
click at [88, 474] on section "What is crypto staking? Staking allows you to put your assets to work by lockin…" at bounding box center [546, 334] width 1055 height 530
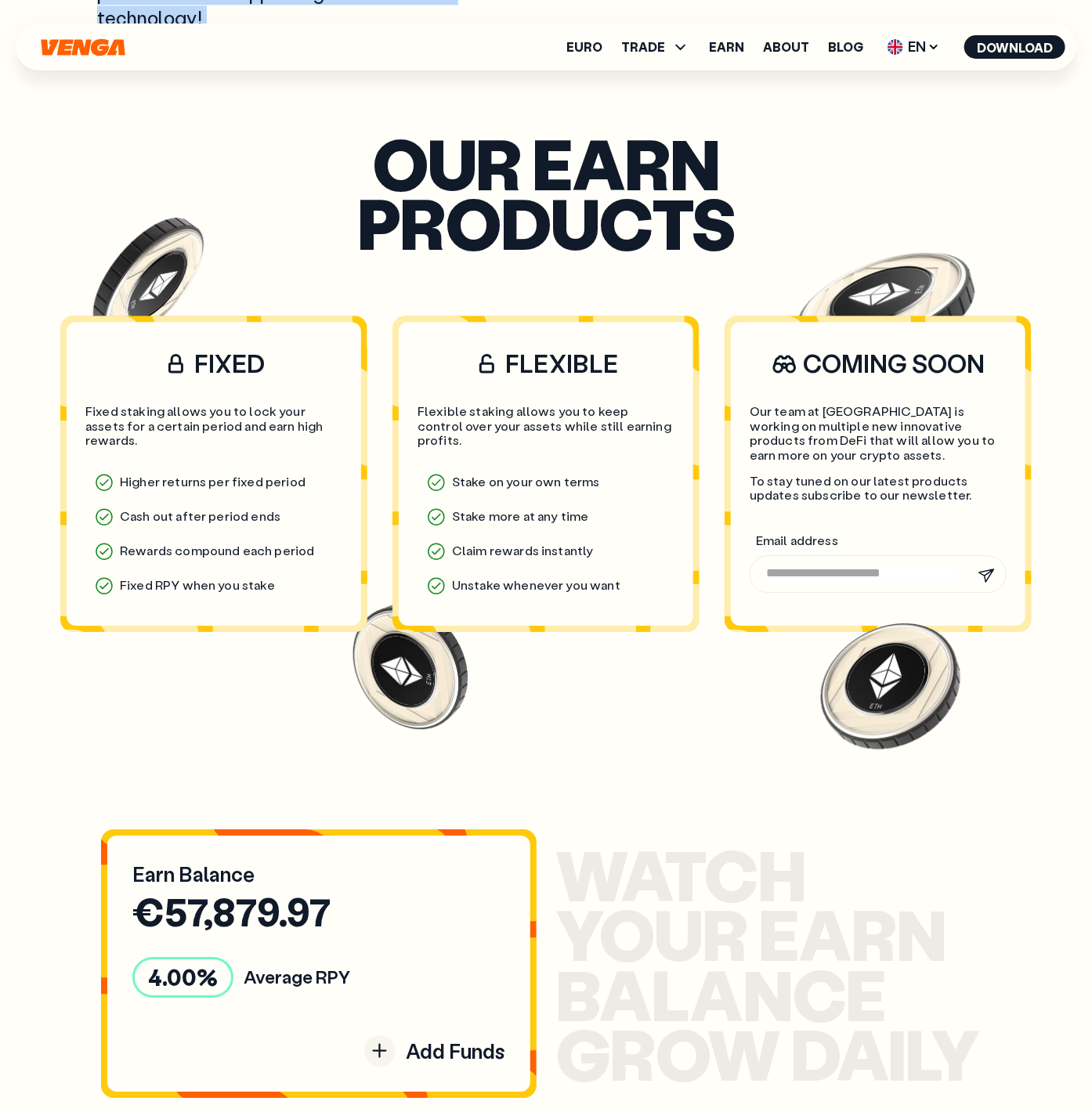
scroll to position [1564, 0]
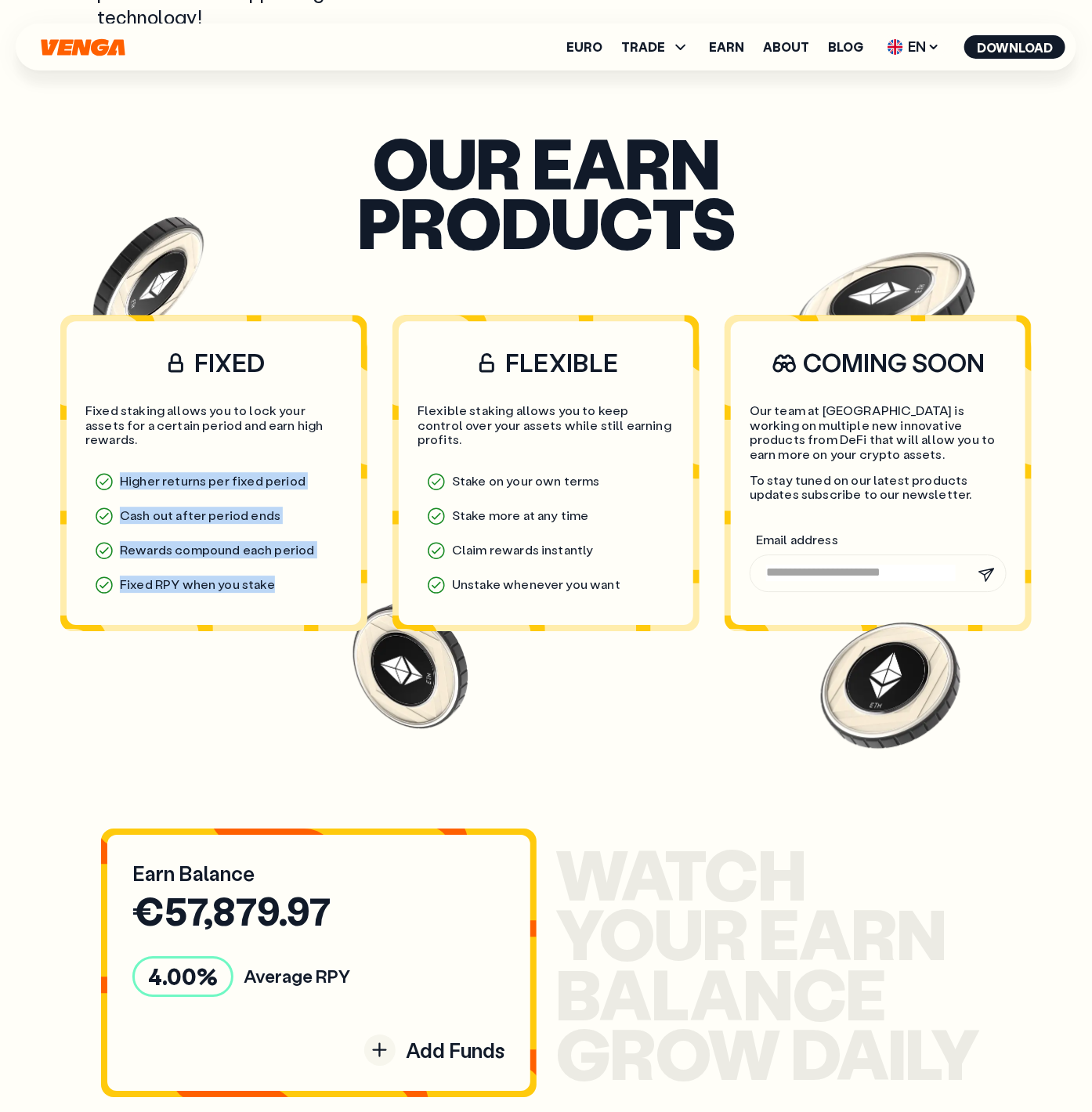
drag, startPoint x: 311, startPoint y: 595, endPoint x: 97, endPoint y: 463, distance: 251.4
click at [97, 463] on div "FIXED Fixed staking allows you to lock your assets for a certain period and ear…" at bounding box center [214, 473] width 295 height 304
copy div "Higher returns per fixed period Cash out after period ends Rewards compound eac…"
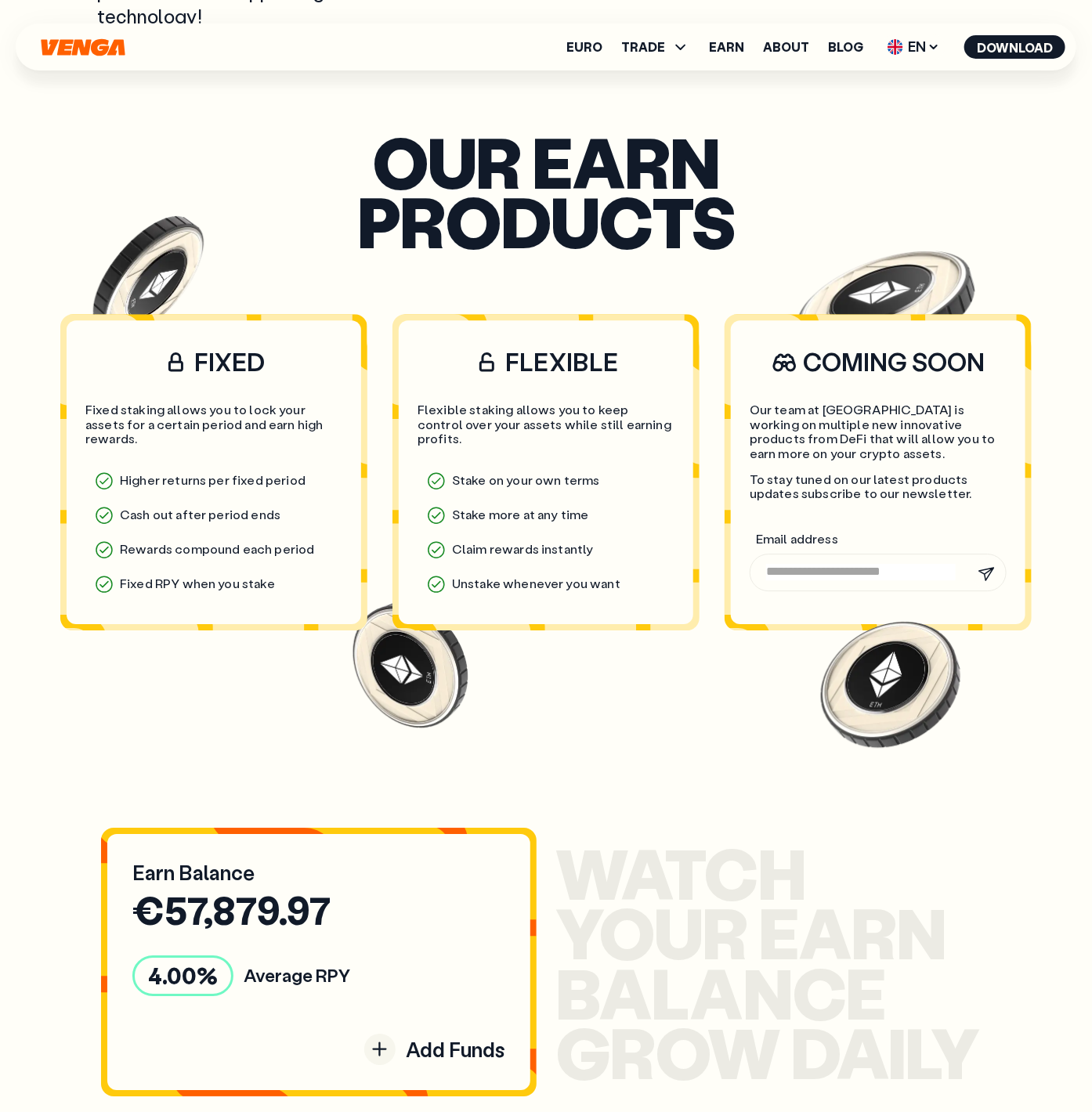
click at [966, 472] on p "To stay tuned on our latest products updates subscribe to our newsletter." at bounding box center [878, 487] width 257 height 29
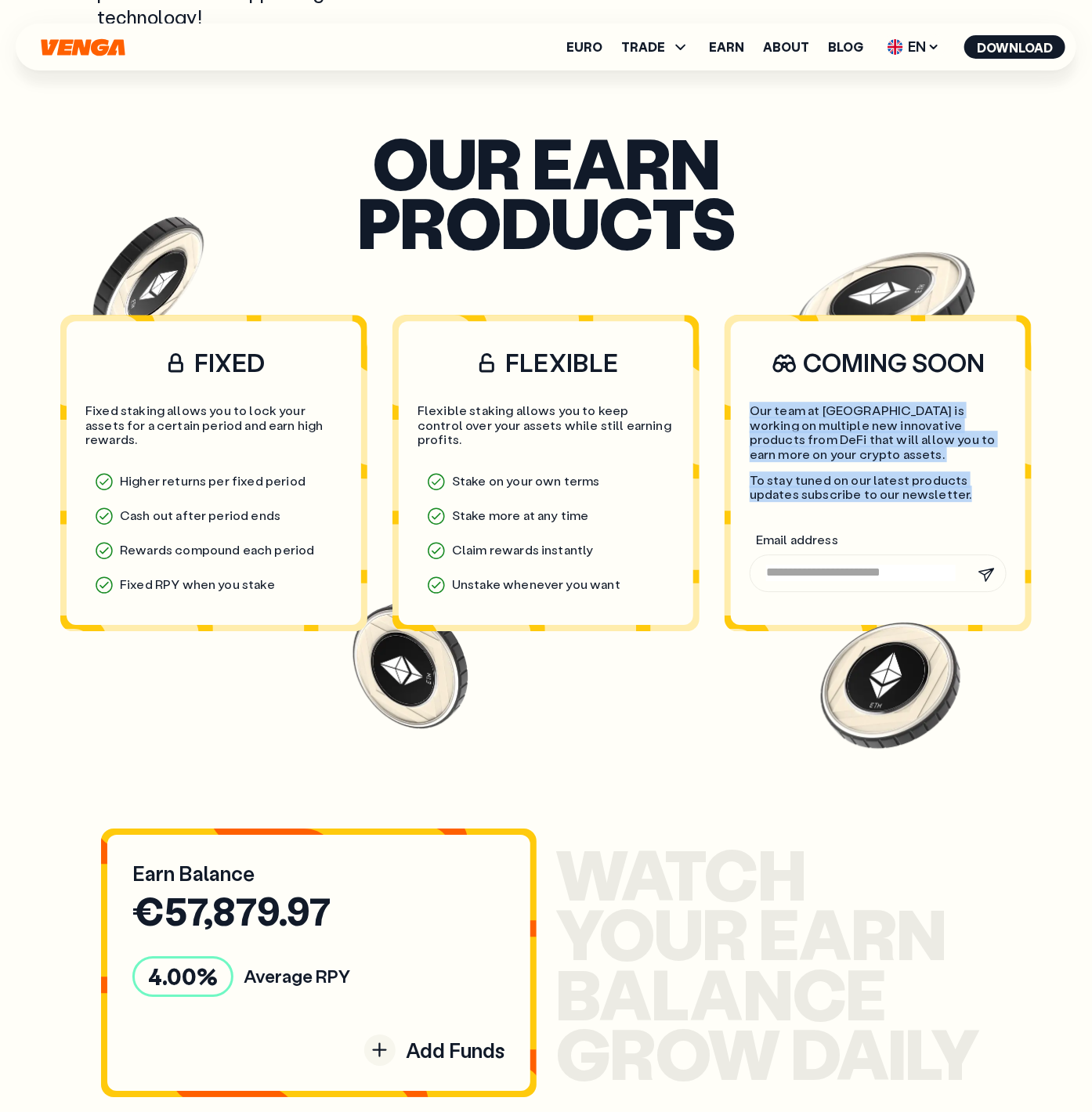
drag, startPoint x: 973, startPoint y: 488, endPoint x: 735, endPoint y: 408, distance: 251.1
click at [735, 408] on div "COMING SOON Our team at Venga is working on multiple new innovative products fr…" at bounding box center [878, 473] width 295 height 304
copy div "Our team at Venga is working on multiple new innovative products from DeFi that…"
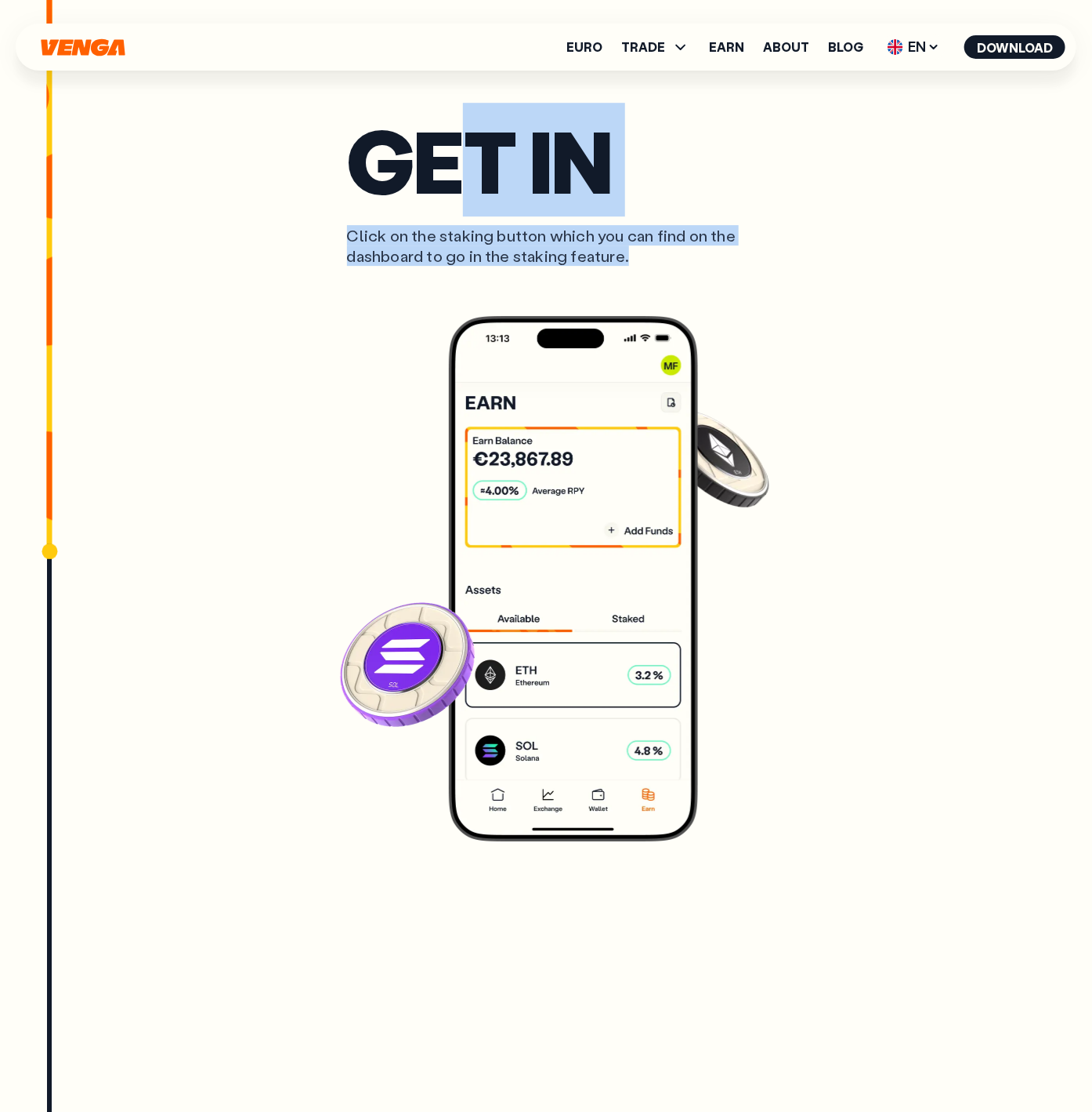
scroll to position [4351, 0]
drag, startPoint x: 508, startPoint y: 433, endPoint x: 18, endPoint y: 295, distance: 509.1
click at [18, 295] on div "Get in Click on the staking button which you can find on the dashboard to go in…" at bounding box center [546, 484] width 1092 height 725
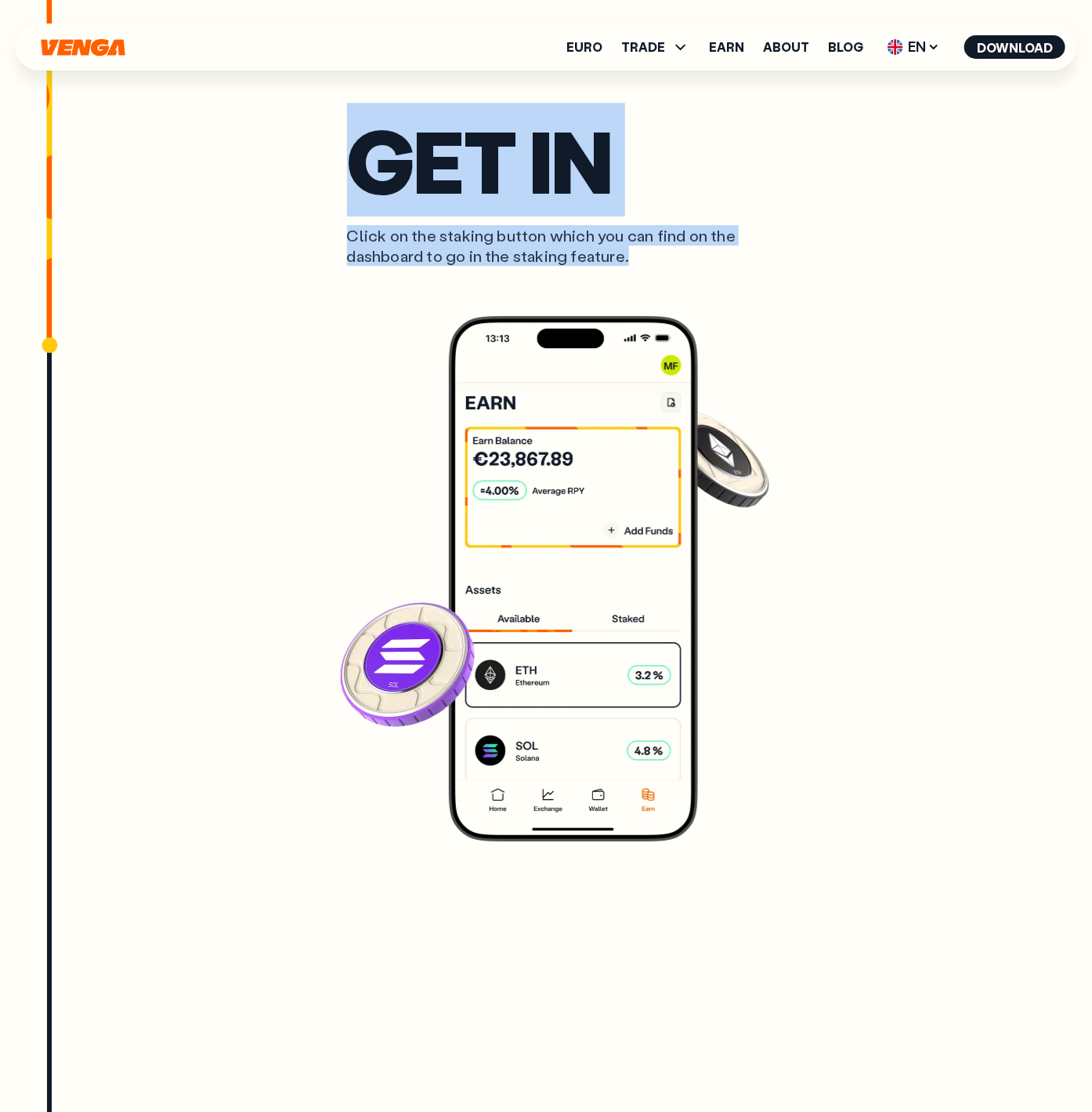
copy div "Get in Click on the staking button which you can find on the dashboard to go in…"
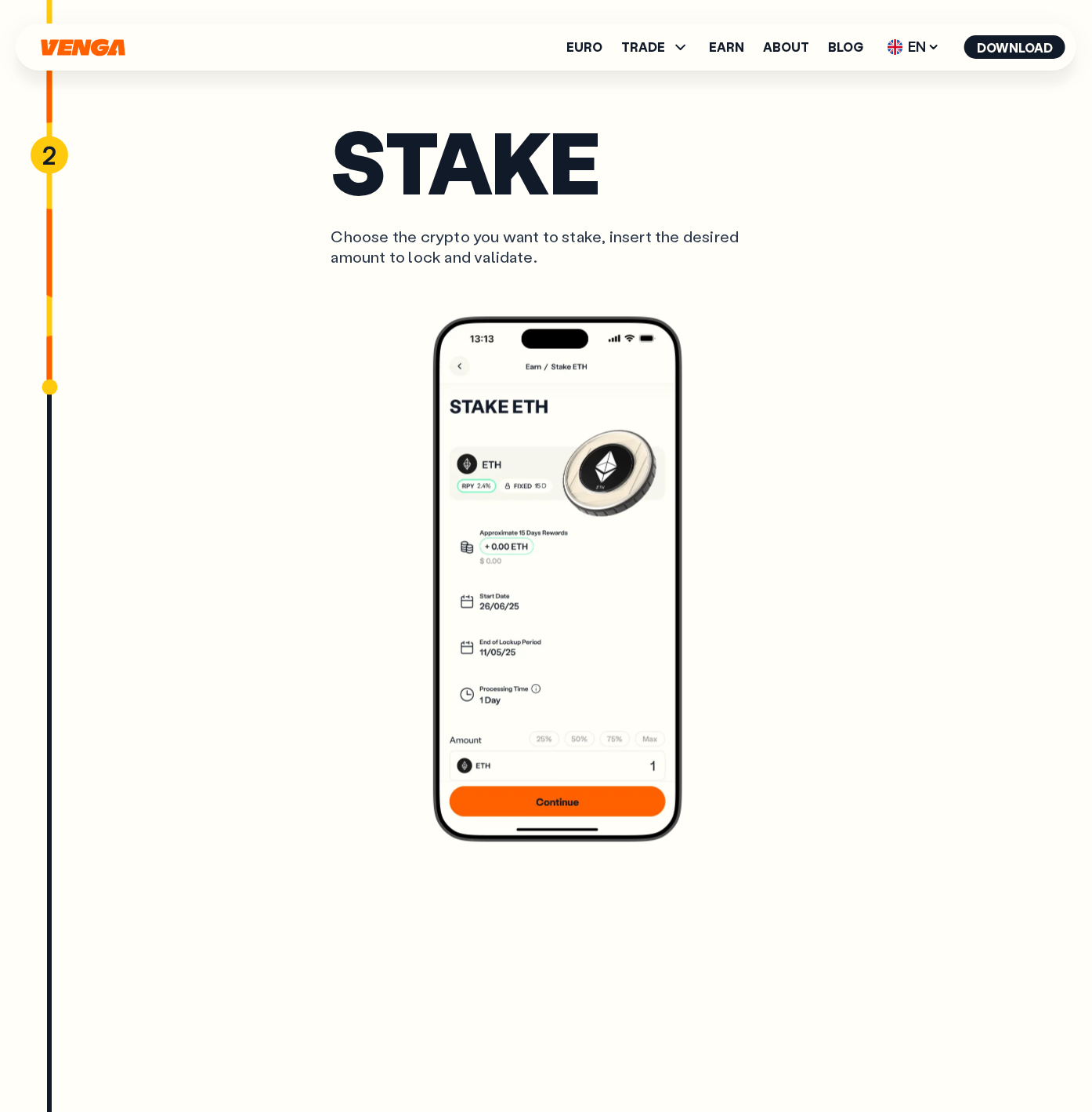
scroll to position [5743, 0]
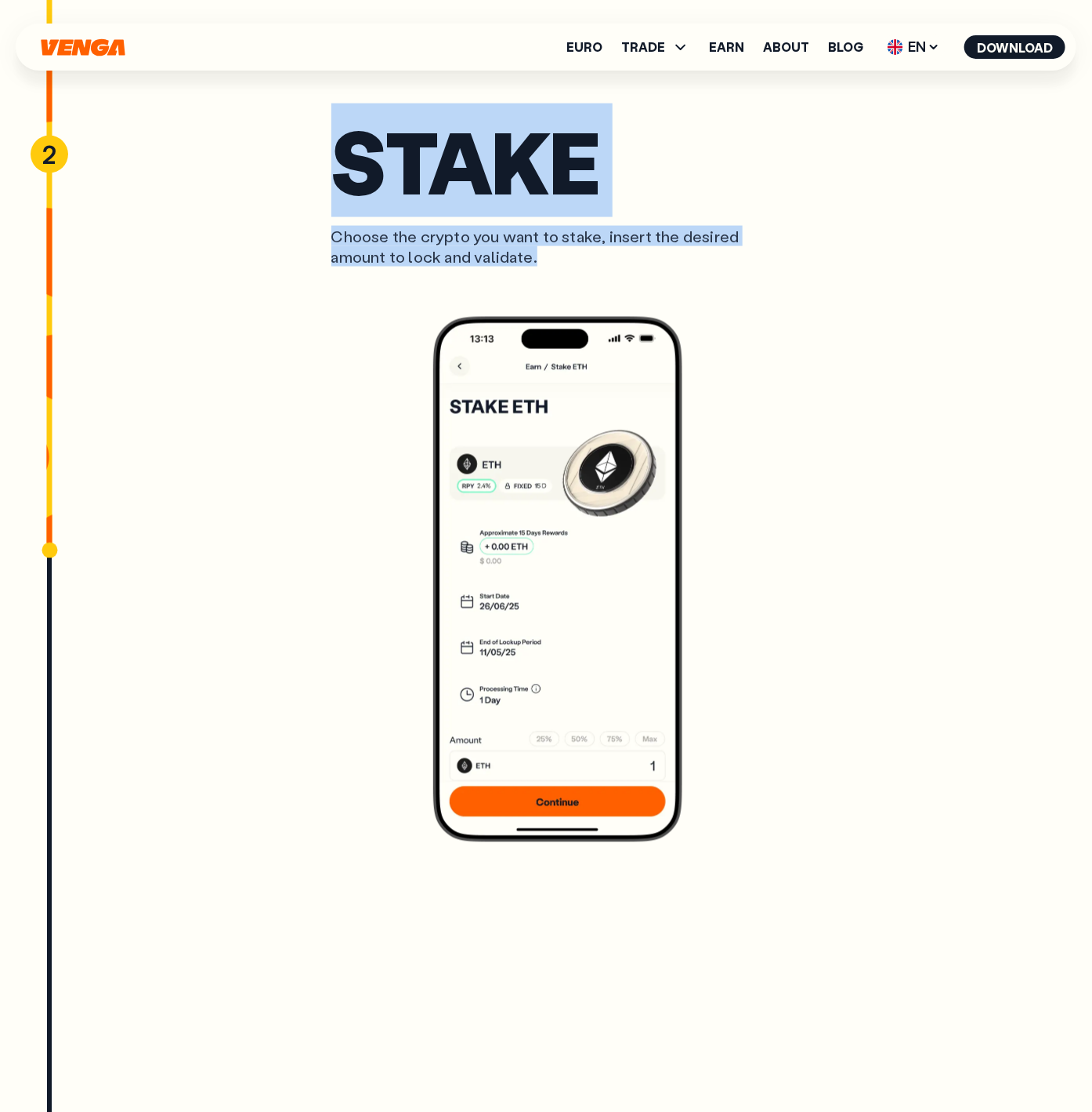
drag, startPoint x: 826, startPoint y: 382, endPoint x: 585, endPoint y: 287, distance: 259.0
click at [585, 285] on div "Stake Choose the crypto you want to stake, insert the desired amount to lock an…" at bounding box center [558, 203] width 454 height 162
copy div "Stake Choose the crypto you want to stake, insert the desired amount to lock an…"
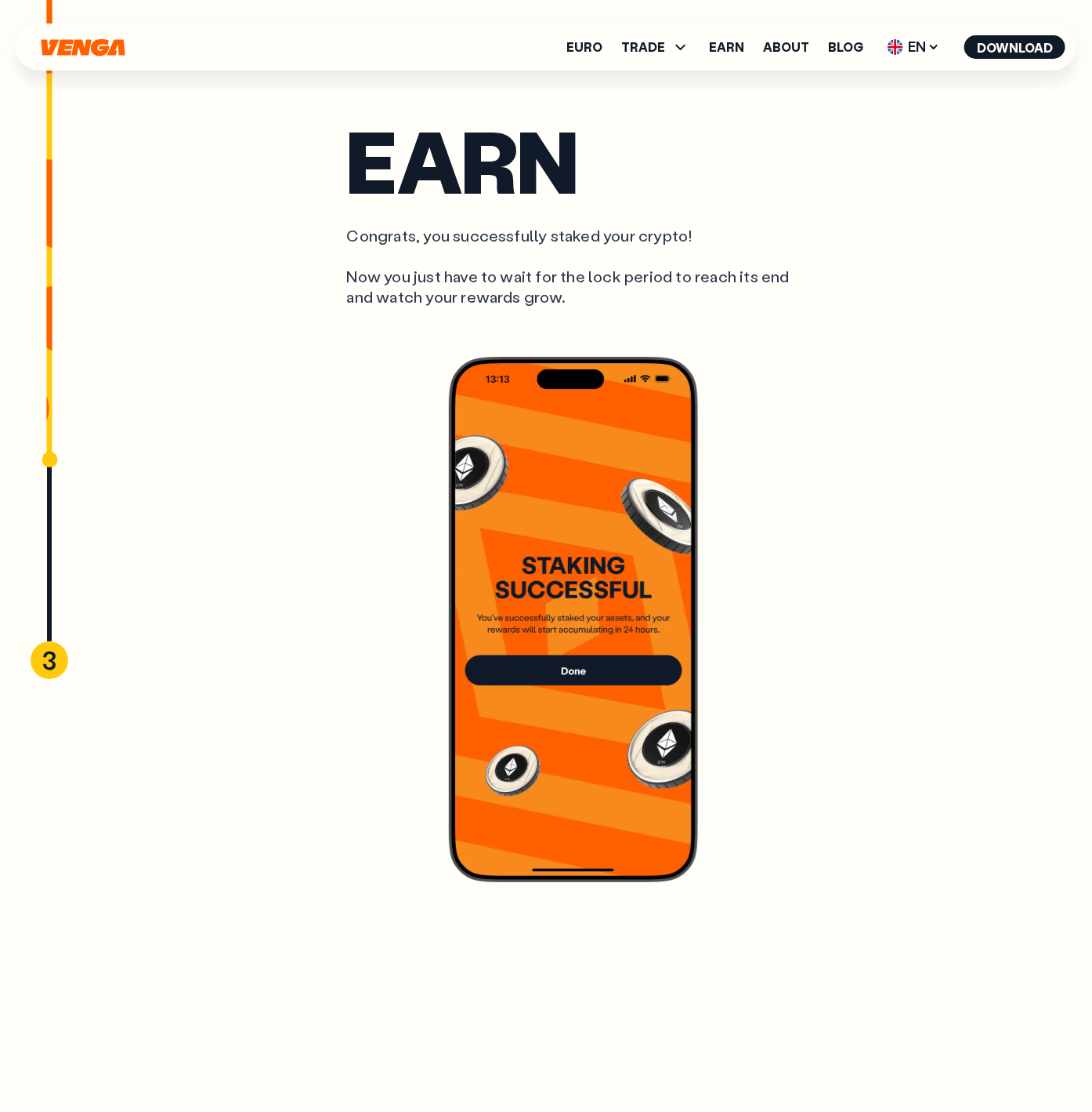
scroll to position [6961, 0]
drag, startPoint x: 468, startPoint y: 426, endPoint x: 102, endPoint y: 312, distance: 383.3
click at [102, 312] on div "Earn Congrats, you successfully staked your crypto! Now you just have to wait f…" at bounding box center [546, 504] width 1092 height 765
copy div "Earn Congrats, you successfully staked your crypto! Now you just have to wait f…"
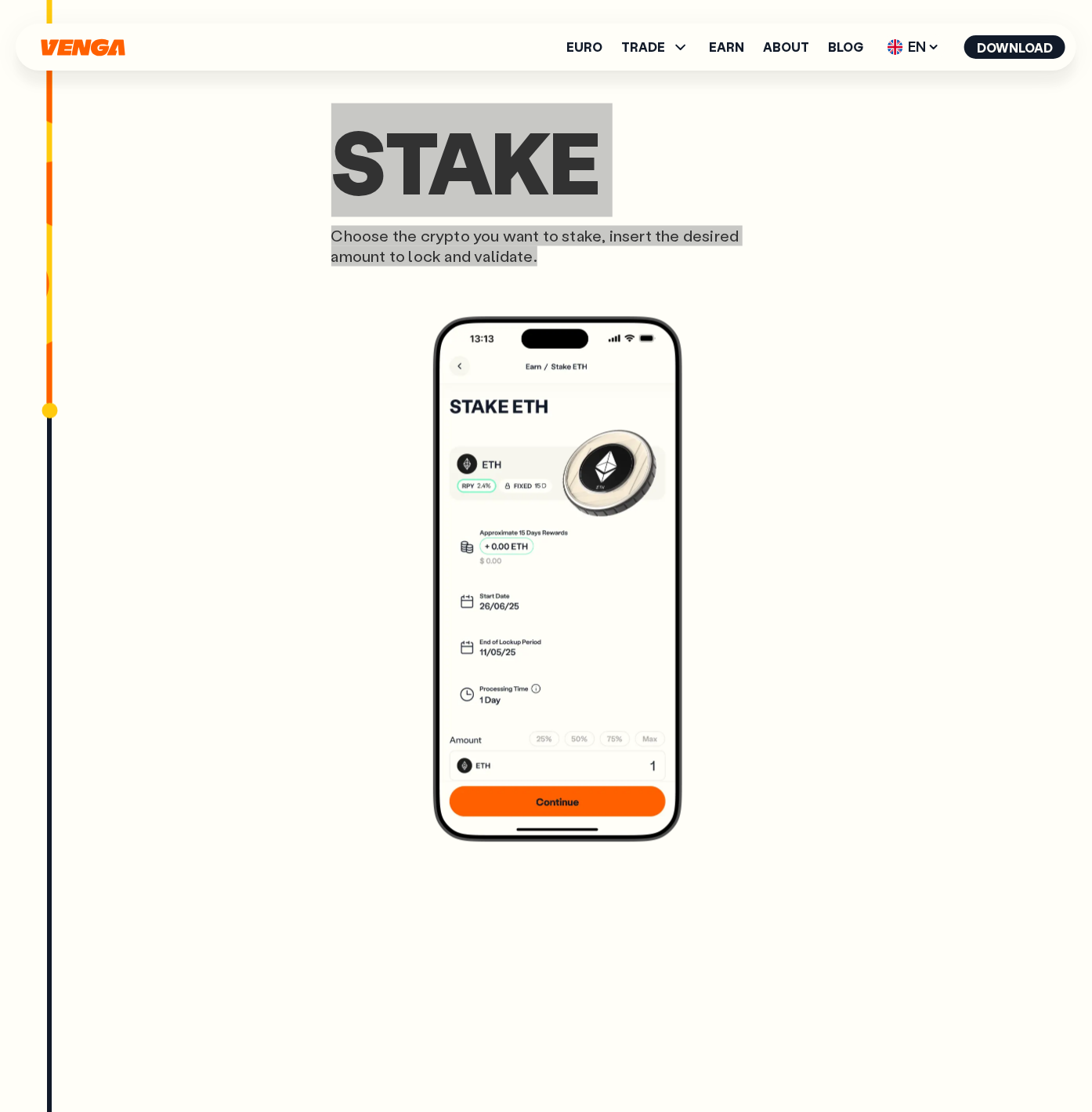
scroll to position [5916, 0]
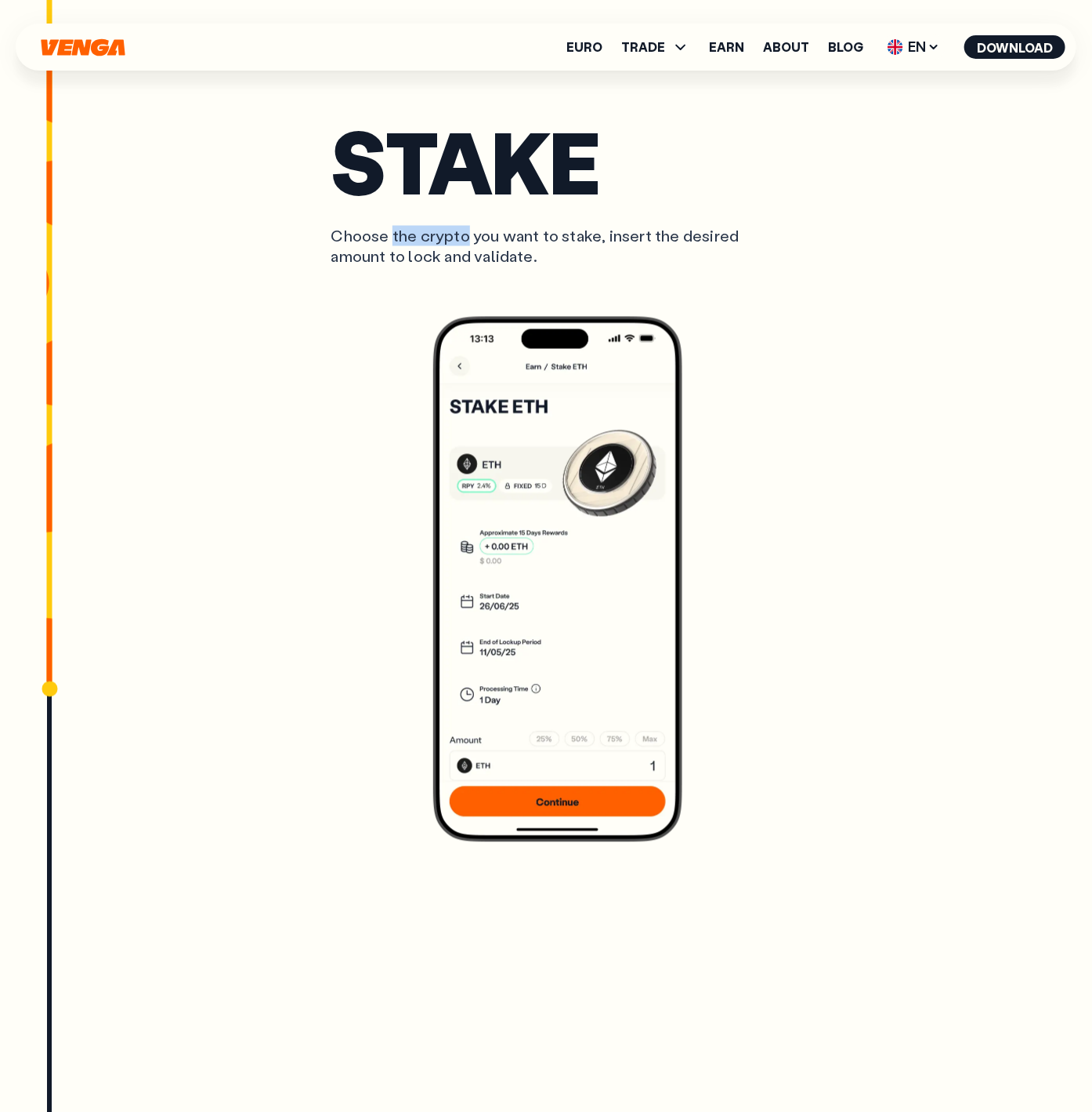
drag, startPoint x: 748, startPoint y: 405, endPoint x: 659, endPoint y: 410, distance: 89.1
click at [659, 265] on div "Choose the crypto you want to stake, insert the desired amount to lock and vali…" at bounding box center [558, 246] width 454 height 41
drag, startPoint x: 659, startPoint y: 410, endPoint x: 889, endPoint y: 408, distance: 230.0
click at [785, 265] on div "Choose the crypto you want to stake, insert the desired amount to lock and vali…" at bounding box center [558, 246] width 454 height 41
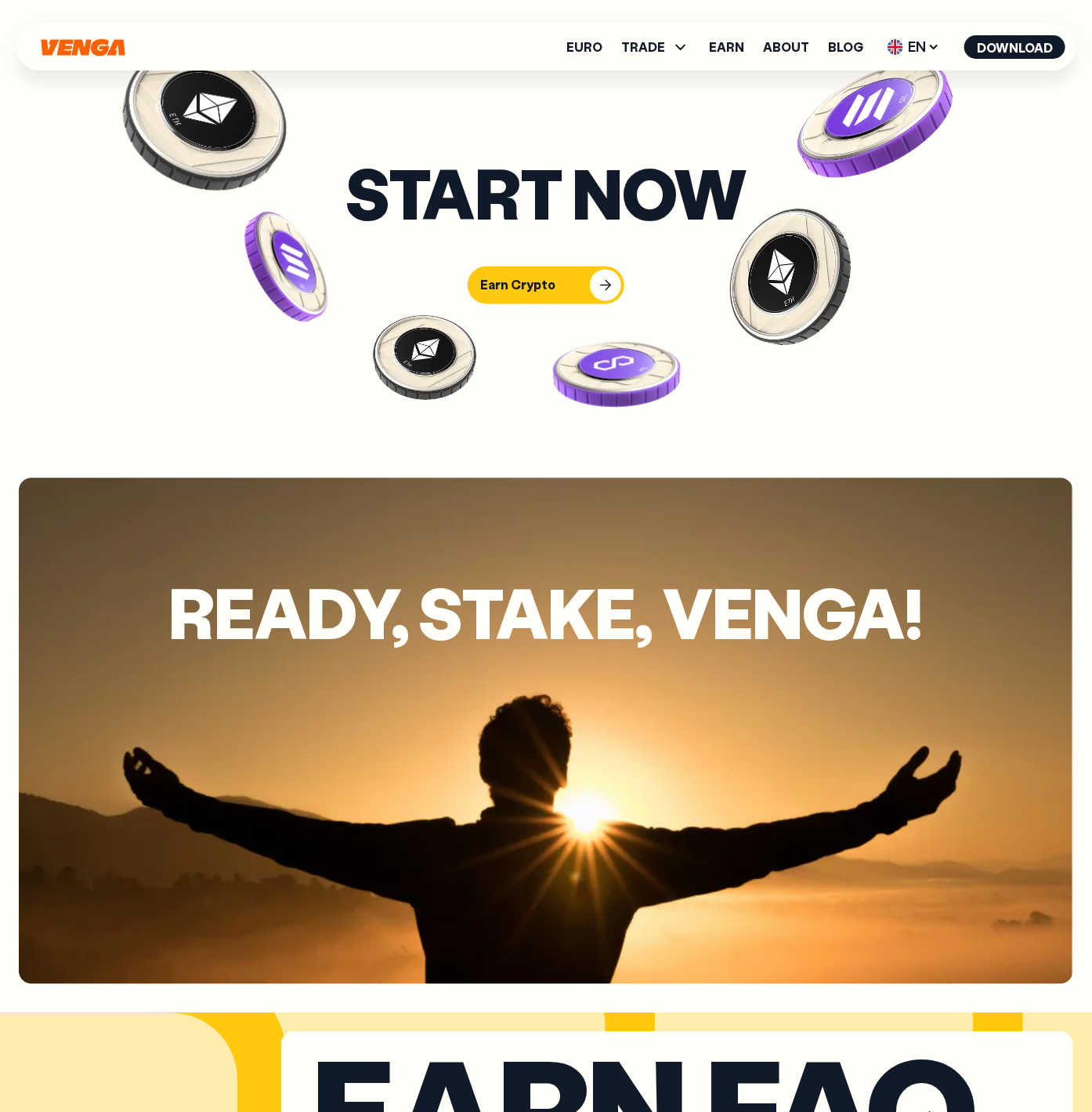
scroll to position [8527, 0]
